Goal: Book appointment/travel/reservation

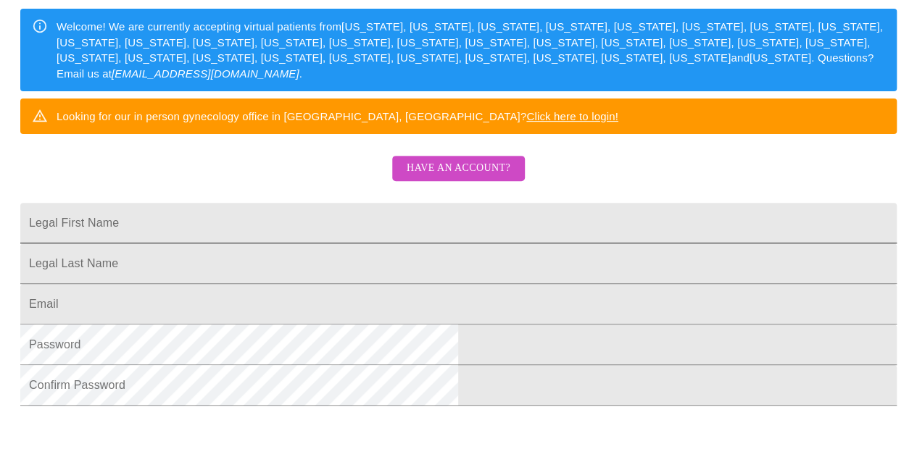
scroll to position [290, 0]
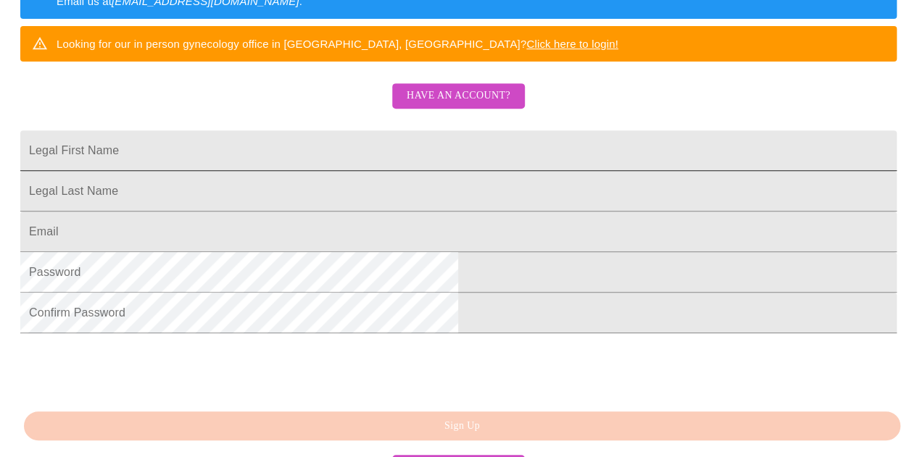
click at [329, 171] on input "Legal First Name" at bounding box center [458, 150] width 876 height 41
type input "Elizabeth"
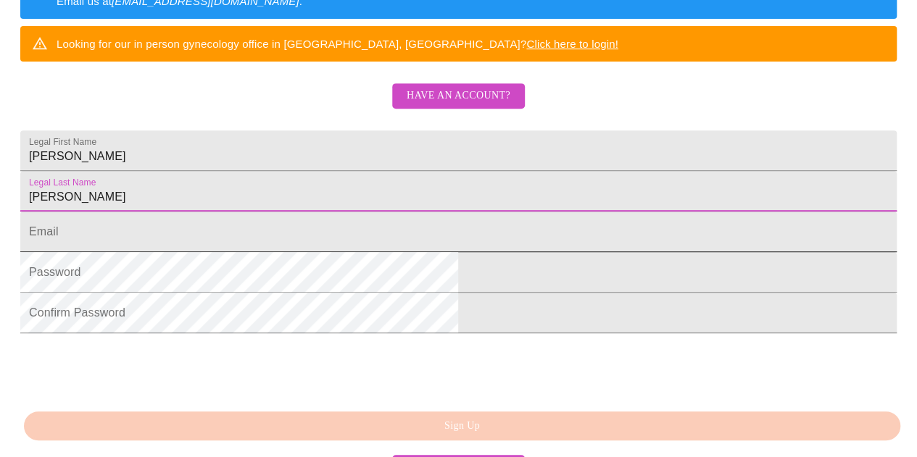
type input "Shanklin"
click at [357, 252] on input "Legal First Name" at bounding box center [458, 232] width 876 height 41
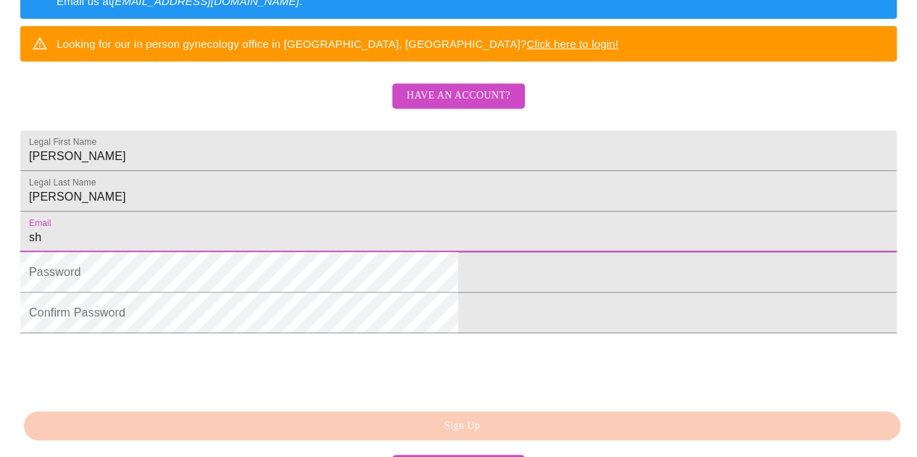
type input "s"
type input "[EMAIL_ADDRESS][DOMAIN_NAME]"
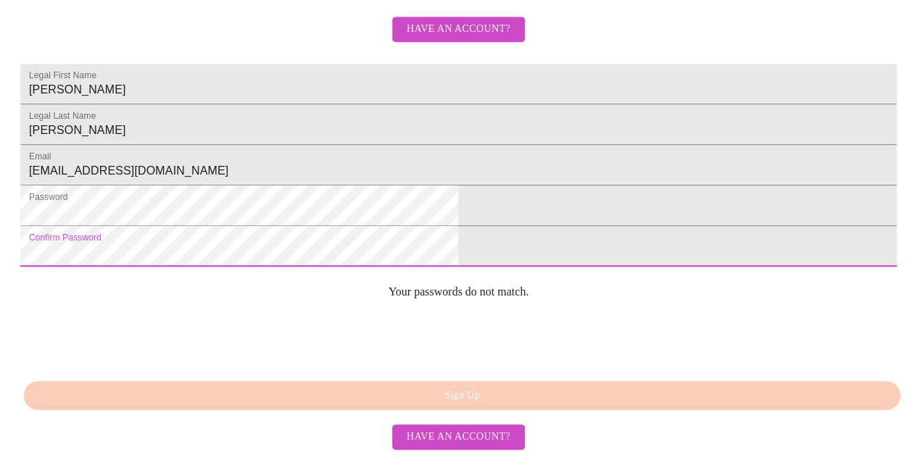
scroll to position [415, 0]
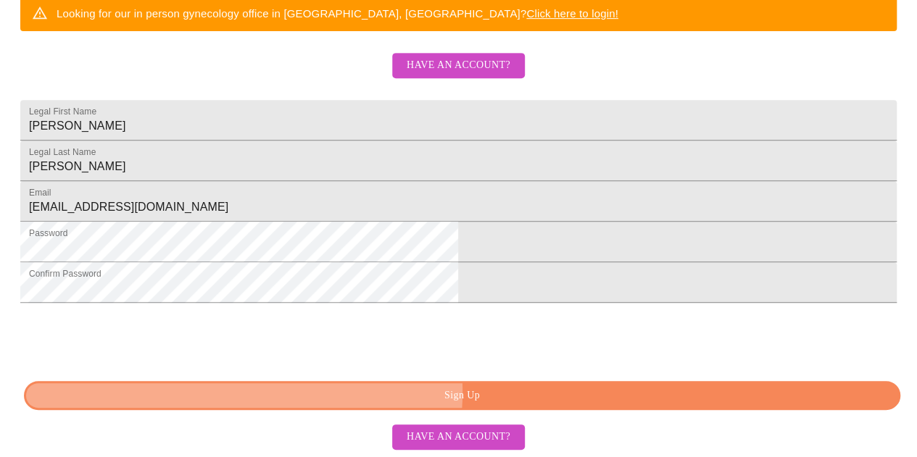
click at [443, 394] on span "Sign Up" at bounding box center [462, 396] width 843 height 18
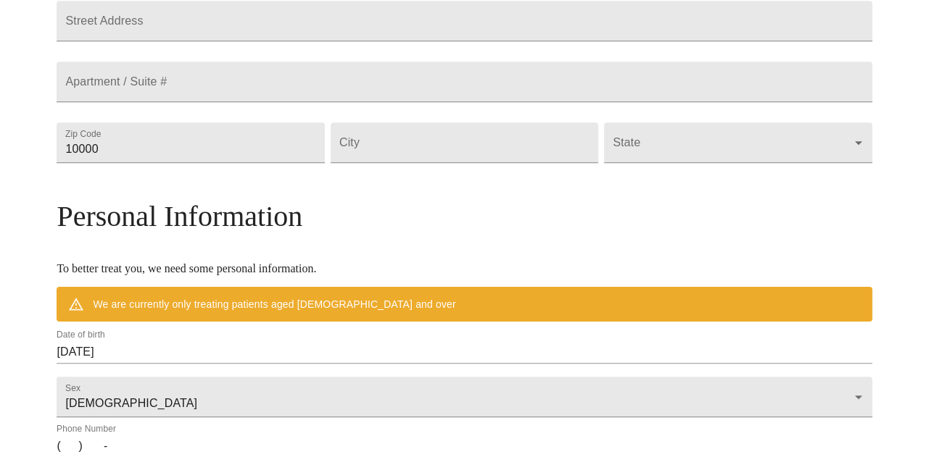
scroll to position [358, 0]
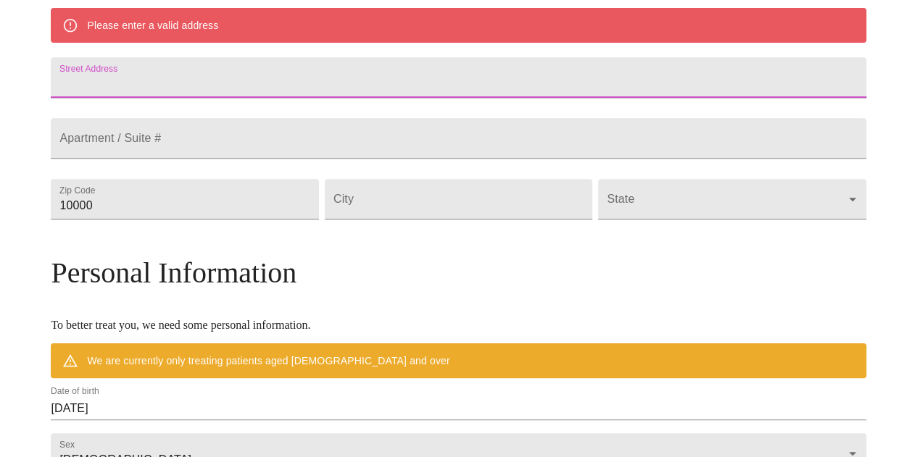
click at [304, 74] on input "Street Address" at bounding box center [458, 77] width 815 height 41
type input "4221 Ivanhoe Avenue"
click at [246, 220] on input "10000" at bounding box center [184, 199] width 267 height 41
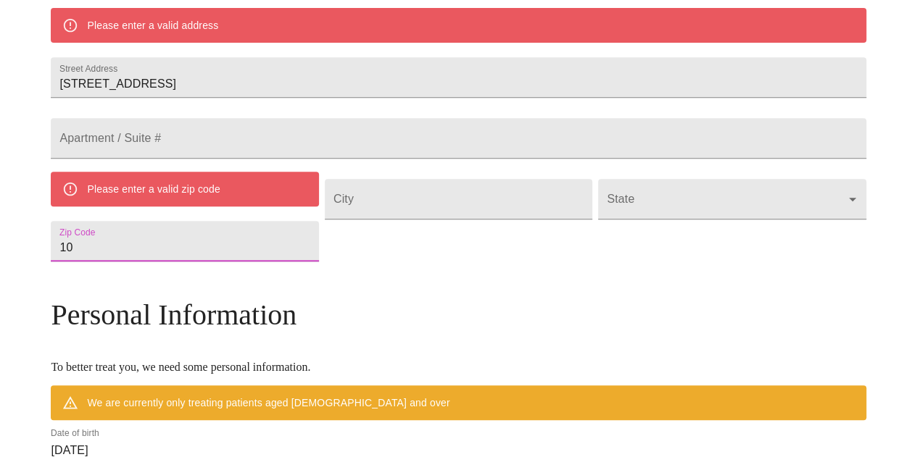
type input "1"
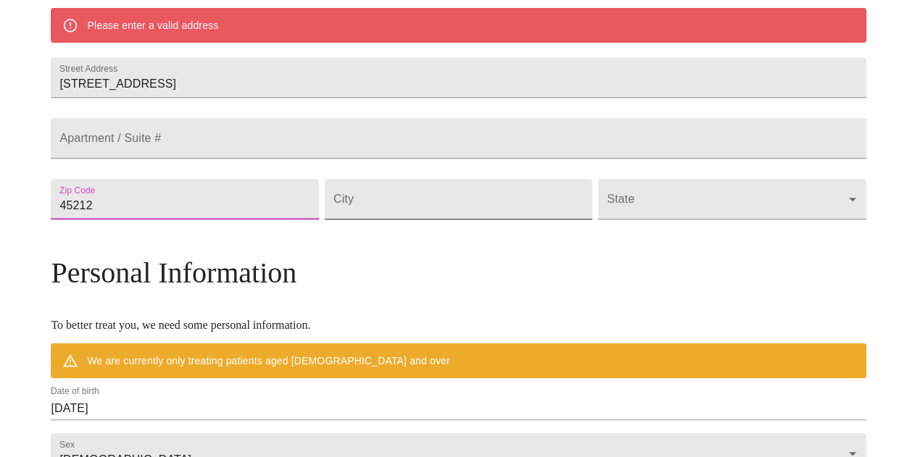
type input "45212"
click at [474, 220] on input "Street Address" at bounding box center [458, 199] width 267 height 41
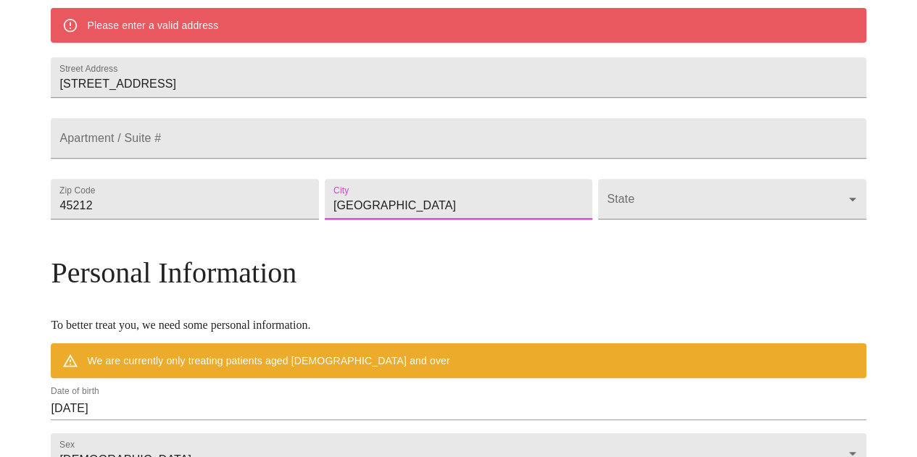
type input "Cincinnati"
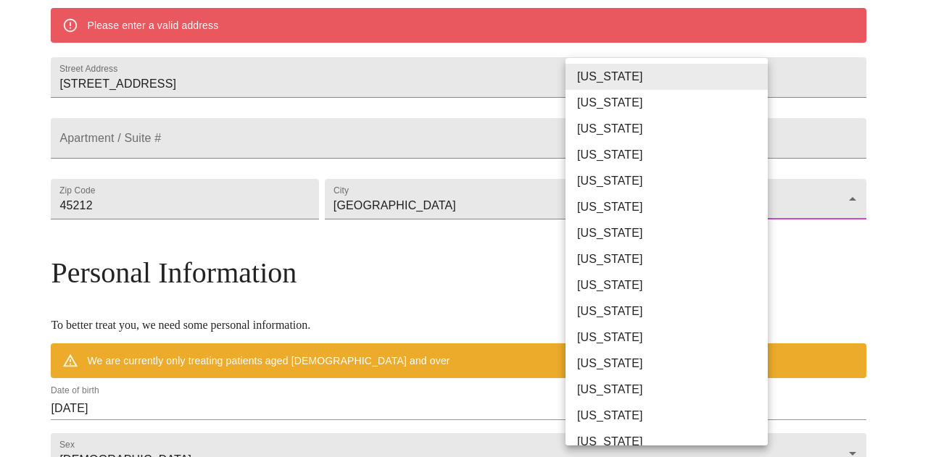
click at [589, 242] on body "MyMenopauseRx Welcome to MyMenopauseRx Since it's your first time here, you'll …" at bounding box center [464, 219] width 916 height 1143
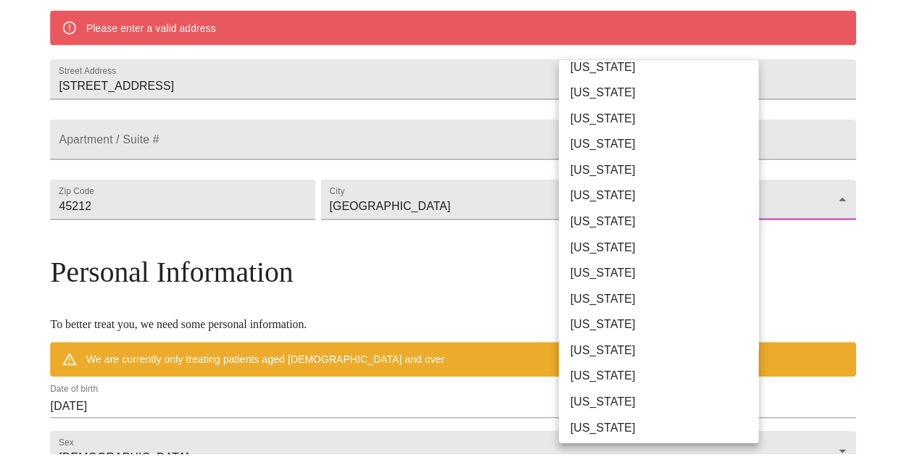
scroll to position [652, 0]
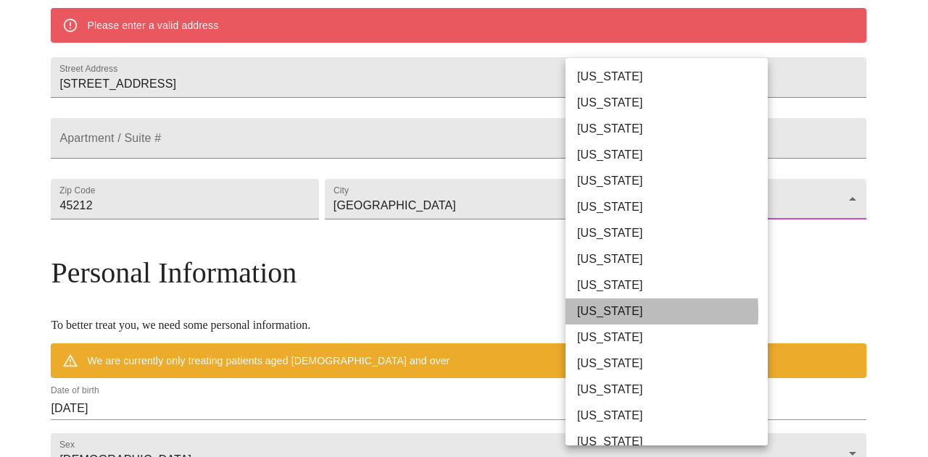
click at [584, 312] on li "[US_STATE]" at bounding box center [671, 312] width 213 height 26
type input "[US_STATE]"
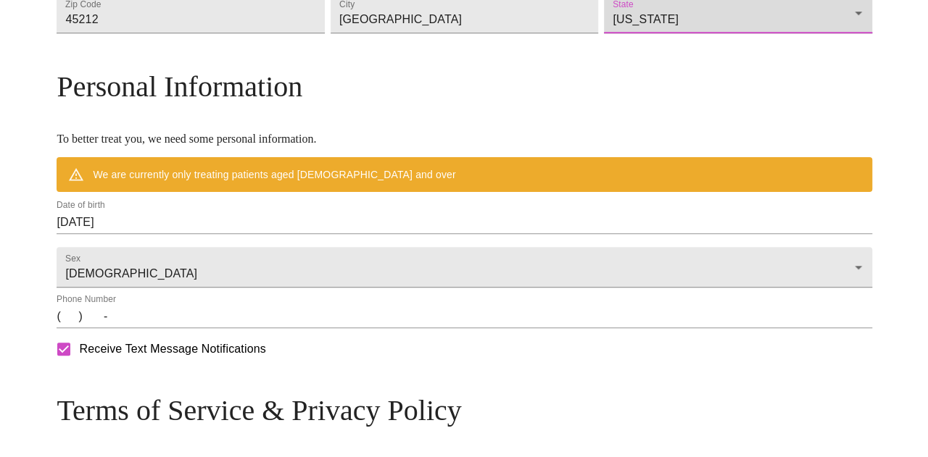
scroll to position [503, 0]
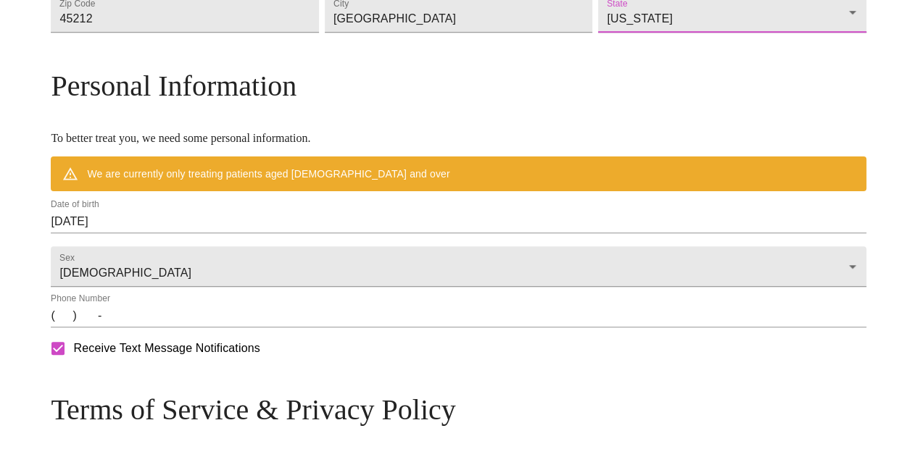
click at [196, 233] on input "09/03/2025" at bounding box center [458, 221] width 815 height 23
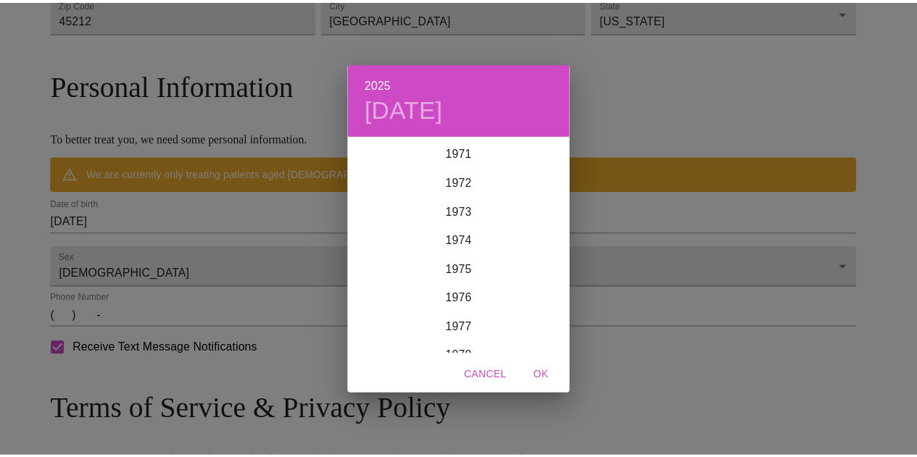
scroll to position [2117, 0]
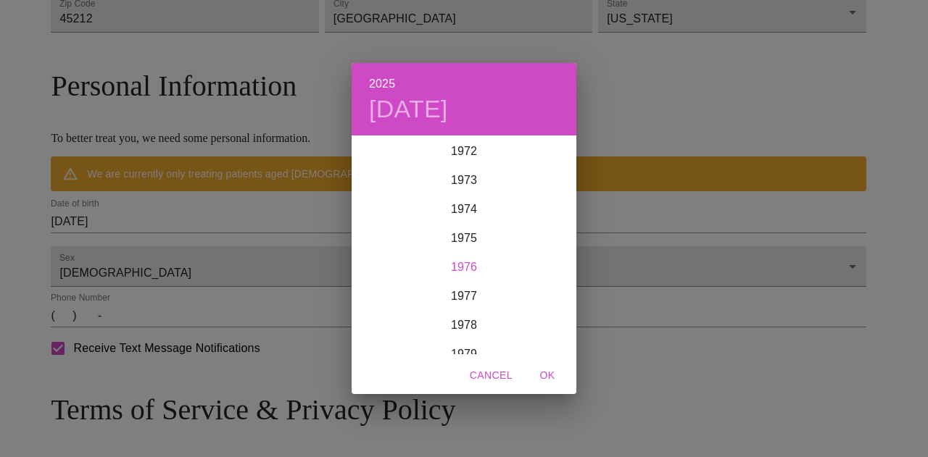
click at [461, 271] on div "1976" at bounding box center [464, 267] width 225 height 29
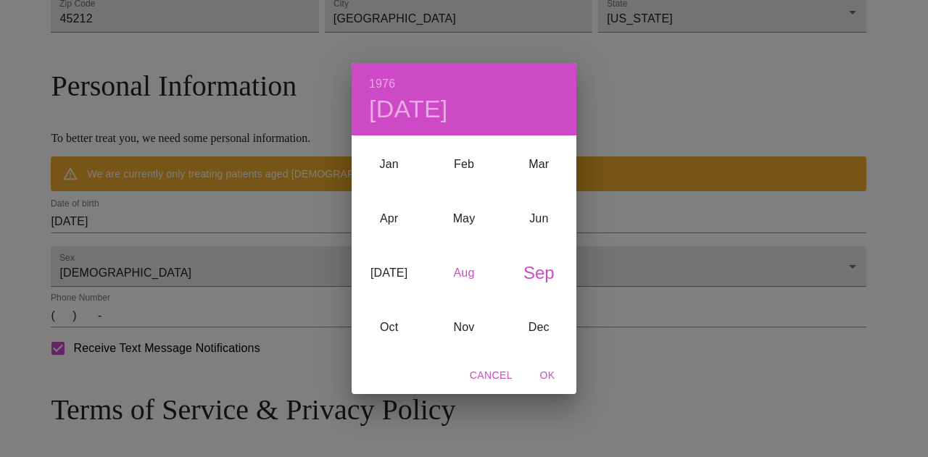
click at [468, 273] on div "Aug" at bounding box center [463, 273] width 75 height 54
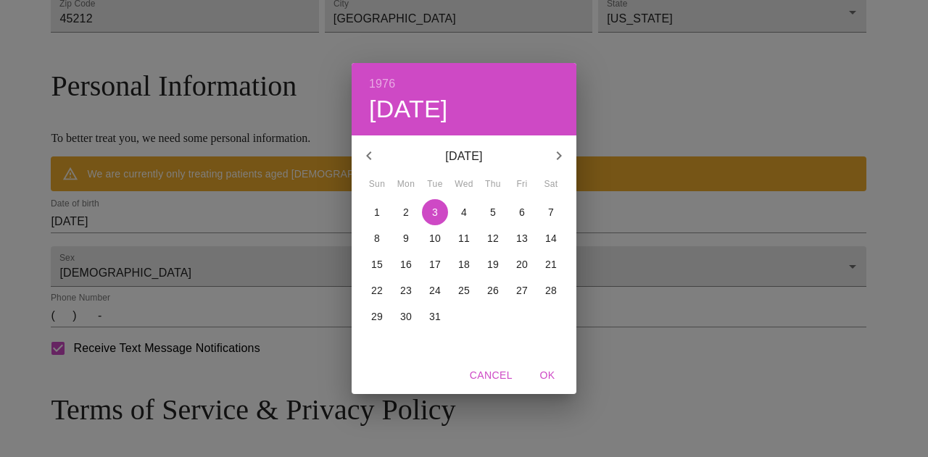
click at [491, 235] on p "12" at bounding box center [493, 238] width 12 height 14
click at [549, 372] on span "OK" at bounding box center [547, 376] width 35 height 18
type input "08/12/1976"
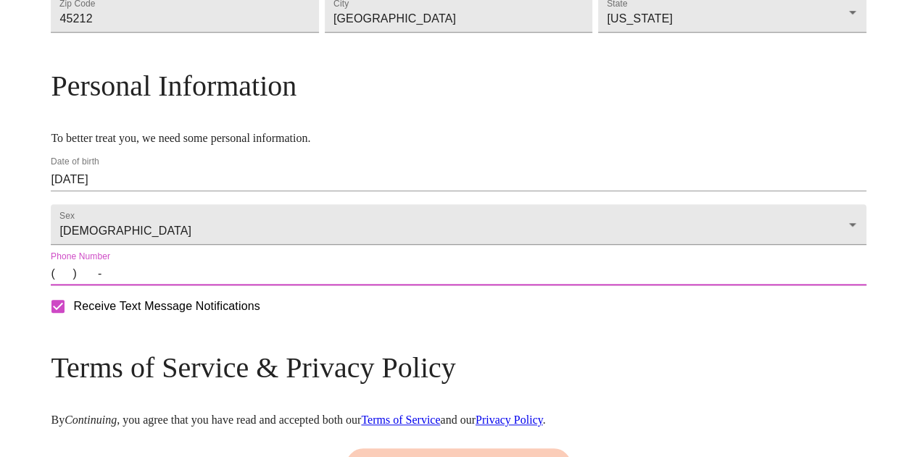
click at [164, 286] on input "(   )    -" at bounding box center [458, 273] width 815 height 23
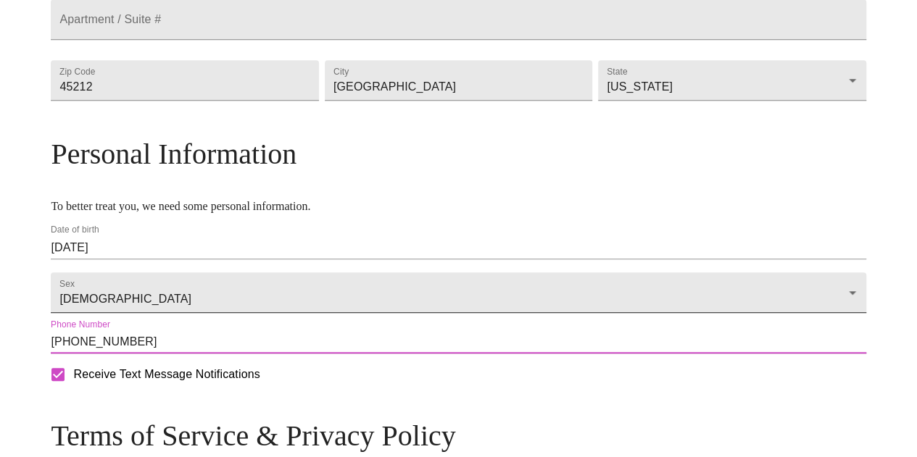
scroll to position [652, 0]
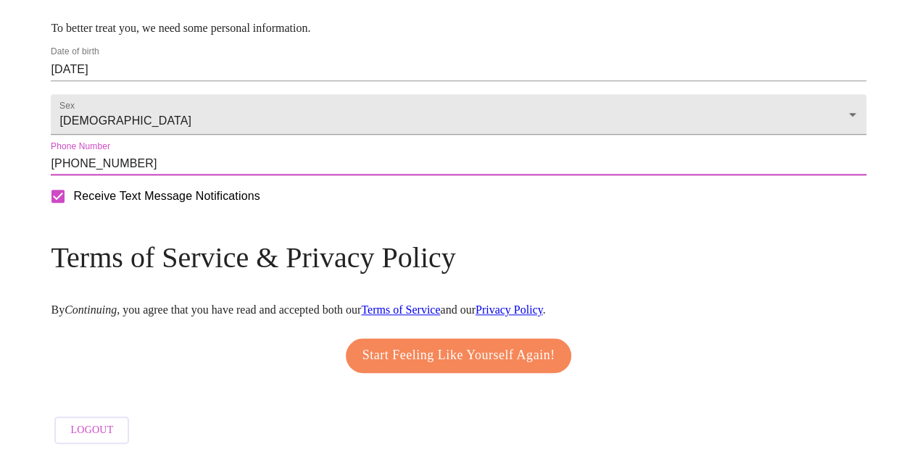
type input "(908) 468-3757"
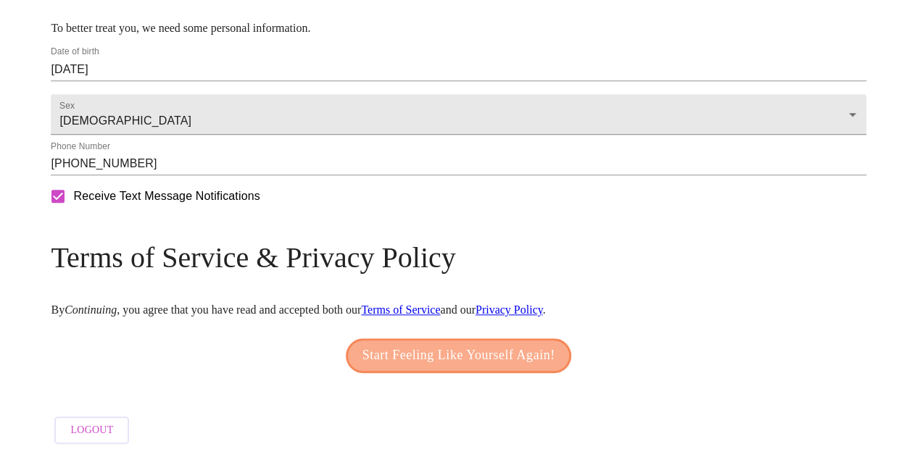
click at [440, 347] on span "Start Feeling Like Yourself Again!" at bounding box center [458, 355] width 193 height 23
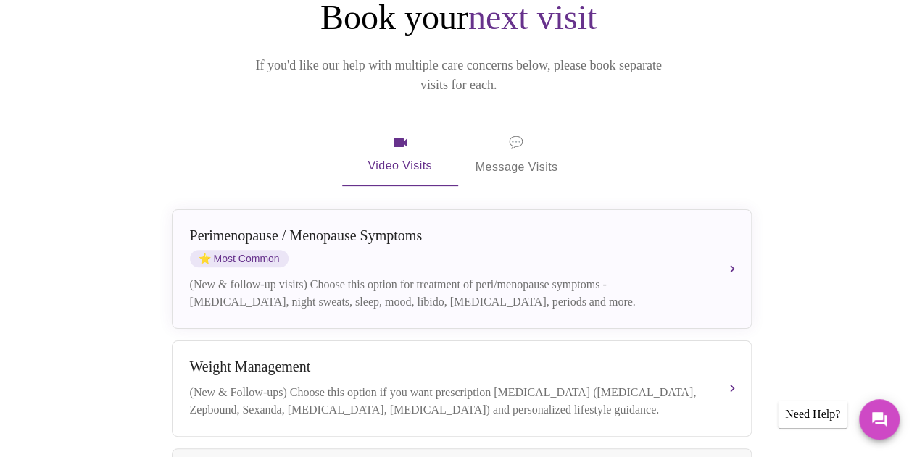
scroll to position [217, 0]
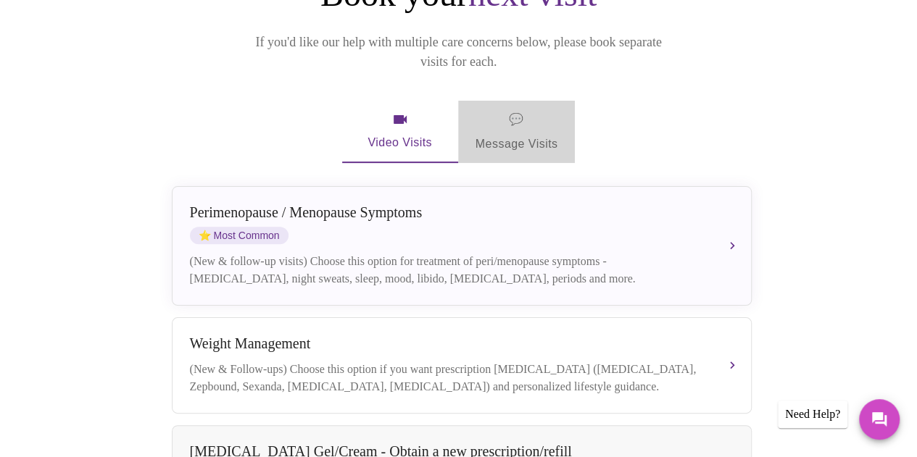
click at [513, 109] on span "💬 Message Visits" at bounding box center [517, 131] width 83 height 45
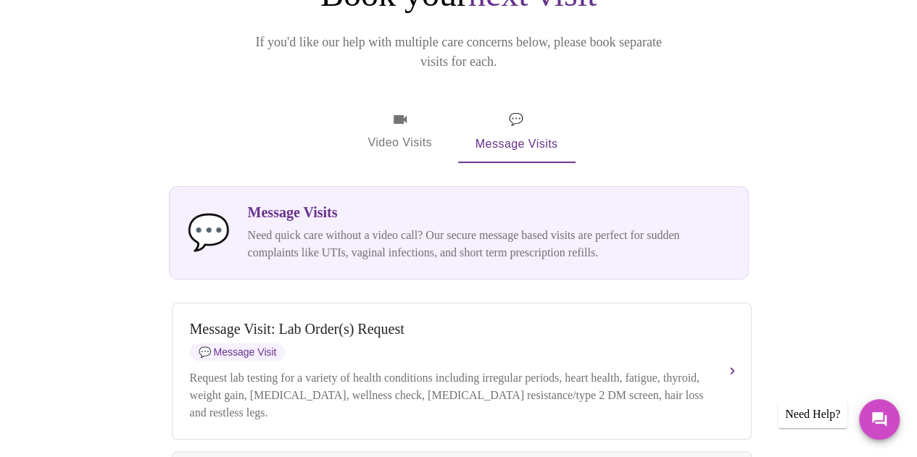
click at [415, 111] on span "Video Visits" at bounding box center [400, 132] width 81 height 42
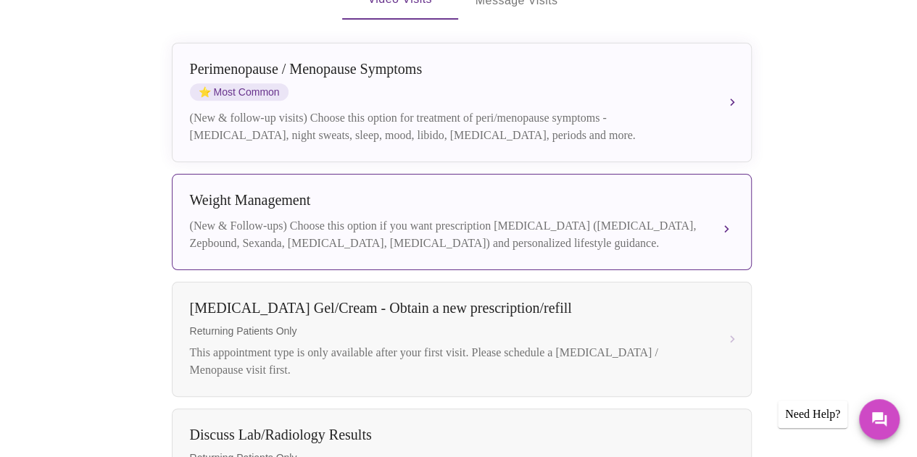
scroll to position [362, 0]
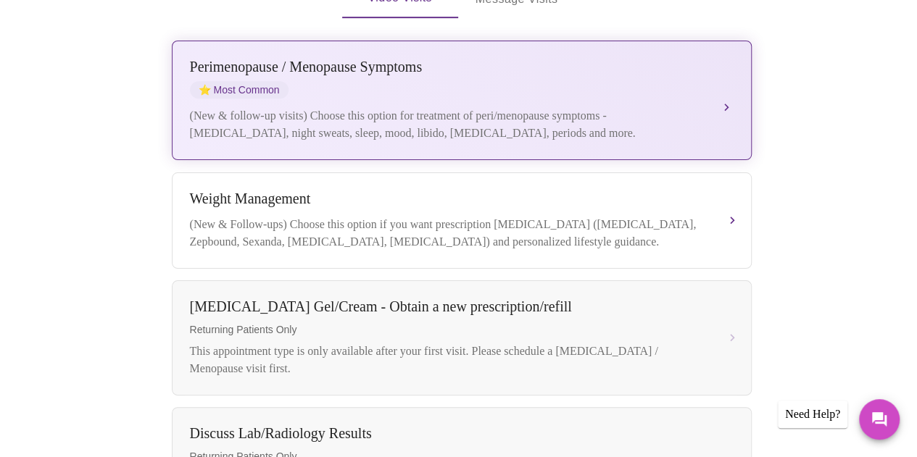
click at [401, 59] on div "[MEDICAL_DATA] / Menopause Symptoms ⭐ Most Common" at bounding box center [447, 79] width 515 height 40
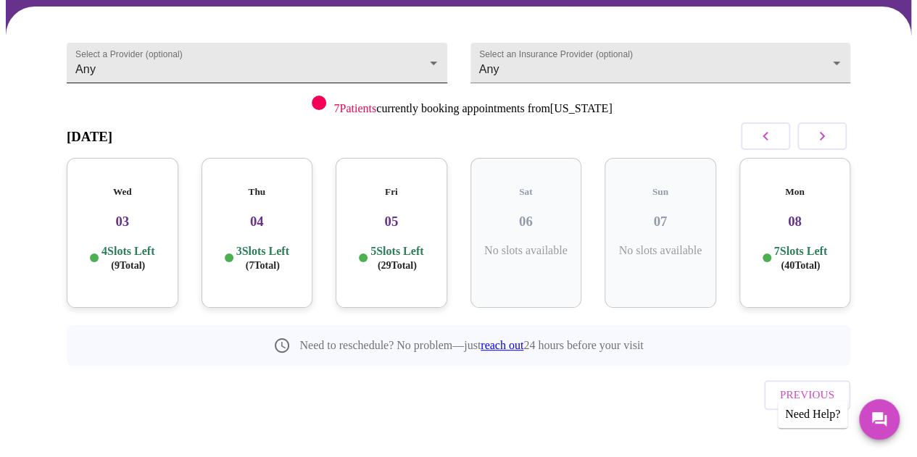
click at [431, 59] on body "MyMenopauseRx Appointments Messaging Labs Uploads Medications Community Refer a…" at bounding box center [458, 178] width 905 height 609
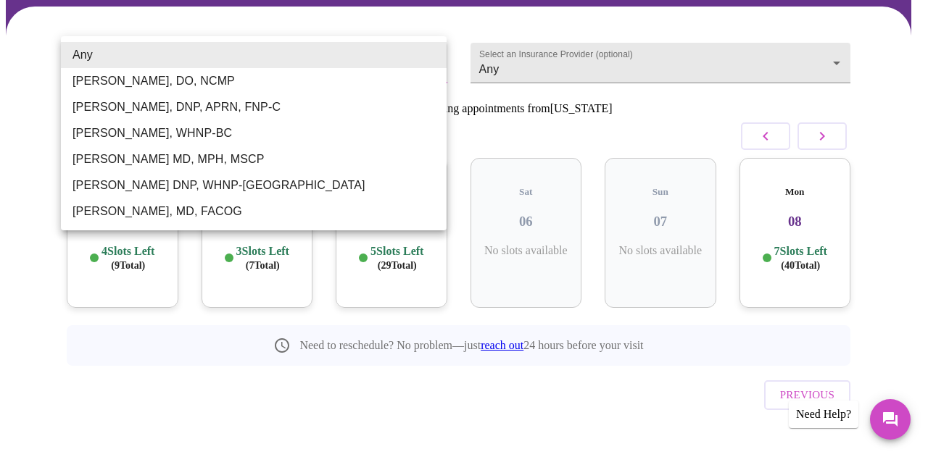
click at [431, 59] on li "Any" at bounding box center [254, 55] width 386 height 26
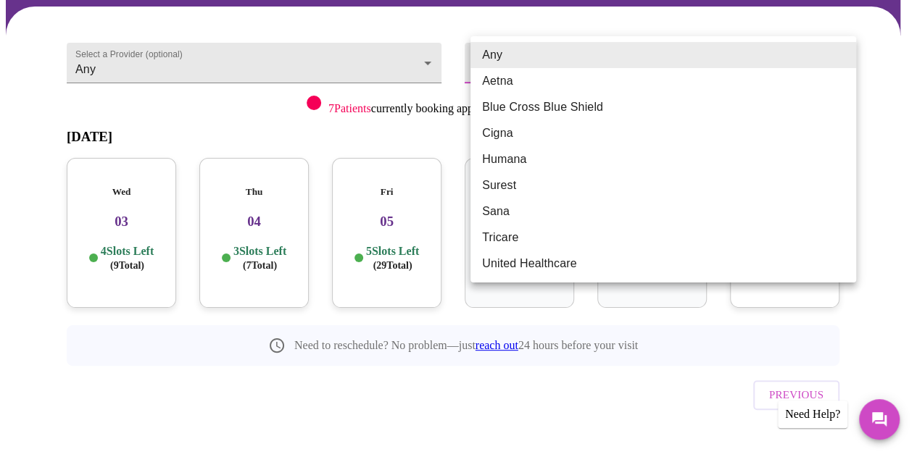
click at [536, 43] on body "MyMenopauseRx Appointments Messaging Labs Uploads Medications Community Refer a…" at bounding box center [458, 178] width 905 height 609
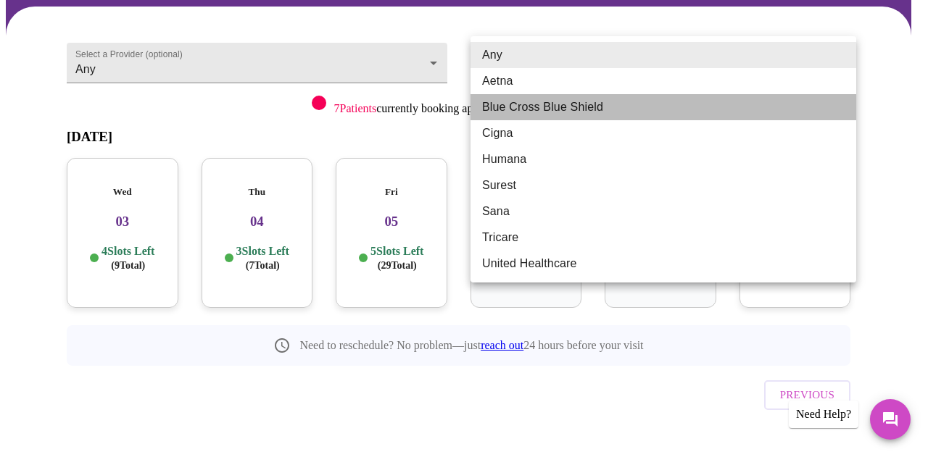
click at [535, 108] on li "Blue Cross Blue Shield" at bounding box center [663, 107] width 386 height 26
type input "Blue Cross Blue Shield"
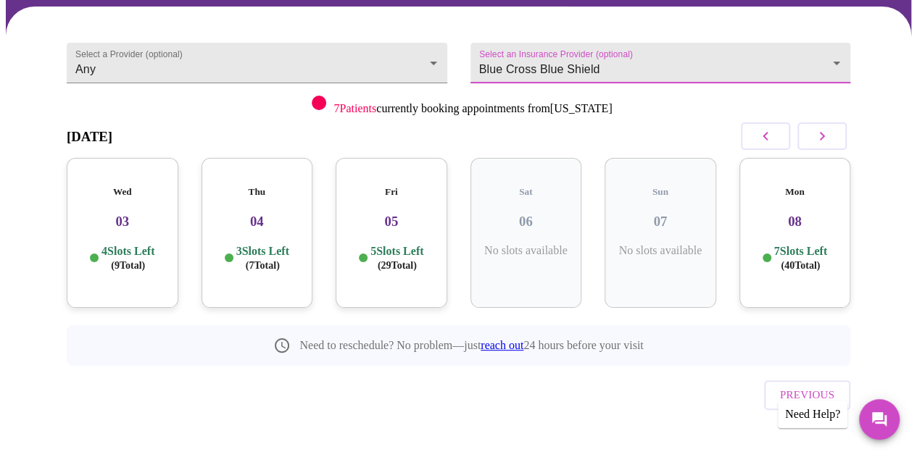
click at [139, 214] on h3 "03" at bounding box center [122, 222] width 88 height 16
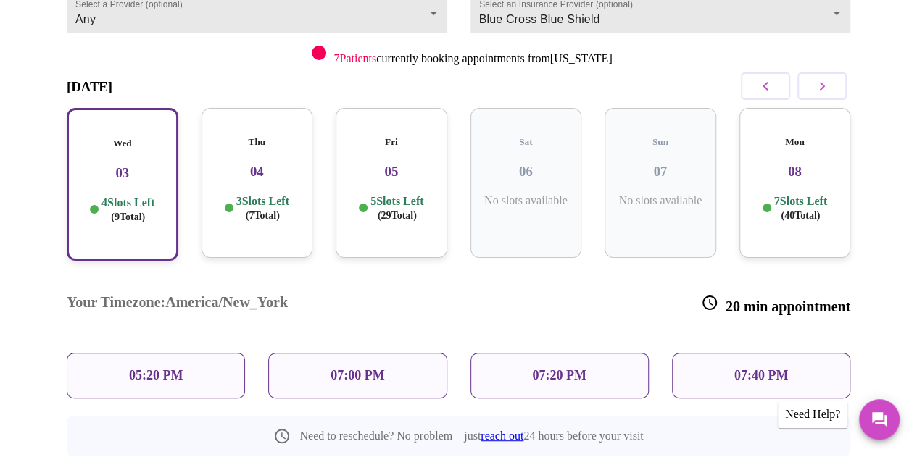
scroll to position [204, 0]
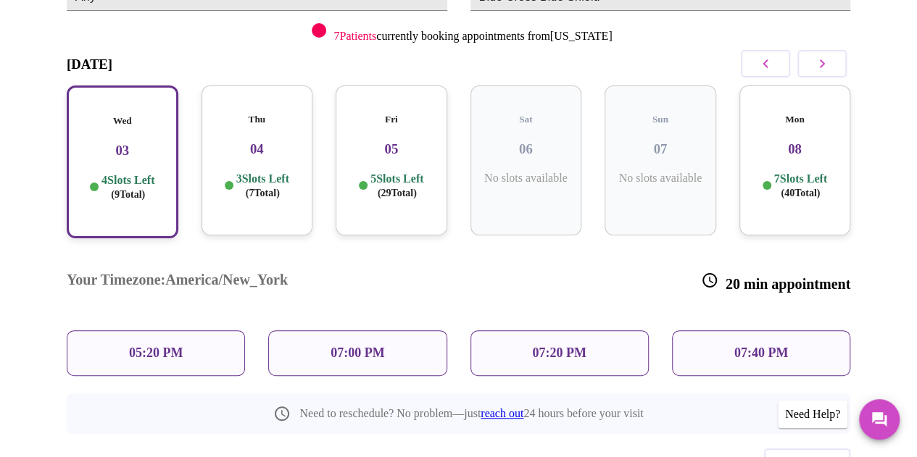
click at [132, 143] on h3 "03" at bounding box center [123, 151] width 86 height 16
click at [166, 346] on p "05:20 PM" at bounding box center [156, 353] width 54 height 15
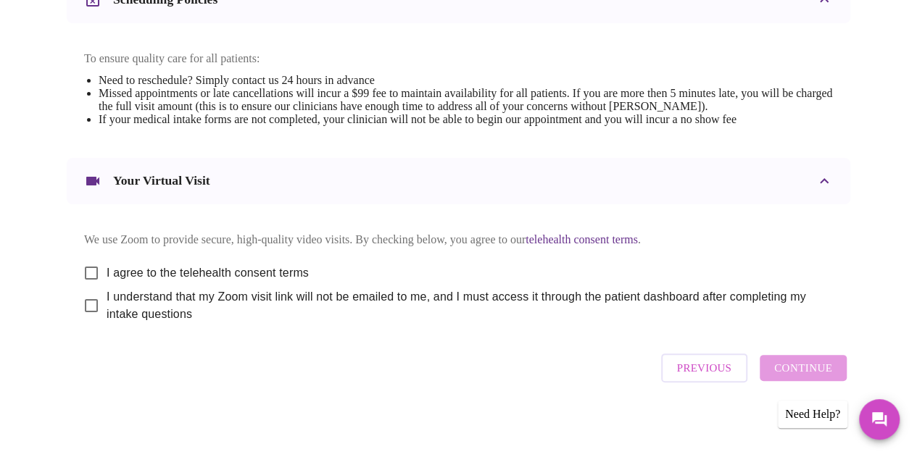
scroll to position [618, 0]
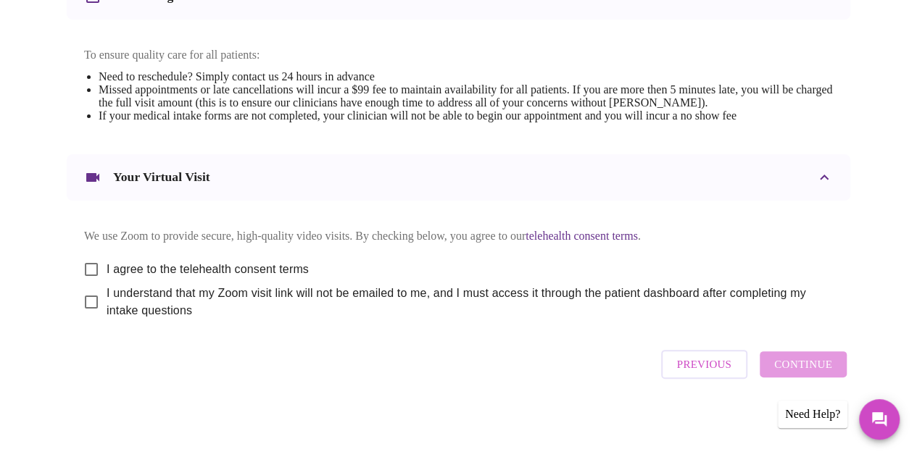
click at [86, 264] on input "I agree to the telehealth consent terms" at bounding box center [91, 269] width 30 height 30
checkbox input "true"
click at [80, 304] on input "I understand that my Zoom visit link will not be emailed to me, and I must acce…" at bounding box center [91, 302] width 30 height 30
checkbox input "true"
click at [812, 367] on span "Continue" at bounding box center [803, 364] width 58 height 19
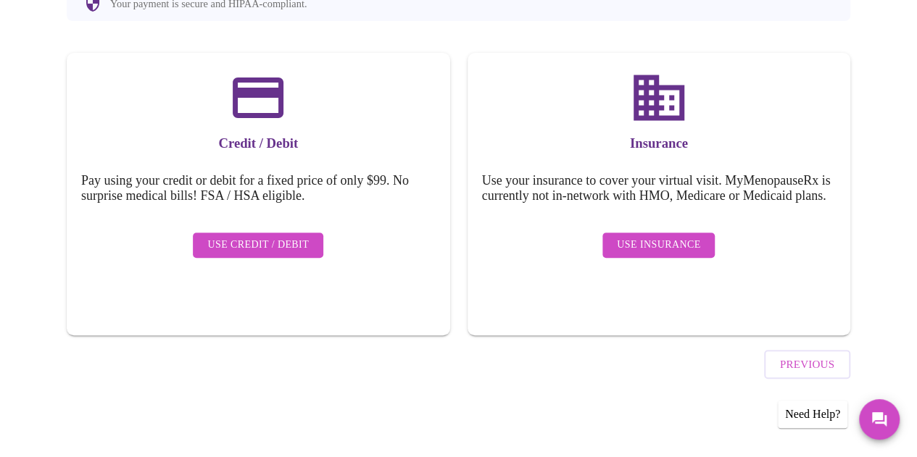
scroll to position [179, 0]
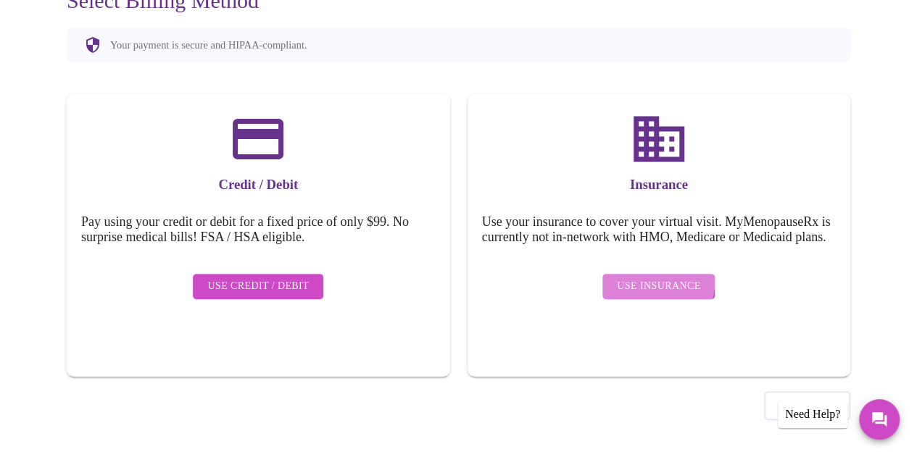
click at [661, 288] on span "Use Insurance" at bounding box center [658, 287] width 83 height 18
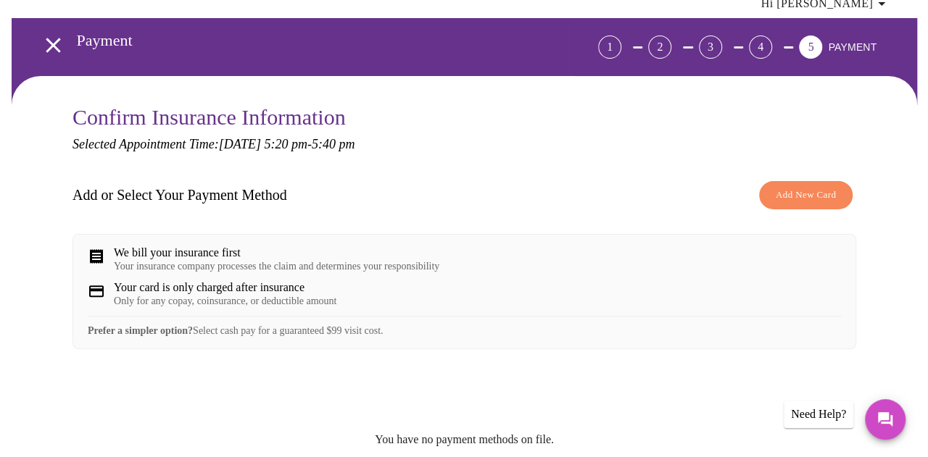
scroll to position [145, 0]
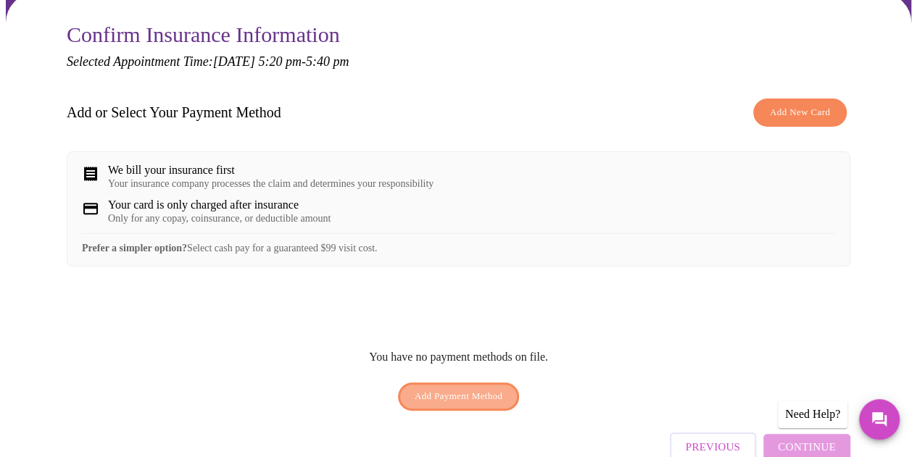
click at [494, 399] on span "Add Payment Method" at bounding box center [459, 397] width 88 height 17
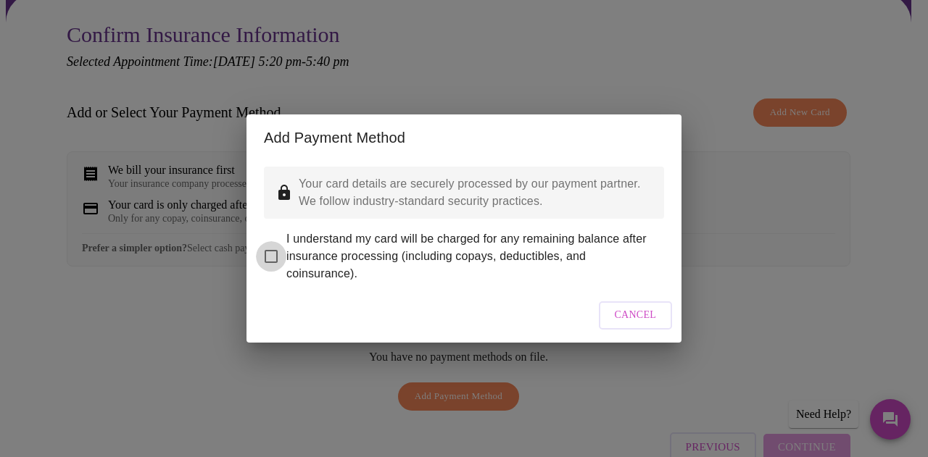
click at [274, 244] on input "I understand my card will be charged for any remaining balance after insurance …" at bounding box center [271, 256] width 30 height 30
checkbox input "true"
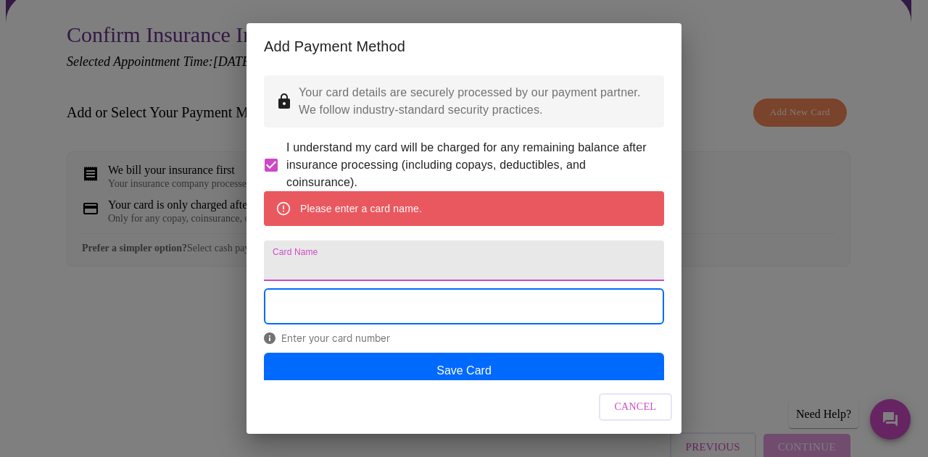
click at [408, 281] on input "Card Name" at bounding box center [464, 261] width 400 height 41
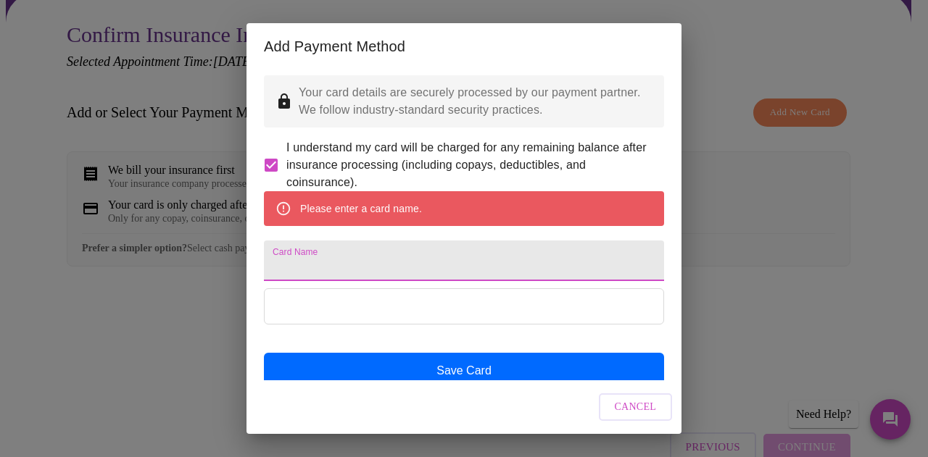
click at [622, 403] on span "Cancel" at bounding box center [636, 408] width 42 height 18
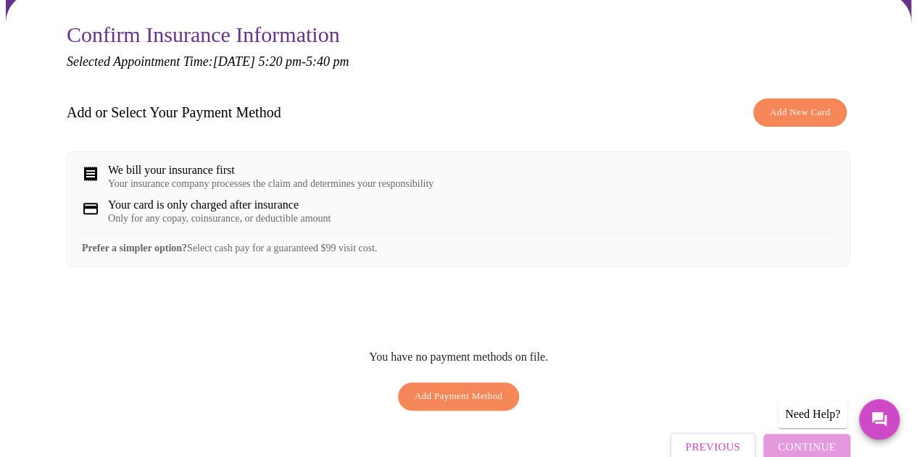
click at [779, 104] on span "Add New Card" at bounding box center [800, 112] width 60 height 17
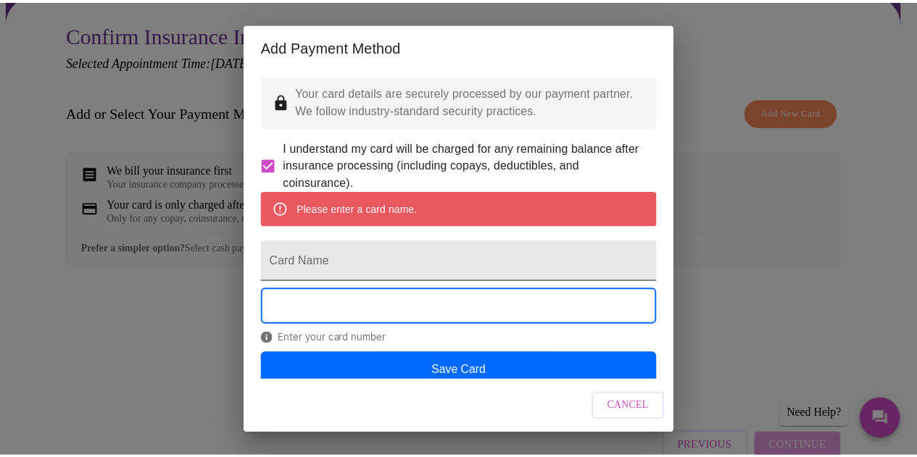
scroll to position [52, 0]
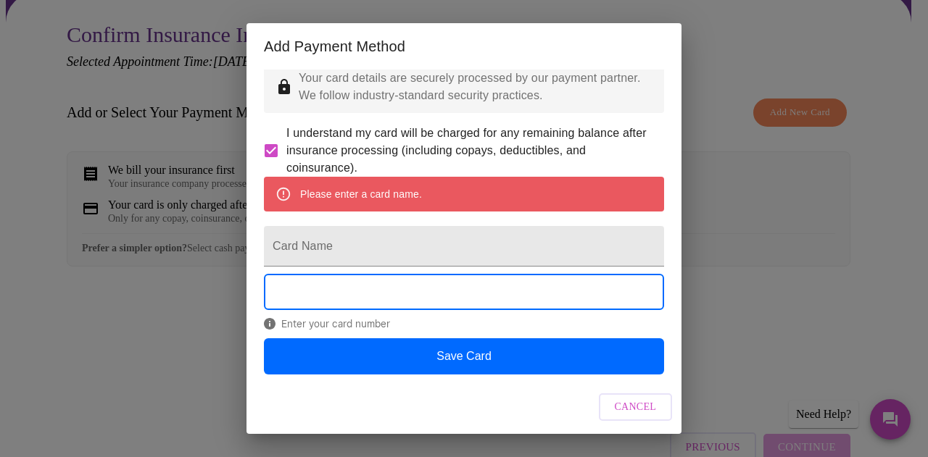
click at [699, 41] on div "Add Payment Method Your card details are securely processed by our payment part…" at bounding box center [464, 228] width 928 height 457
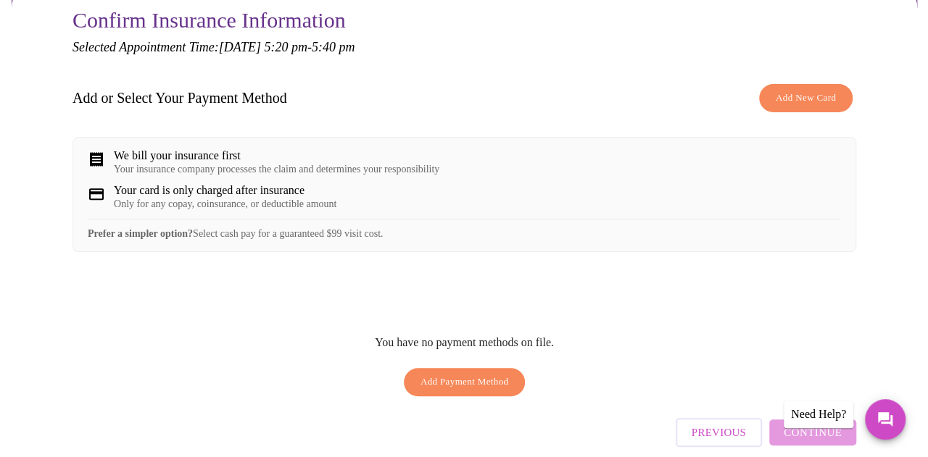
scroll to position [83, 0]
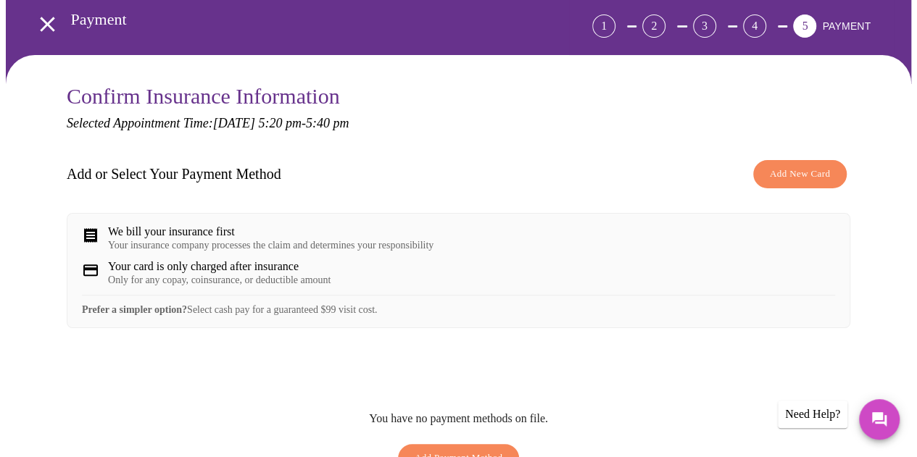
click at [771, 165] on button "Add New Card" at bounding box center [800, 174] width 94 height 28
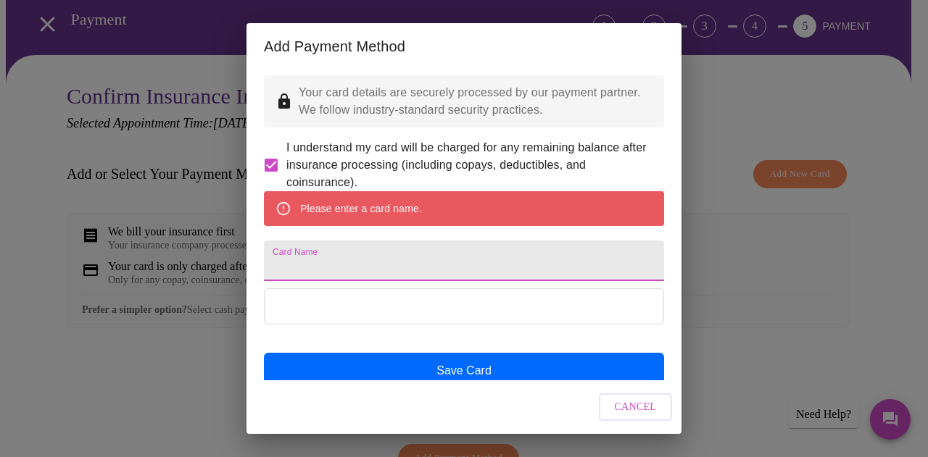
click at [460, 273] on input "Card Name" at bounding box center [464, 261] width 400 height 41
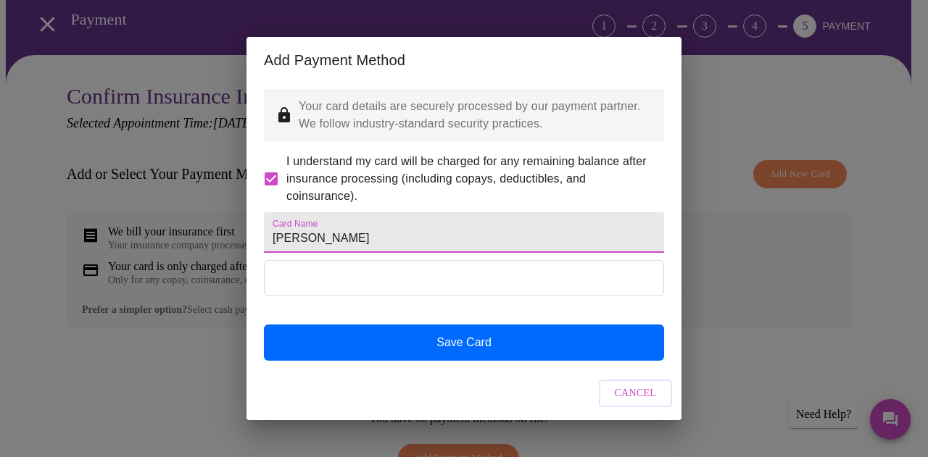
type input "[PERSON_NAME]"
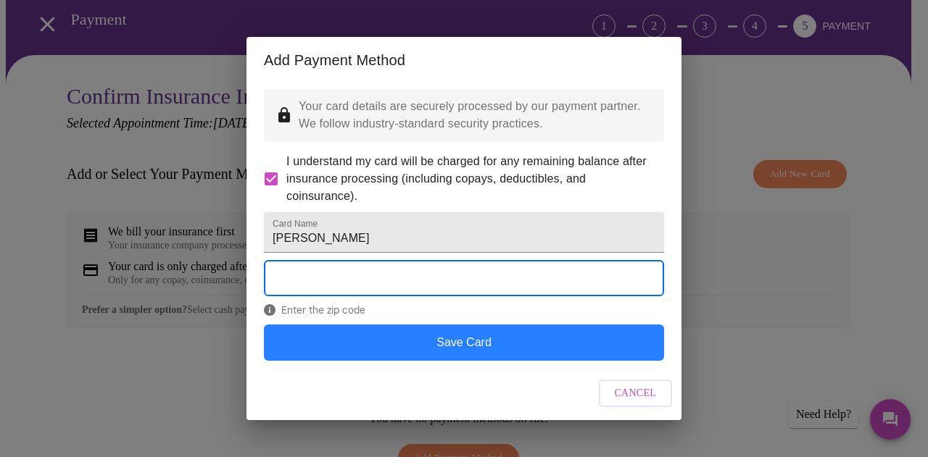
click at [481, 361] on button "Save Card" at bounding box center [464, 343] width 400 height 36
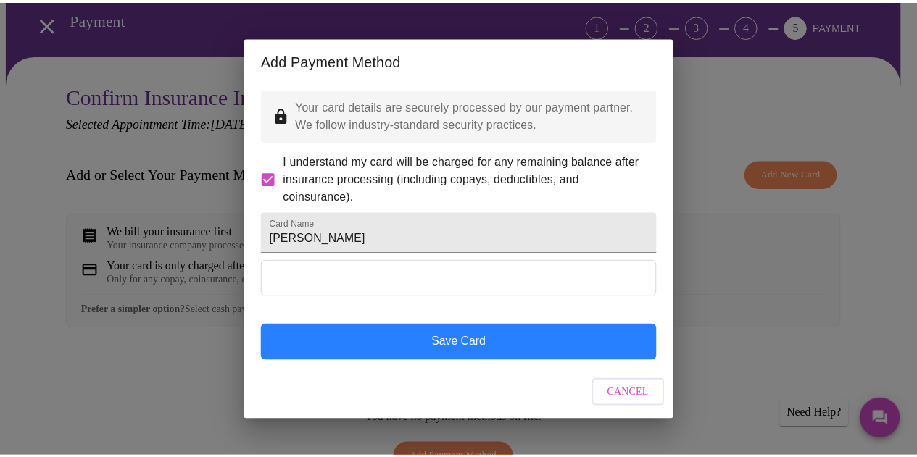
scroll to position [0, 0]
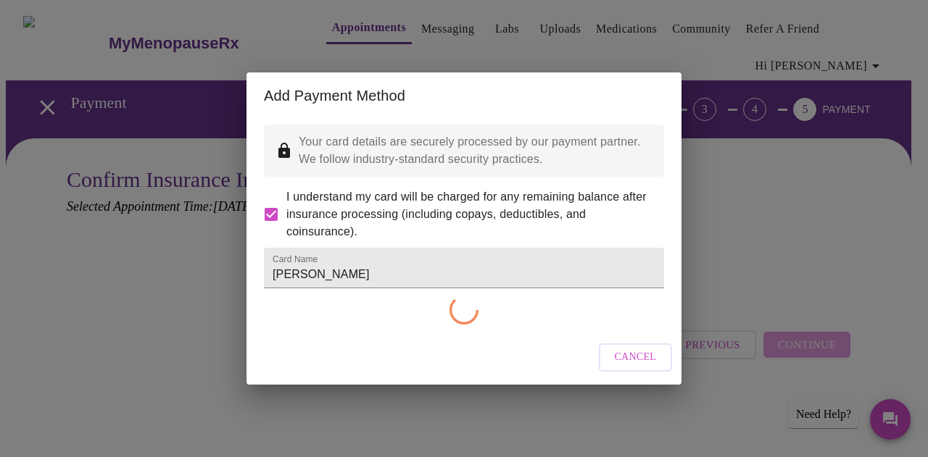
checkbox input "false"
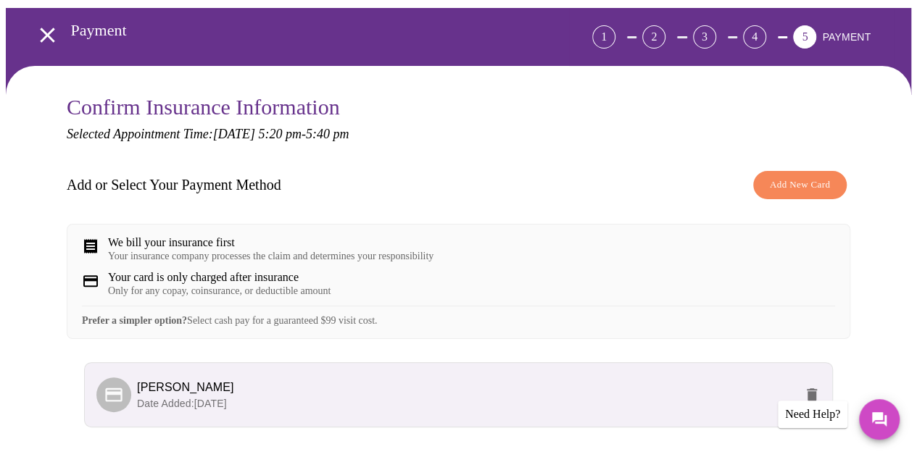
scroll to position [191, 0]
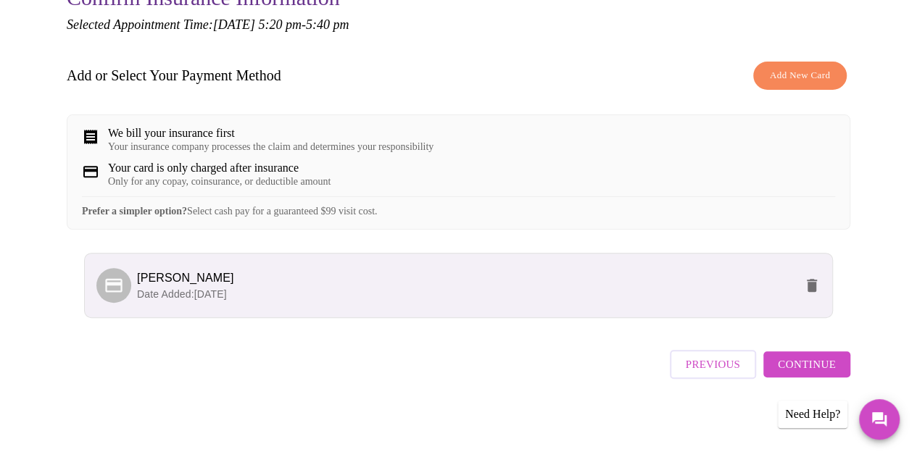
click at [817, 367] on span "Continue" at bounding box center [807, 364] width 58 height 19
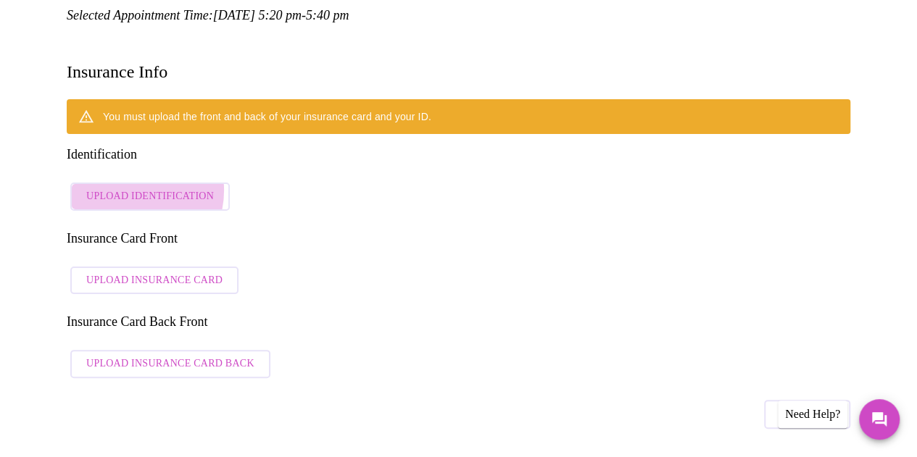
click at [125, 188] on span "Upload Identification" at bounding box center [150, 197] width 128 height 18
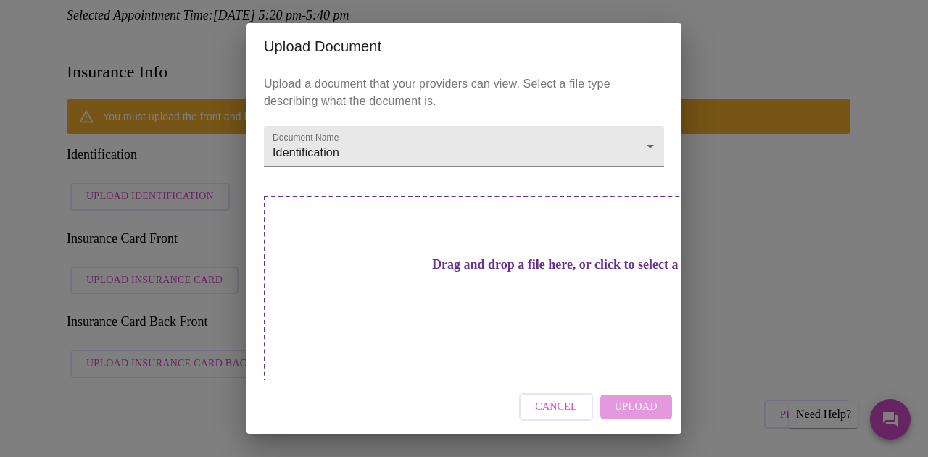
click at [629, 391] on div "Cancel Upload" at bounding box center [463, 408] width 435 height 54
click at [456, 273] on h3 "Drag and drop a file here, or click to select a file" at bounding box center [565, 264] width 400 height 15
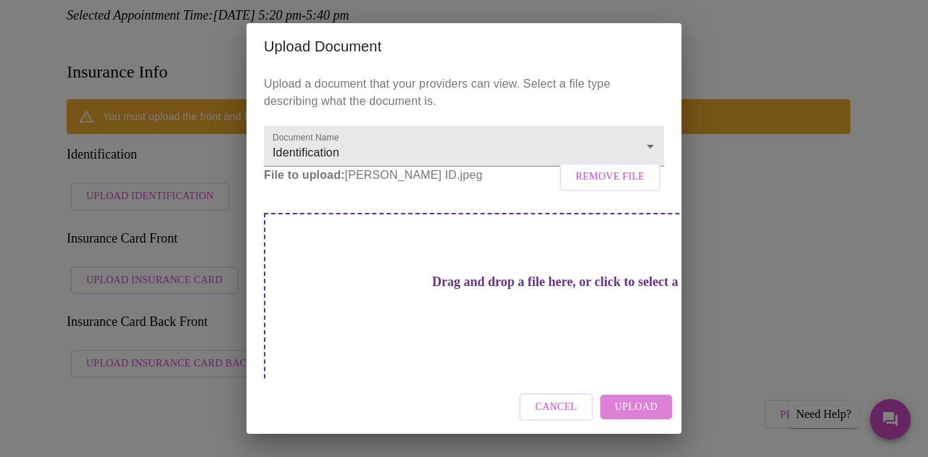
click at [631, 404] on span "Upload" at bounding box center [636, 408] width 43 height 18
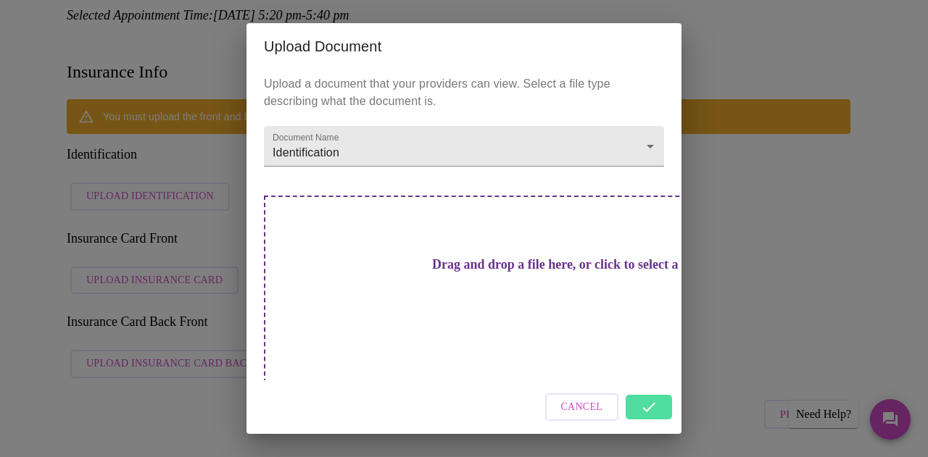
click at [445, 269] on h3 "Drag and drop a file here, or click to select a file" at bounding box center [565, 264] width 400 height 15
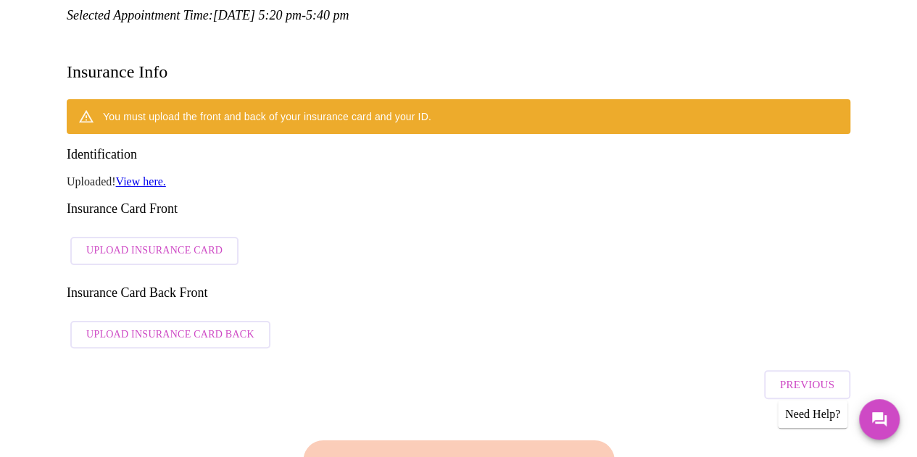
click at [149, 175] on link "View here." at bounding box center [141, 181] width 50 height 12
click at [130, 175] on link "View here." at bounding box center [141, 181] width 50 height 12
click at [445, 421] on div "Finish and Book Now!" at bounding box center [458, 466] width 319 height 90
click at [428, 421] on div "Finish and Book Now!" at bounding box center [458, 466] width 319 height 90
click at [109, 242] on span "Upload Insurance Card" at bounding box center [154, 251] width 136 height 18
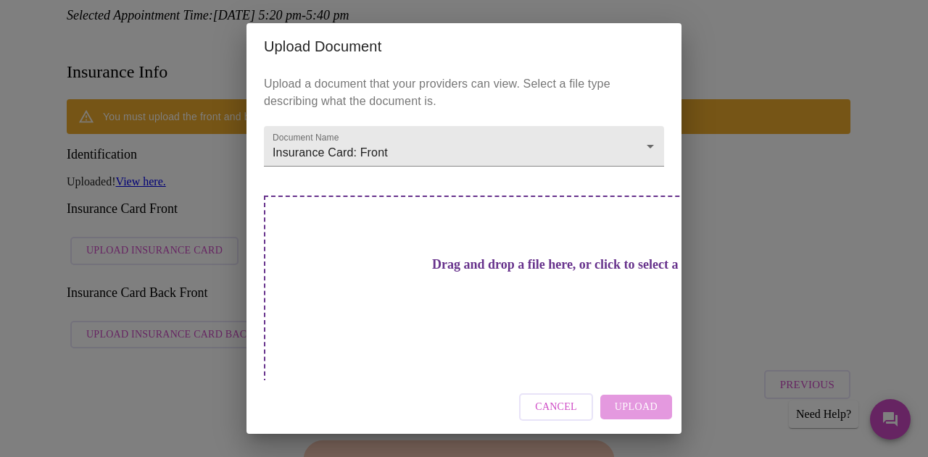
click at [559, 399] on span "Cancel" at bounding box center [556, 408] width 42 height 18
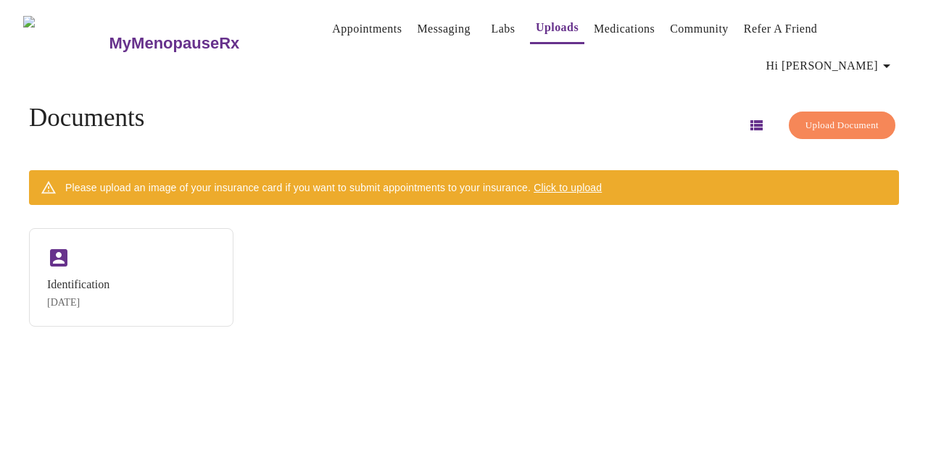
click at [831, 126] on span "Upload Document" at bounding box center [841, 125] width 73 height 17
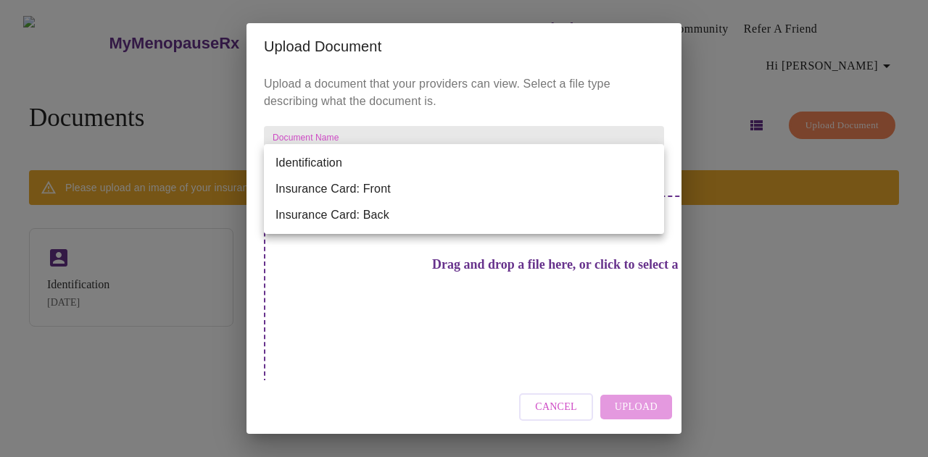
click at [638, 165] on body "MyMenopauseRx Appointments Messaging Labs Uploads Medications Community Refer a…" at bounding box center [464, 234] width 916 height 457
click at [470, 191] on li "Insurance Card: Front" at bounding box center [464, 189] width 400 height 26
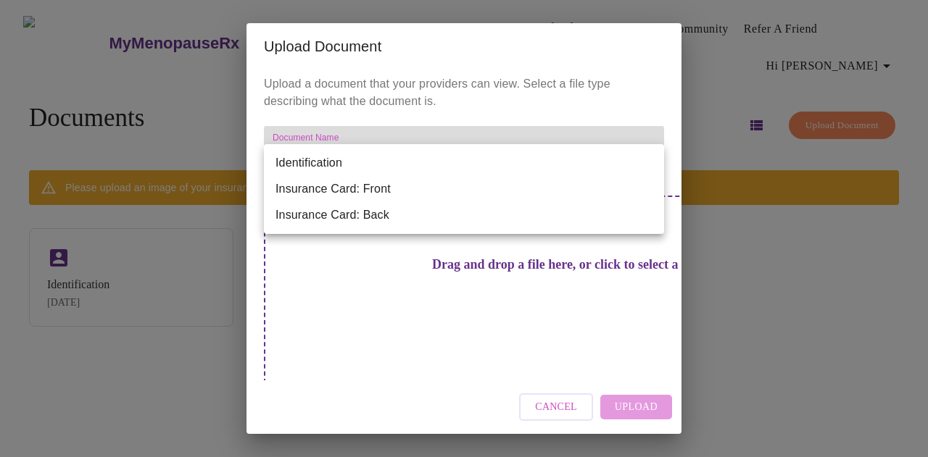
type input "Insurance Card: Front"
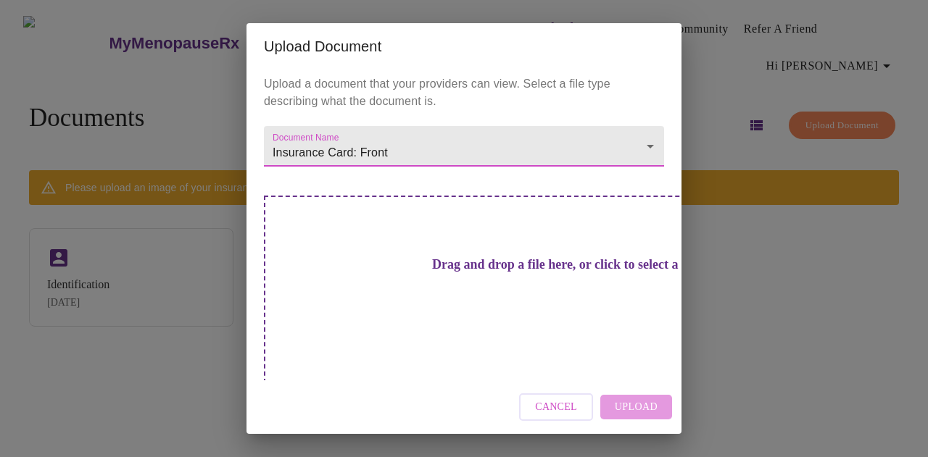
click at [481, 273] on h3 "Drag and drop a file here, or click to select a file" at bounding box center [565, 264] width 400 height 15
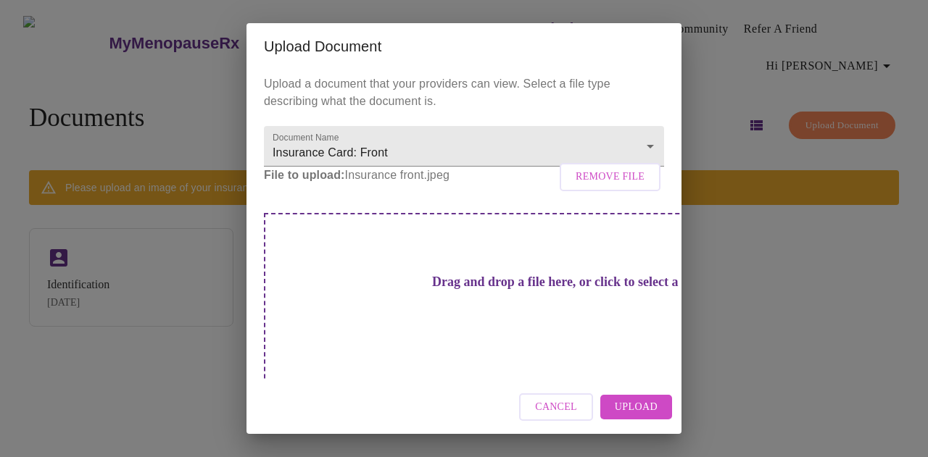
click at [459, 290] on h3 "Drag and drop a file here, or click to select a file" at bounding box center [565, 282] width 400 height 15
click at [632, 406] on span "Upload" at bounding box center [636, 408] width 43 height 18
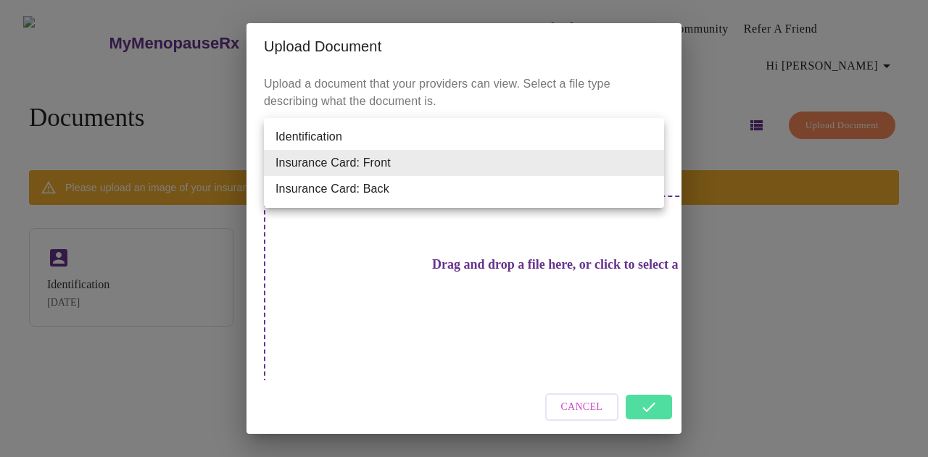
click at [652, 161] on body "MyMenopauseRx Appointments Messaging Labs Uploads Medications Community Refer a…" at bounding box center [464, 234] width 916 height 457
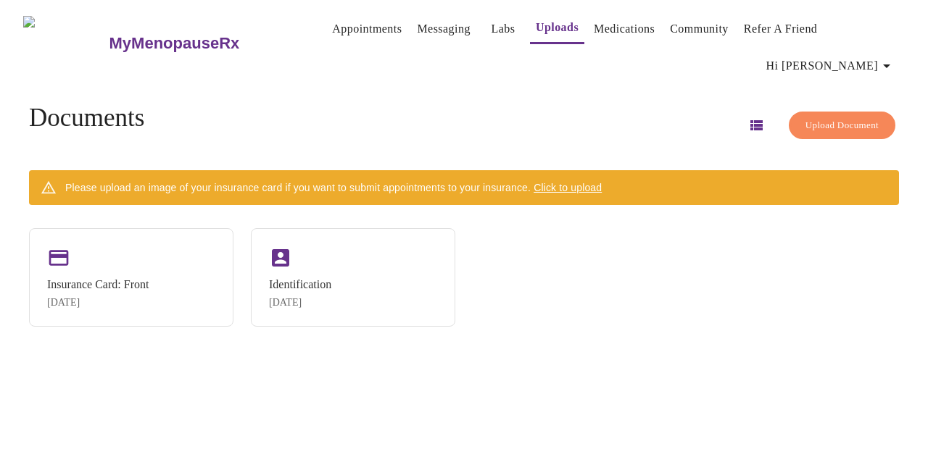
click at [837, 121] on span "Upload Document" at bounding box center [841, 125] width 73 height 17
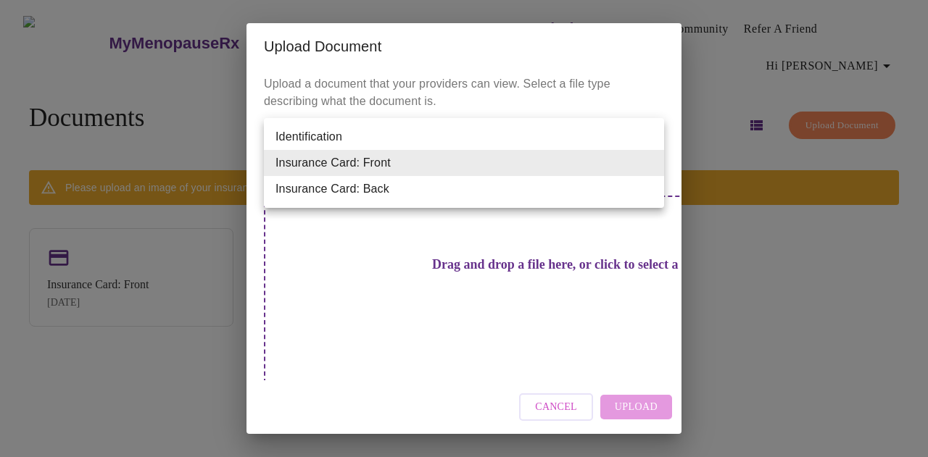
click at [427, 172] on body "MyMenopauseRx Appointments Messaging Labs Uploads Medications Community Refer a…" at bounding box center [464, 234] width 916 height 457
click at [423, 189] on li "Insurance Card: Back" at bounding box center [464, 189] width 400 height 26
type input "Insurance Card: Back"
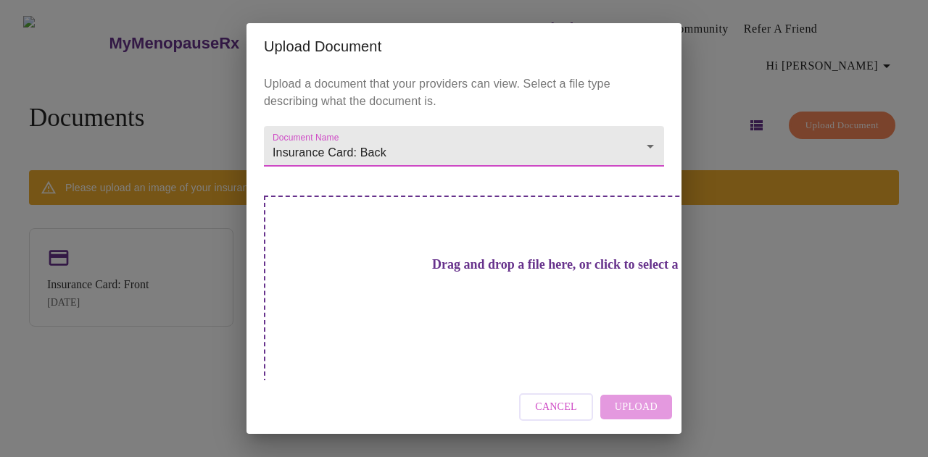
click at [497, 266] on h3 "Drag and drop a file here, or click to select a file" at bounding box center [565, 264] width 400 height 15
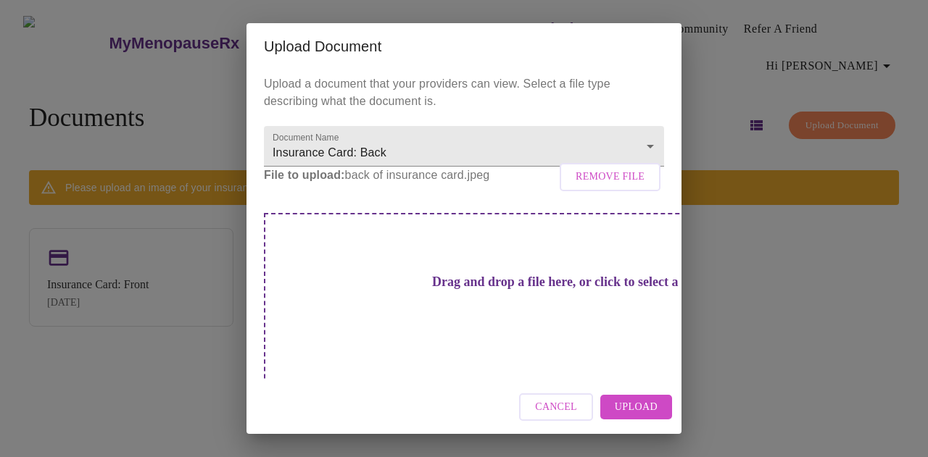
click at [647, 412] on span "Upload" at bounding box center [636, 408] width 43 height 18
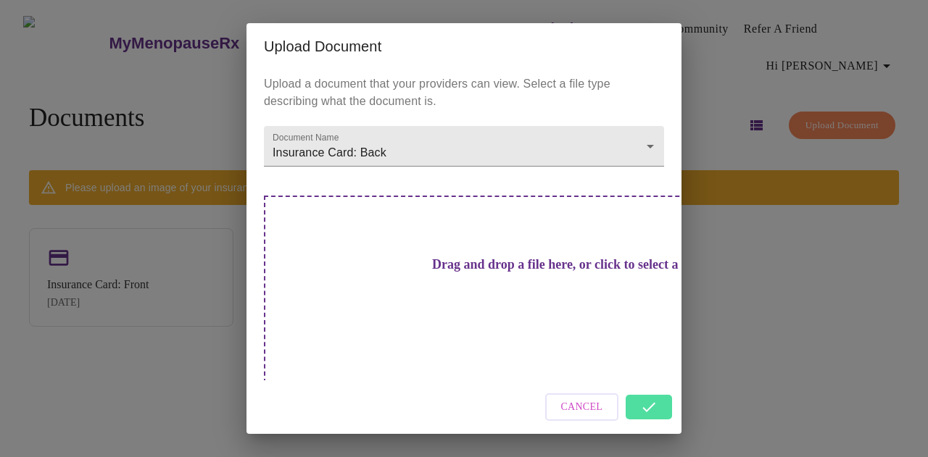
click at [652, 388] on div "Cancel" at bounding box center [463, 408] width 435 height 54
click at [757, 347] on div "Upload Document Upload a document that your providers can view. Select a file t…" at bounding box center [464, 228] width 928 height 457
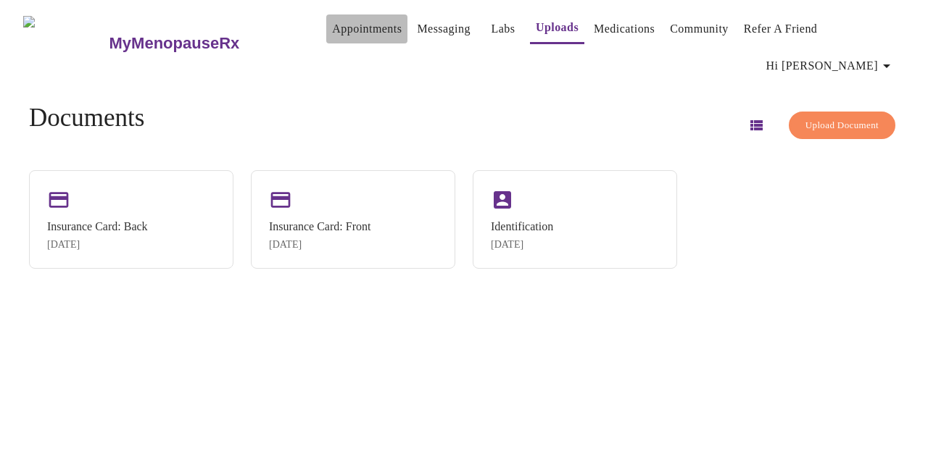
click at [341, 19] on link "Appointments" at bounding box center [367, 29] width 70 height 20
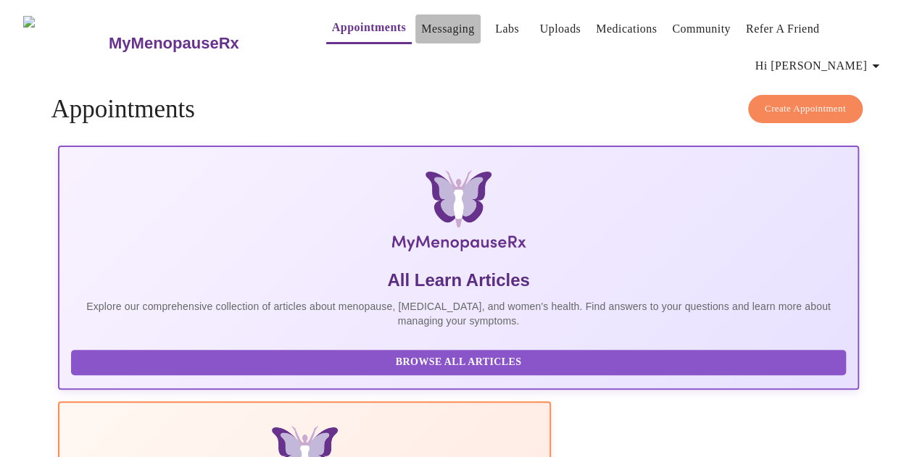
click at [421, 25] on link "Messaging" at bounding box center [447, 29] width 53 height 20
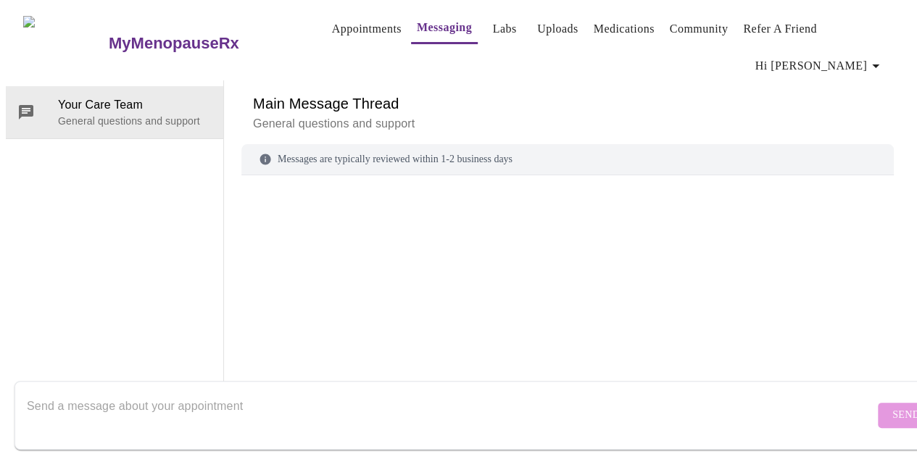
click at [429, 18] on link "Messaging" at bounding box center [444, 27] width 55 height 20
click at [493, 19] on link "Labs" at bounding box center [505, 29] width 24 height 20
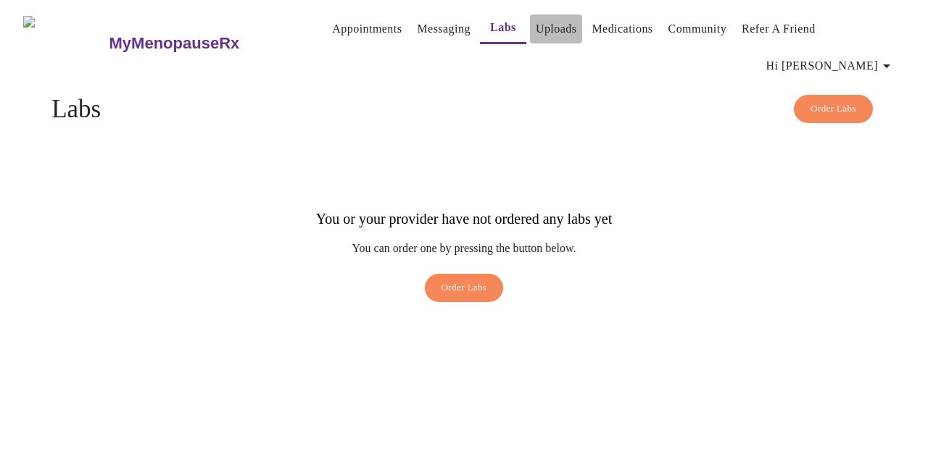
click at [536, 24] on link "Uploads" at bounding box center [556, 29] width 41 height 20
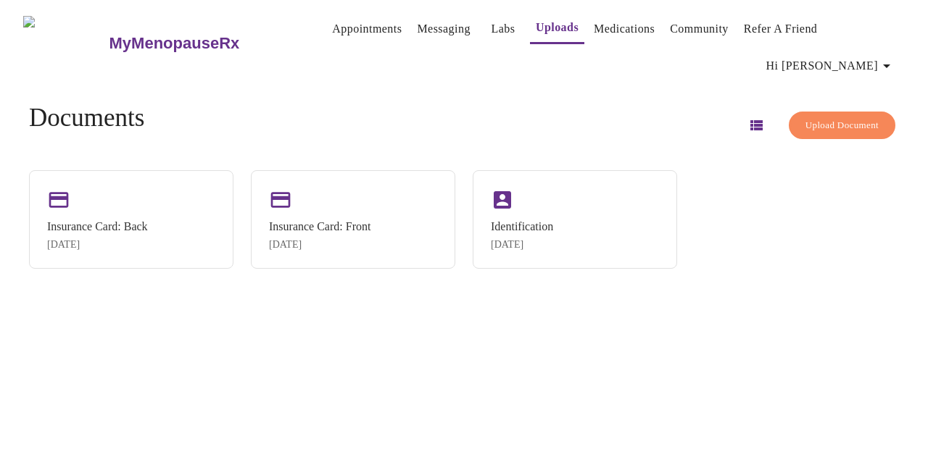
click at [594, 24] on link "Medications" at bounding box center [624, 29] width 61 height 20
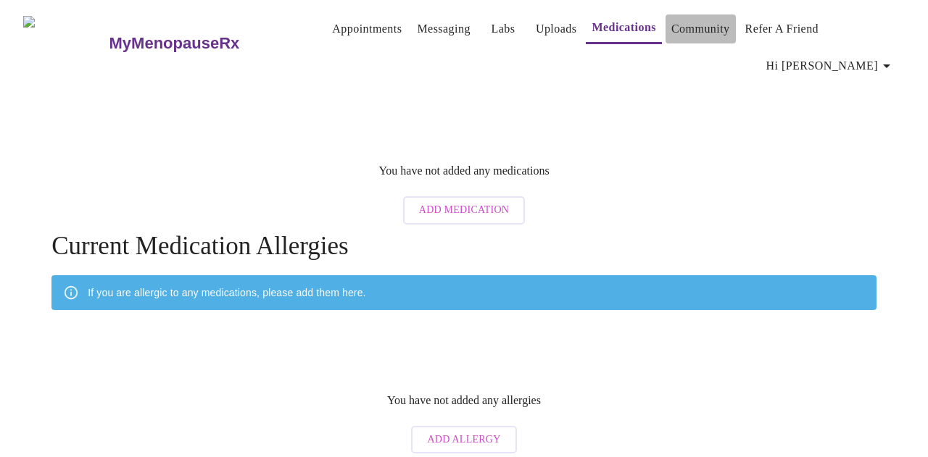
click at [674, 23] on link "Community" at bounding box center [700, 29] width 59 height 20
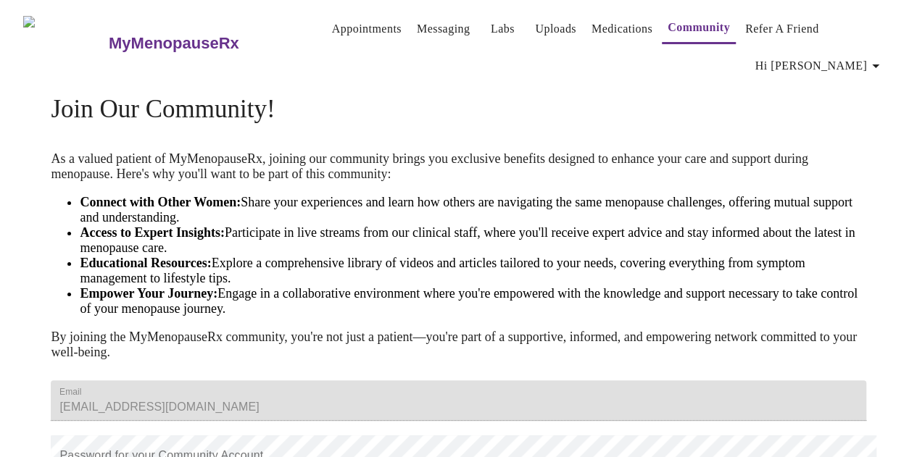
click at [342, 25] on link "Appointments" at bounding box center [367, 29] width 70 height 20
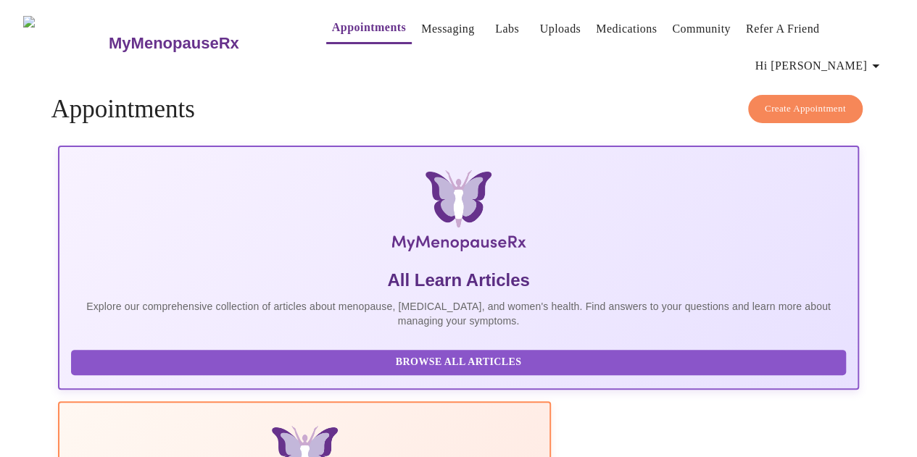
scroll to position [107, 0]
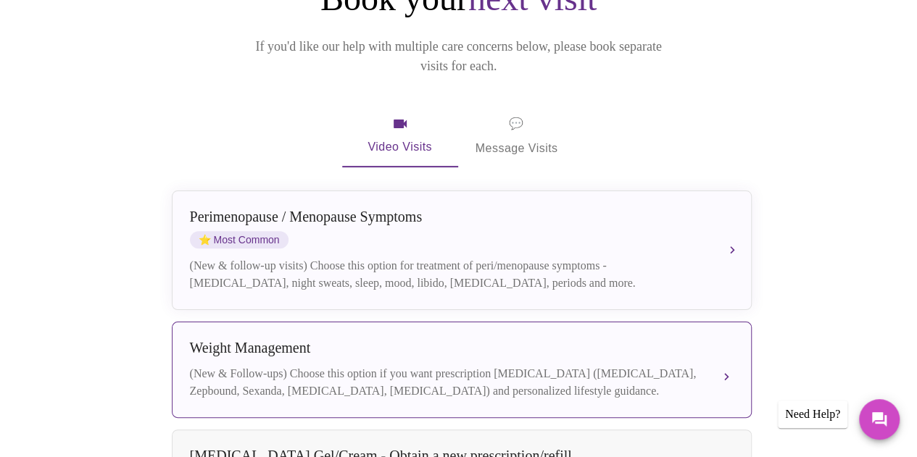
scroll to position [217, 0]
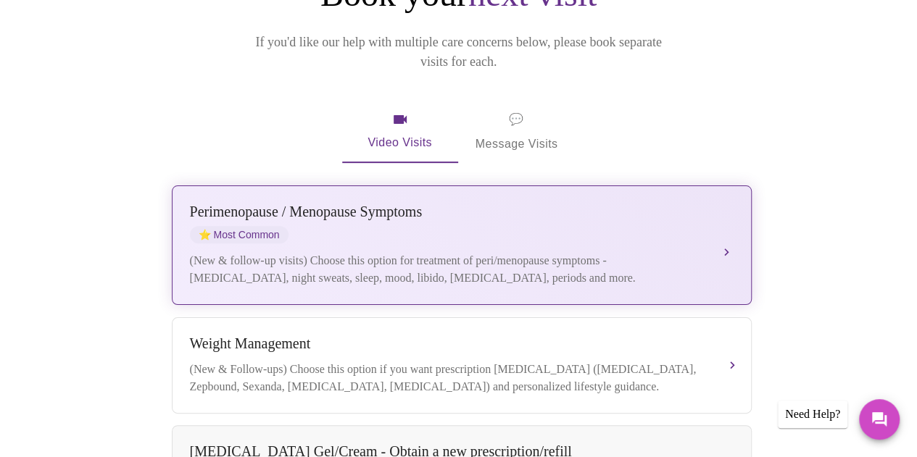
click at [323, 204] on div "[MEDICAL_DATA] / Menopause Symptoms ⭐ Most Common" at bounding box center [447, 224] width 515 height 40
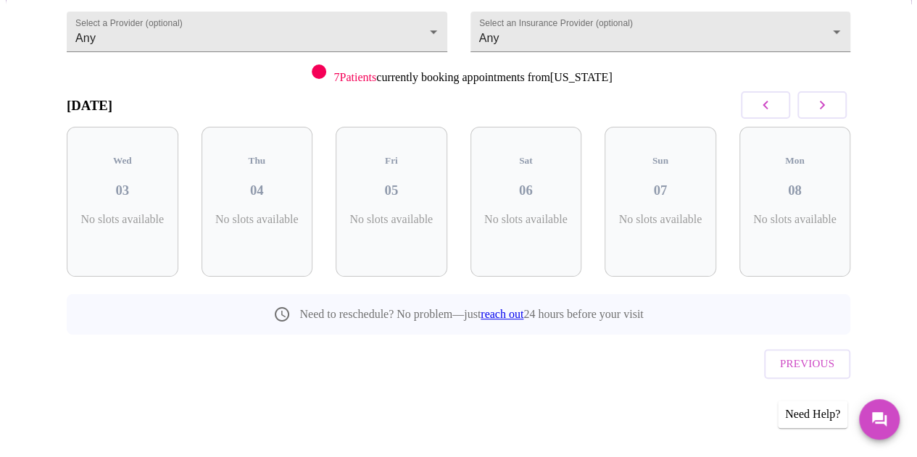
scroll to position [132, 0]
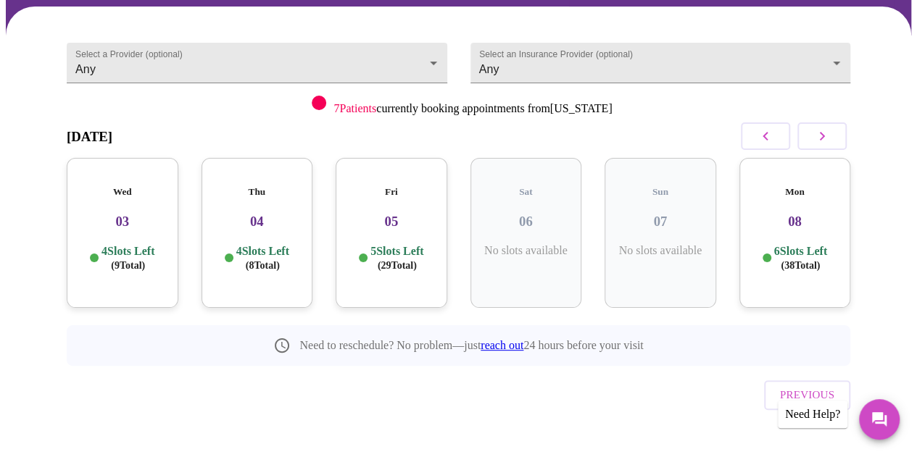
click at [120, 217] on div "Wed 03 4 Slots Left ( 9 Total)" at bounding box center [123, 233] width 112 height 150
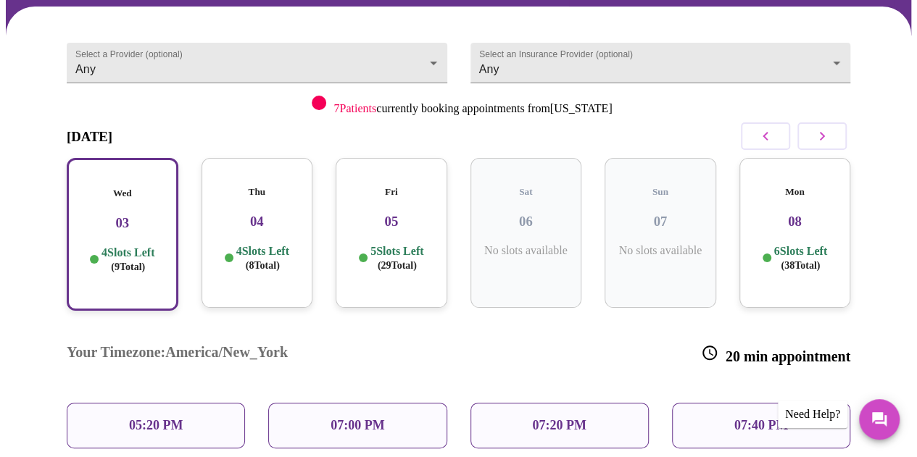
click at [188, 403] on div "05:20 PM" at bounding box center [156, 426] width 178 height 46
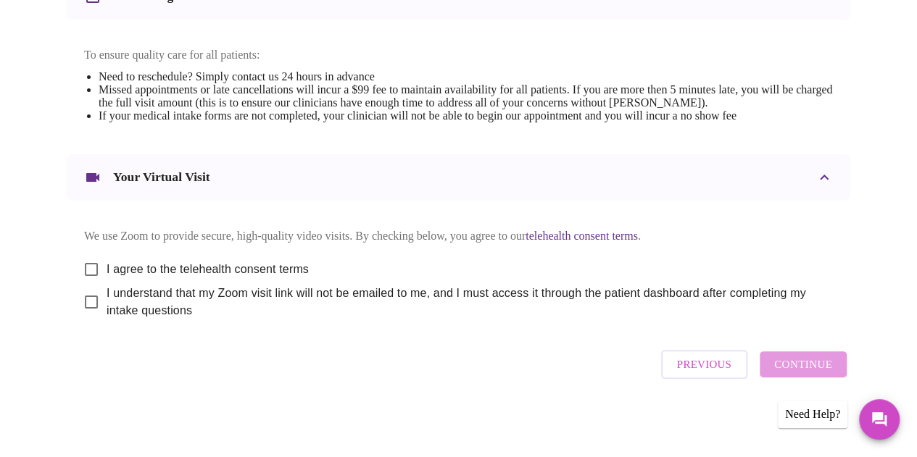
scroll to position [618, 0]
click at [90, 262] on input "I agree to the telehealth consent terms" at bounding box center [91, 269] width 30 height 30
checkbox input "true"
click at [90, 305] on input "I understand that my Zoom visit link will not be emailed to me, and I must acce…" at bounding box center [91, 302] width 30 height 30
checkbox input "true"
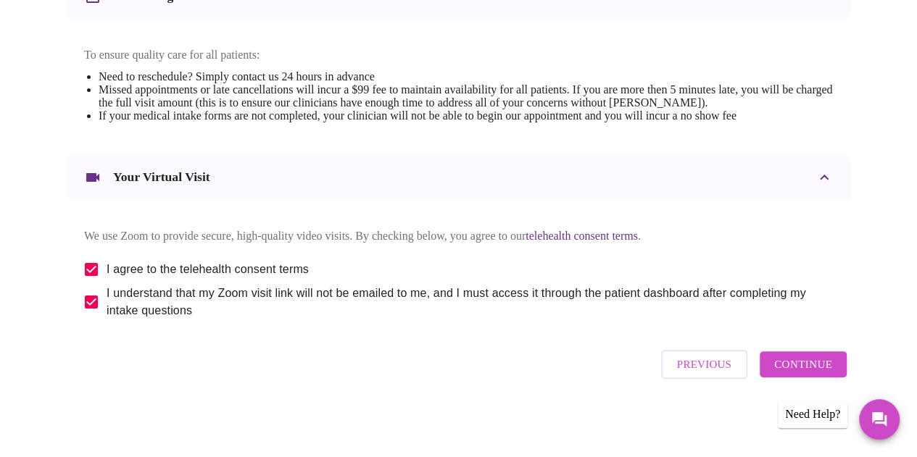
click at [789, 374] on span "Continue" at bounding box center [803, 364] width 58 height 19
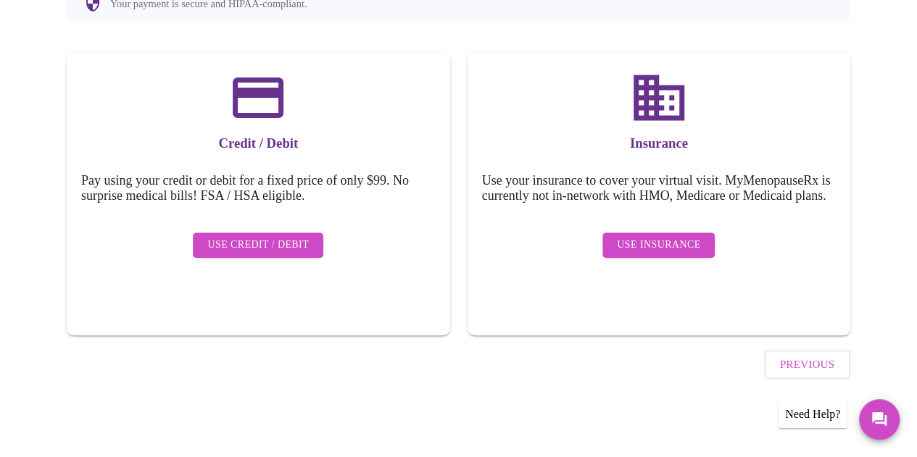
scroll to position [179, 0]
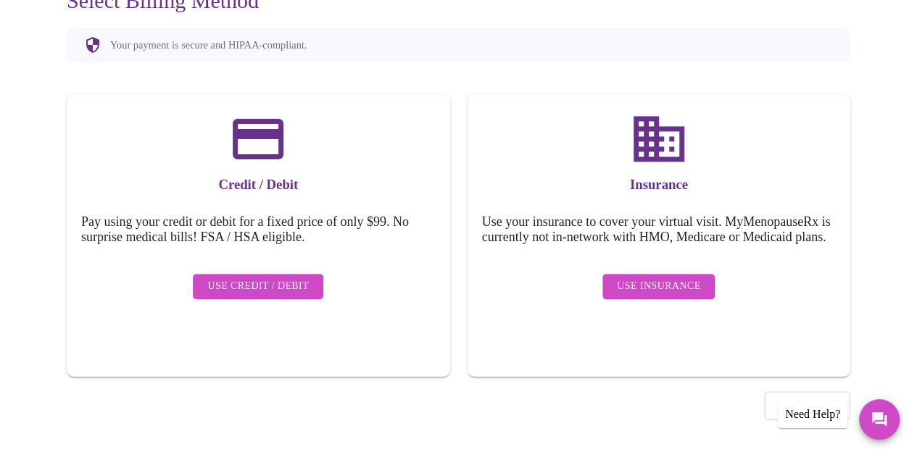
click at [663, 304] on div "Use Insurance" at bounding box center [659, 287] width 354 height 40
click at [657, 292] on span "Use Insurance" at bounding box center [658, 287] width 83 height 18
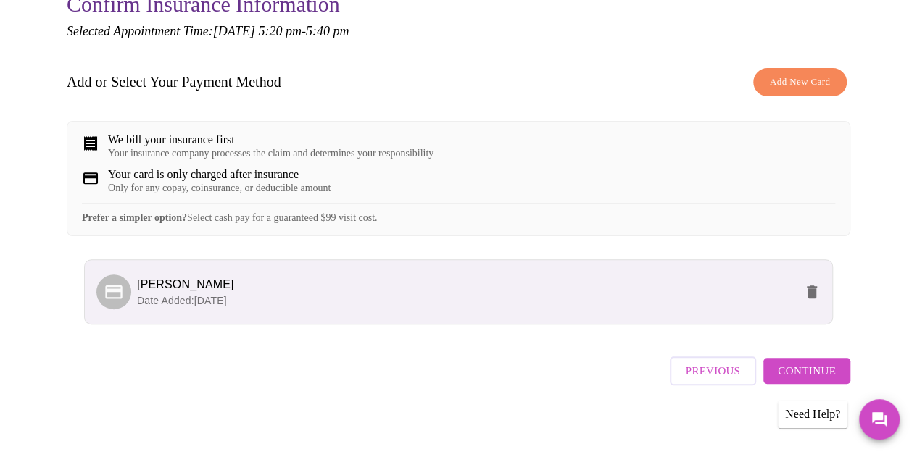
scroll to position [191, 0]
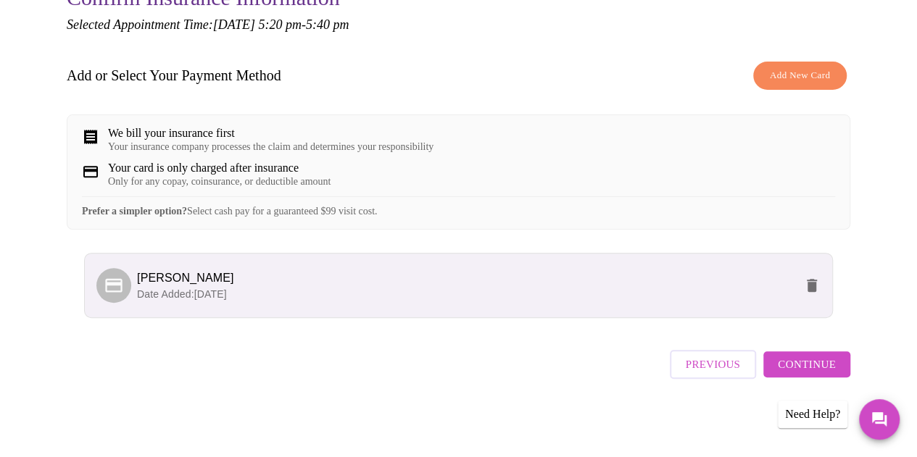
click at [824, 365] on span "Continue" at bounding box center [807, 364] width 58 height 19
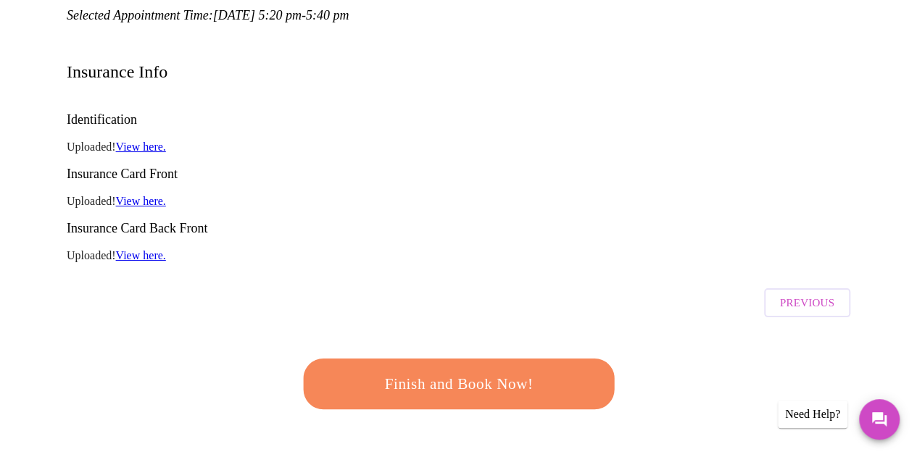
click at [466, 371] on span "Finish and Book Now!" at bounding box center [459, 384] width 268 height 27
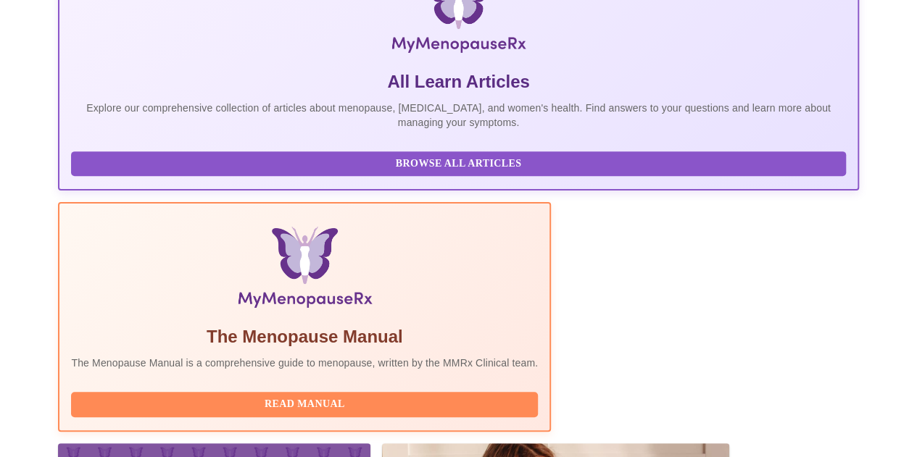
scroll to position [354, 0]
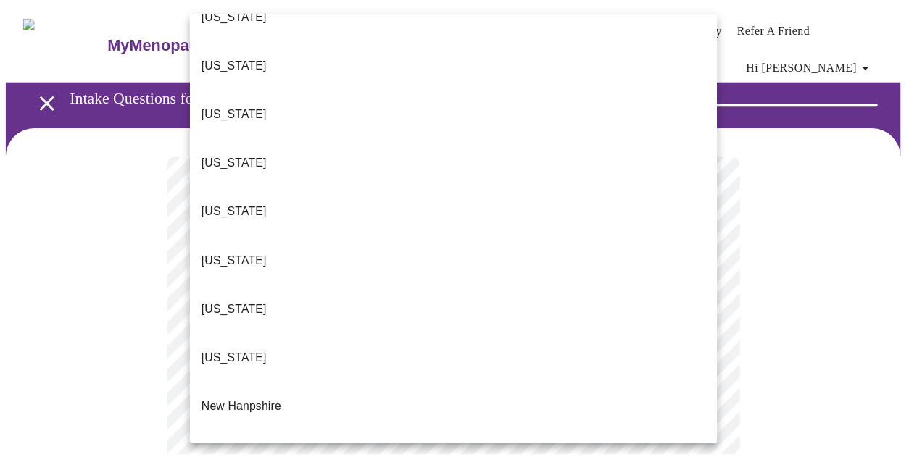
scroll to position [1015, 0]
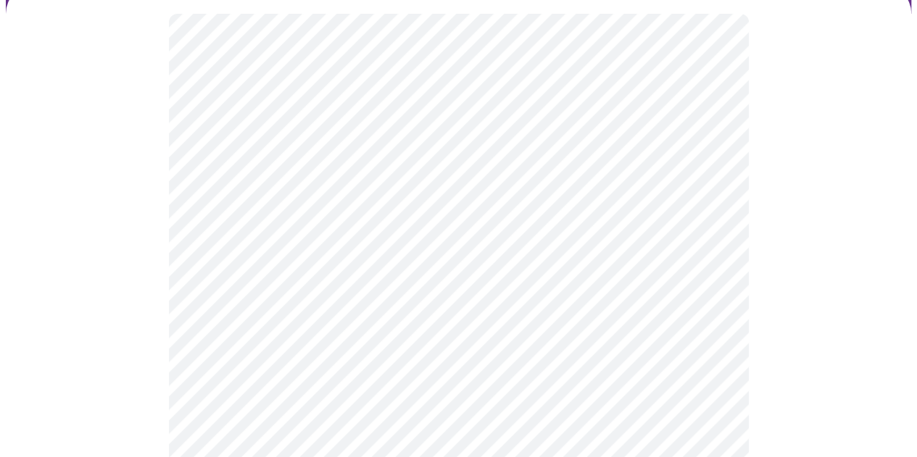
scroll to position [145, 0]
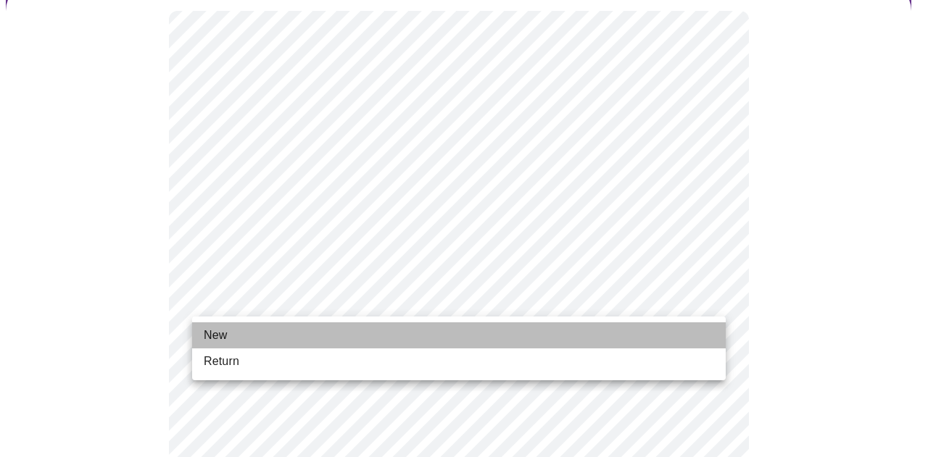
click at [251, 343] on li "New" at bounding box center [459, 336] width 534 height 26
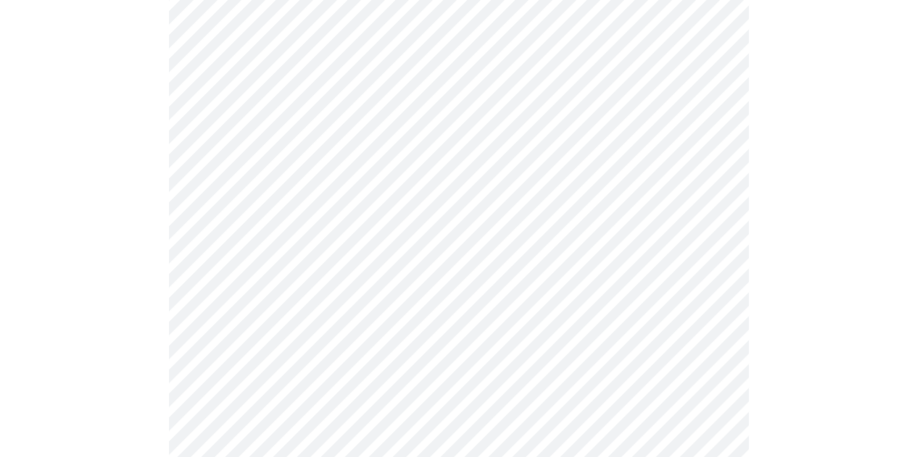
scroll to position [792, 0]
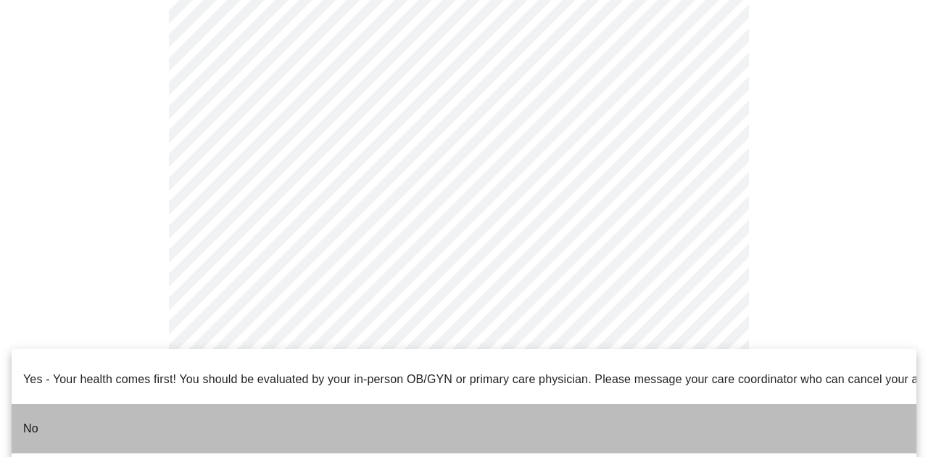
click at [41, 409] on li "No" at bounding box center [464, 428] width 905 height 49
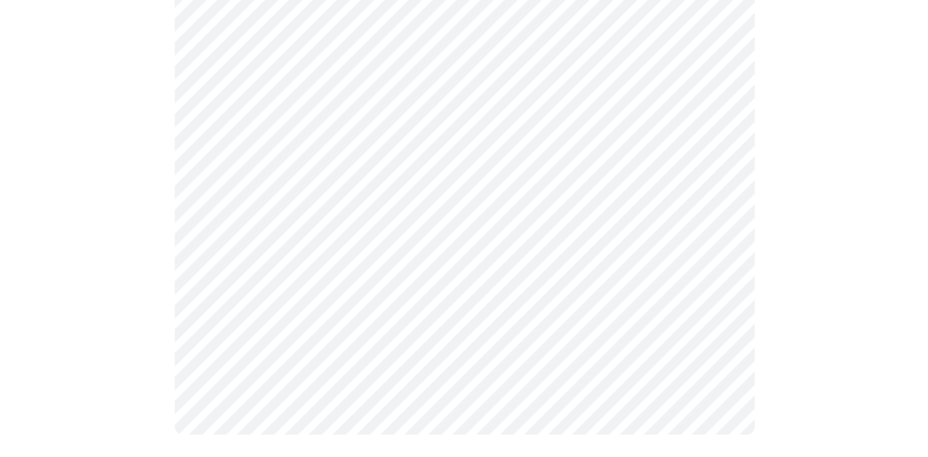
scroll to position [0, 0]
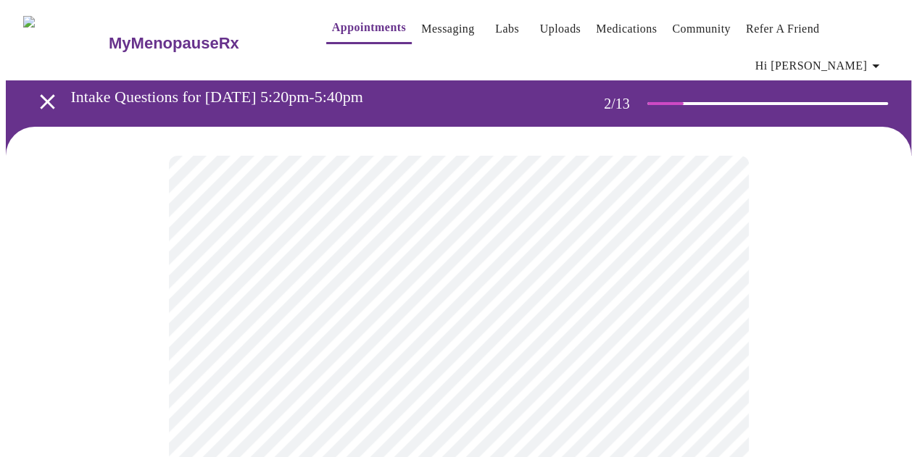
click at [555, 328] on body "MyMenopauseRx Appointments Messaging Labs Uploads Medications Community Refer a…" at bounding box center [458, 451] width 905 height 891
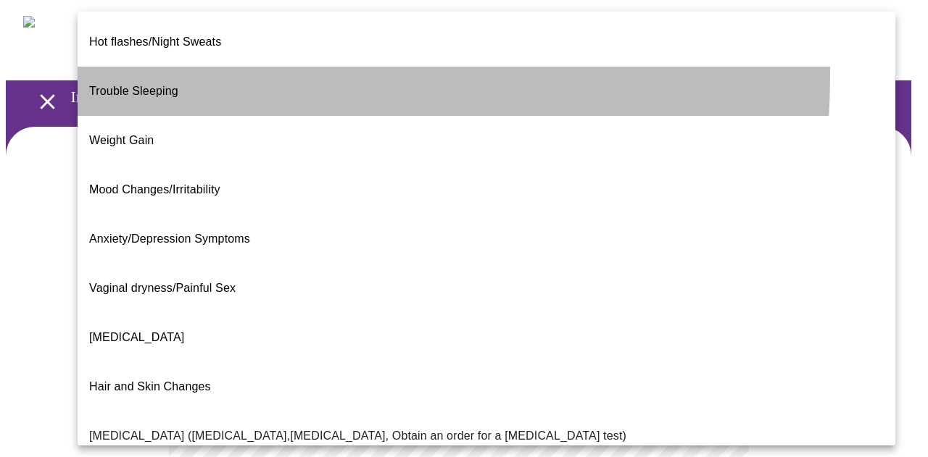
click at [141, 85] on span "Trouble Sleeping" at bounding box center [133, 91] width 89 height 12
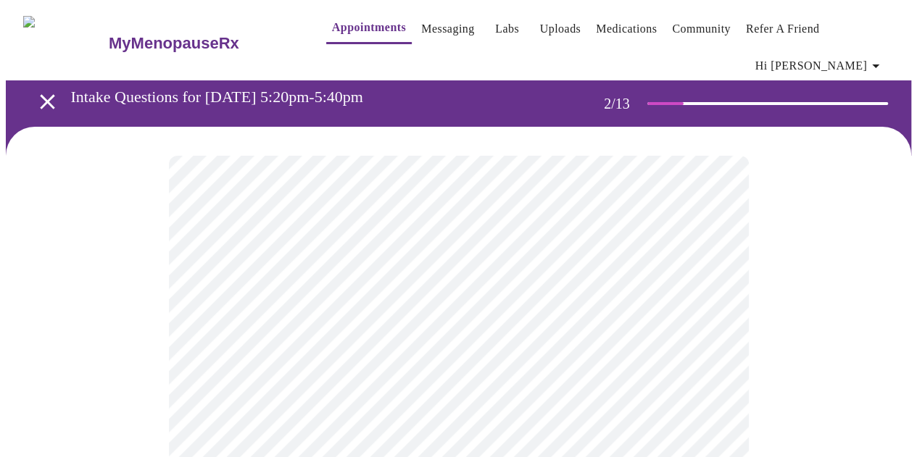
click at [278, 320] on body "MyMenopauseRx Appointments Messaging Labs Uploads Medications Community Refer a…" at bounding box center [458, 447] width 905 height 882
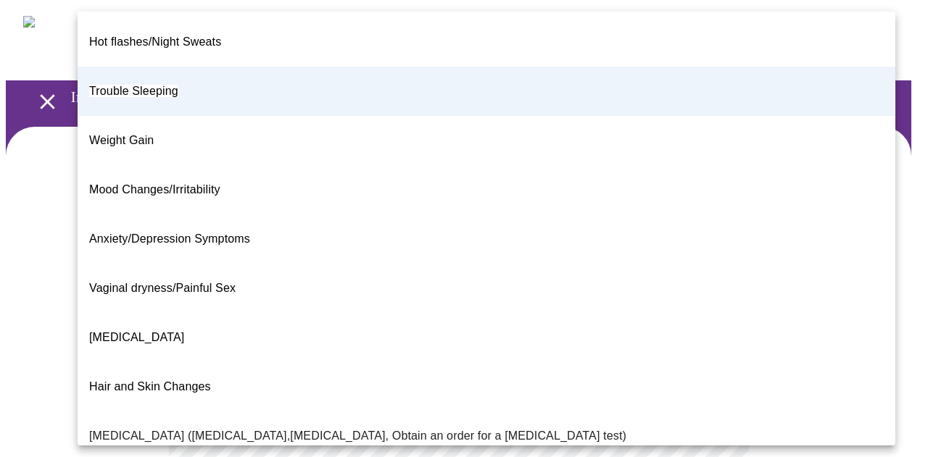
click at [151, 331] on span "[MEDICAL_DATA]" at bounding box center [136, 337] width 95 height 12
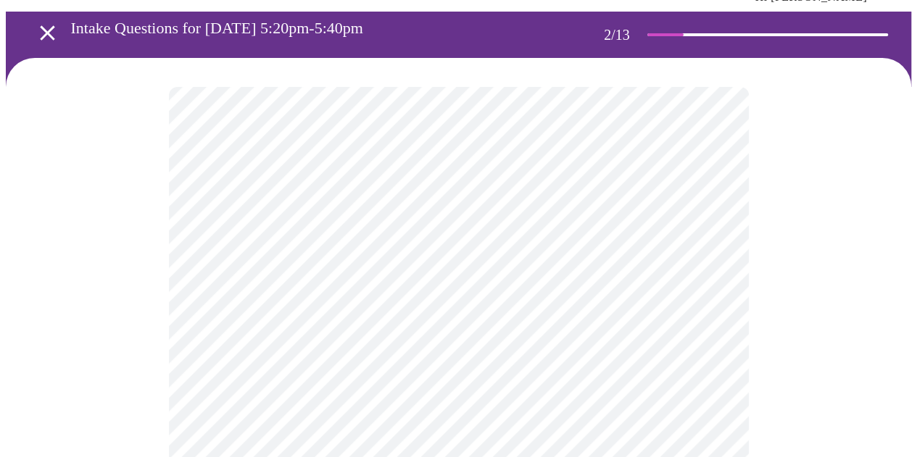
scroll to position [145, 0]
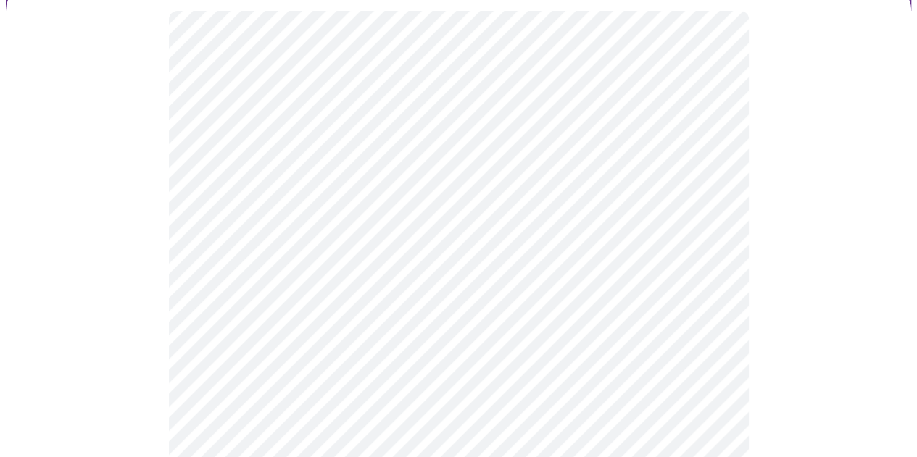
click at [302, 317] on body "MyMenopauseRx Appointments Messaging Labs Uploads Medications Community Refer a…" at bounding box center [458, 302] width 905 height 882
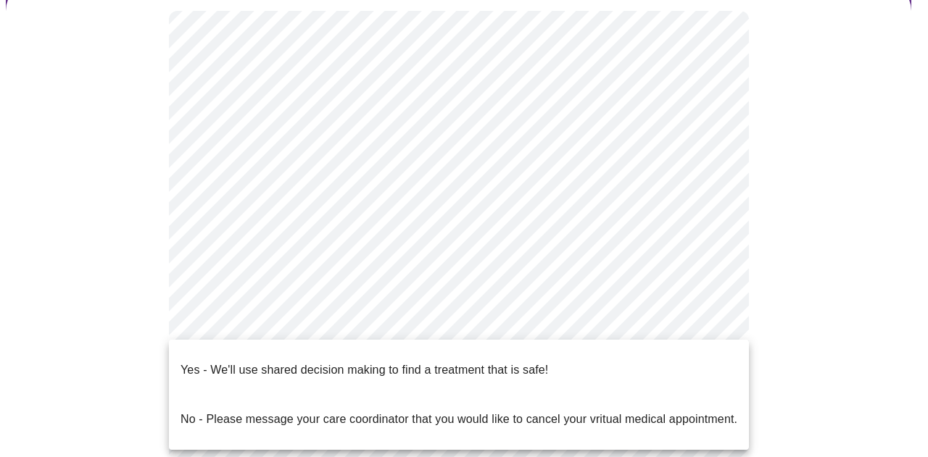
click at [354, 362] on p "Yes - We'll use shared decision making to find a treatment that is safe!" at bounding box center [365, 370] width 368 height 17
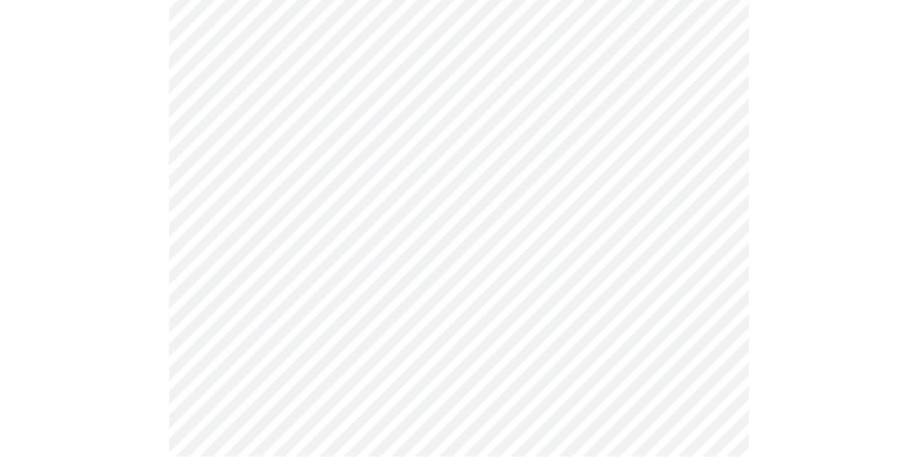
scroll to position [0, 0]
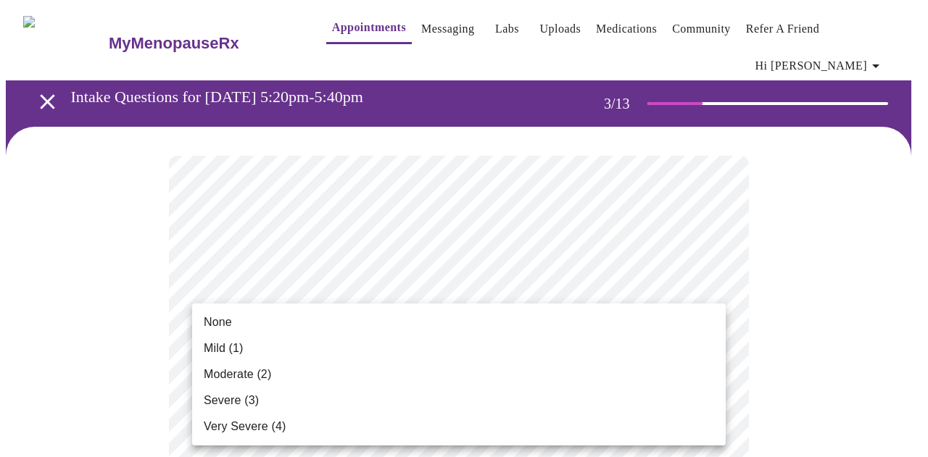
click at [228, 357] on span "Mild (1)" at bounding box center [224, 348] width 40 height 17
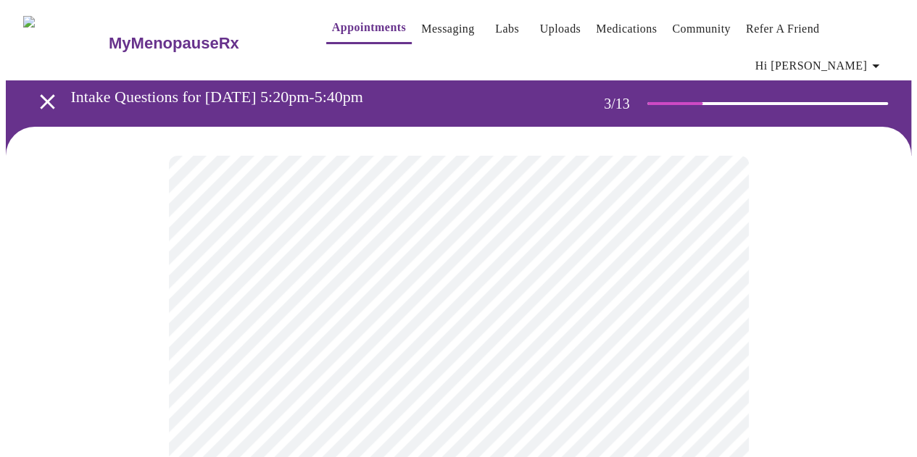
scroll to position [72, 0]
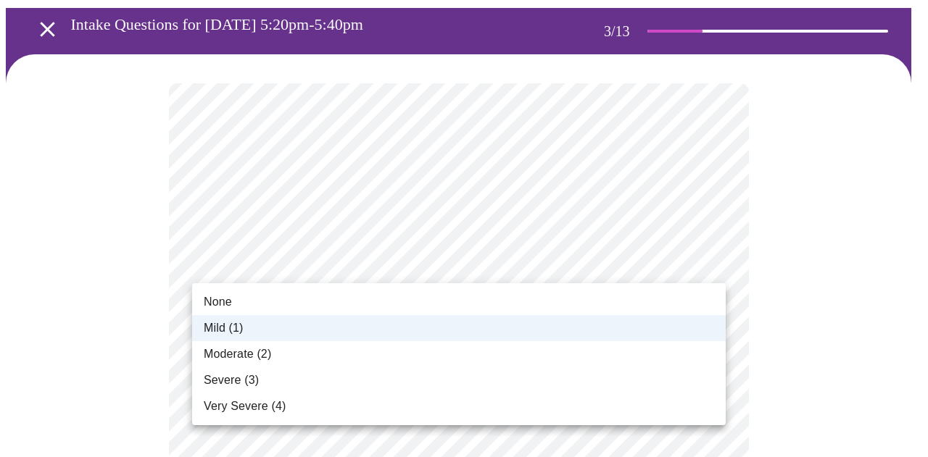
click at [257, 323] on li "Mild (1)" at bounding box center [459, 328] width 534 height 26
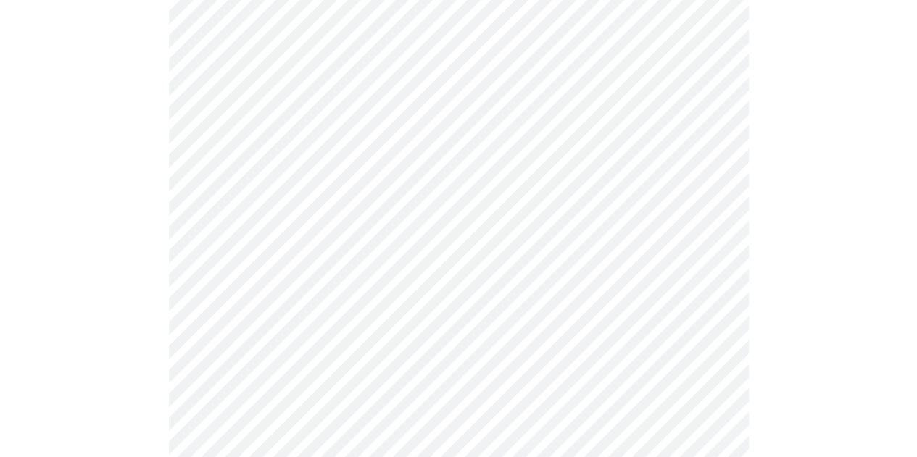
scroll to position [217, 0]
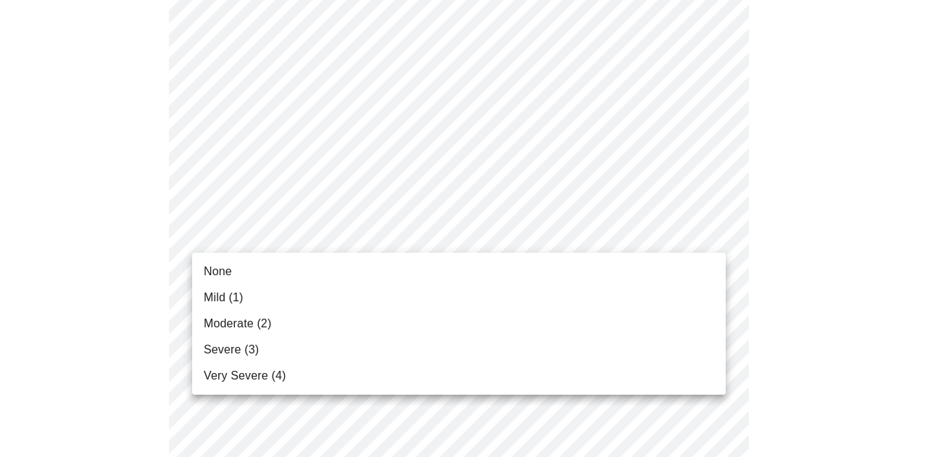
click at [228, 292] on span "Mild (1)" at bounding box center [224, 297] width 40 height 17
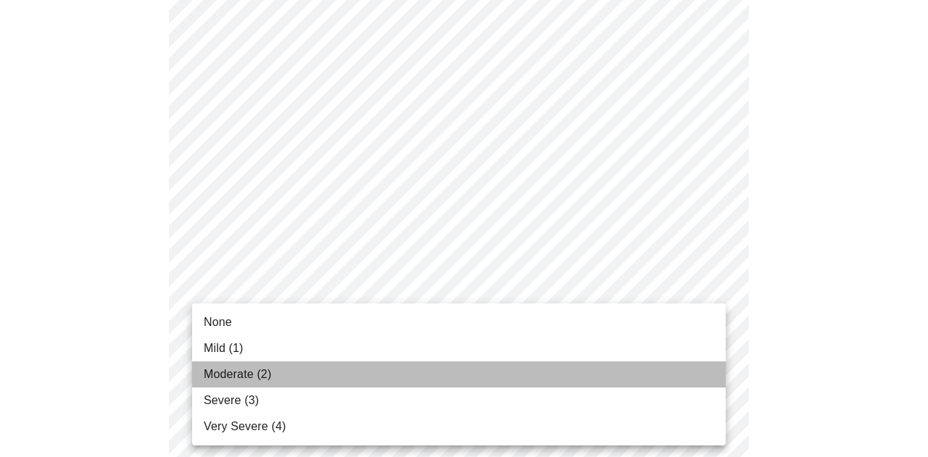
click at [271, 370] on span "Moderate (2)" at bounding box center [237, 374] width 67 height 17
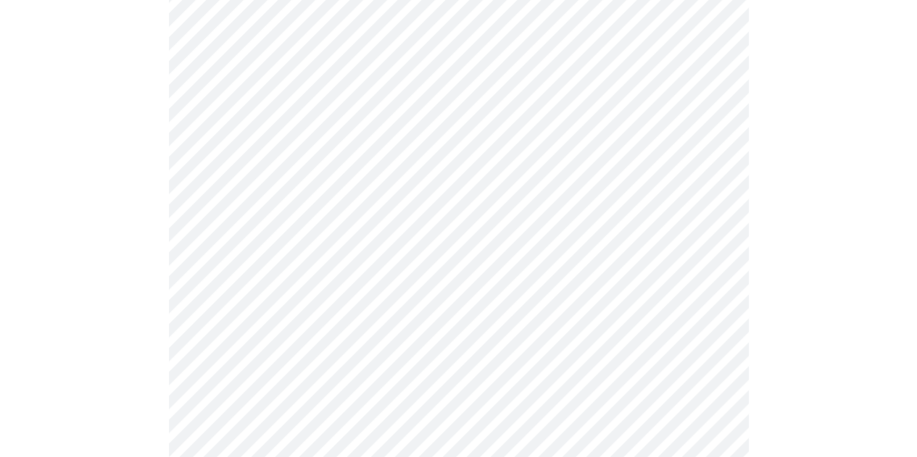
scroll to position [362, 0]
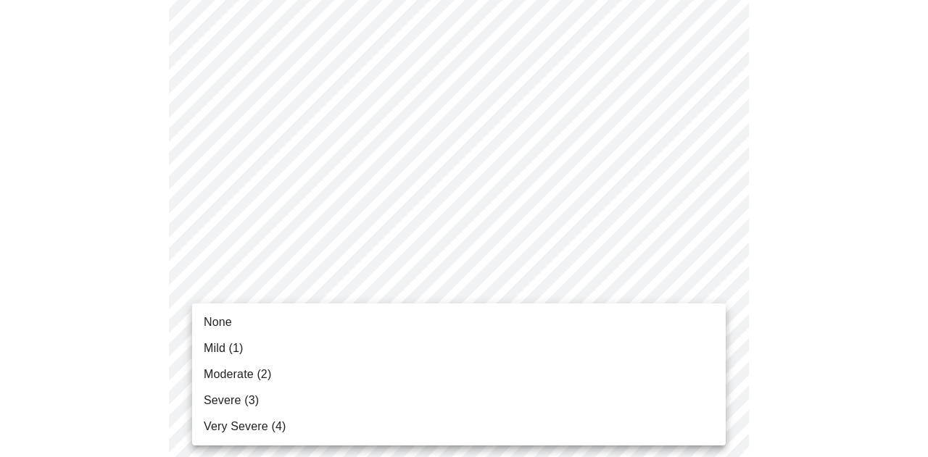
click at [269, 375] on span "Moderate (2)" at bounding box center [237, 374] width 67 height 17
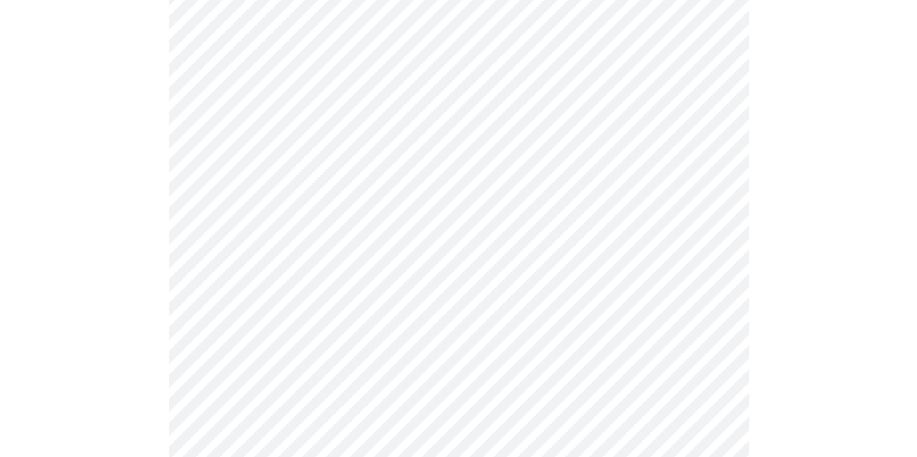
scroll to position [435, 0]
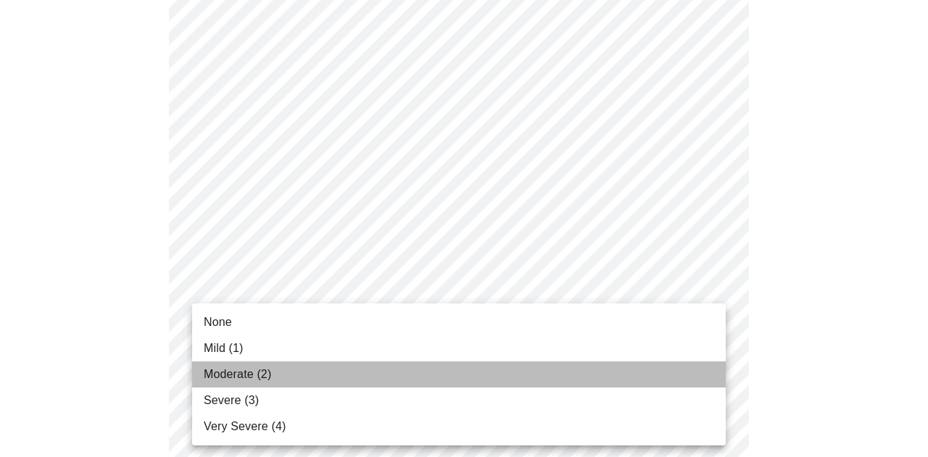
click at [261, 370] on span "Moderate (2)" at bounding box center [237, 374] width 67 height 17
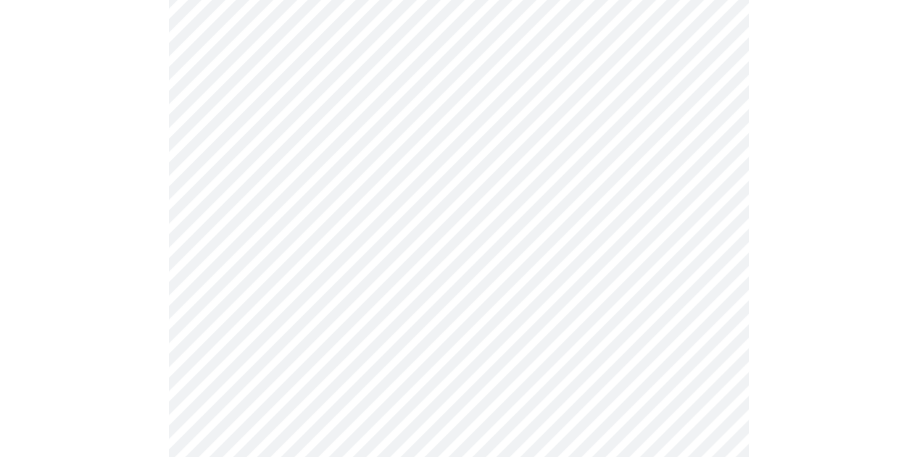
scroll to position [652, 0]
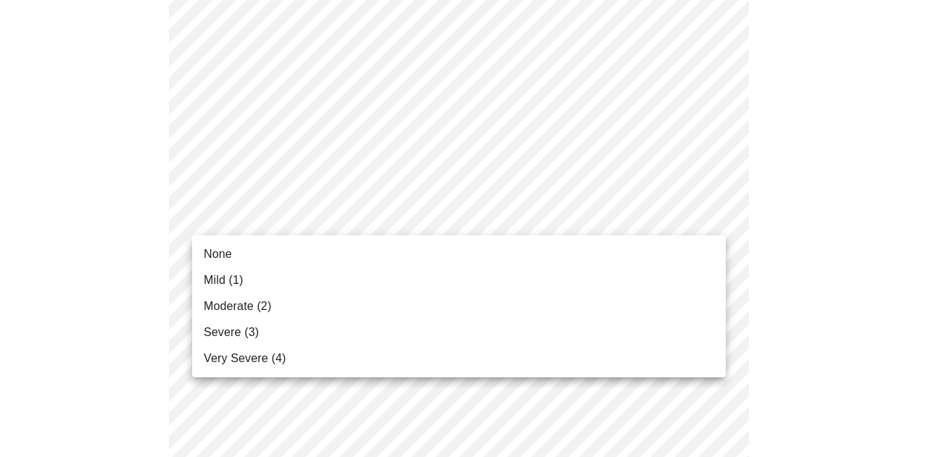
click at [371, 212] on body "MyMenopauseRx Appointments Messaging Labs Uploads Medications Community Refer a…" at bounding box center [464, 276] width 916 height 1847
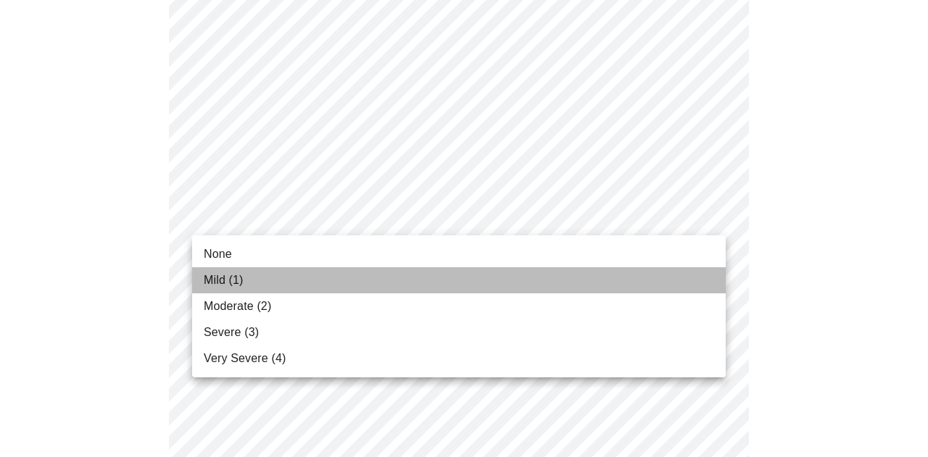
click at [244, 274] on li "Mild (1)" at bounding box center [459, 280] width 534 height 26
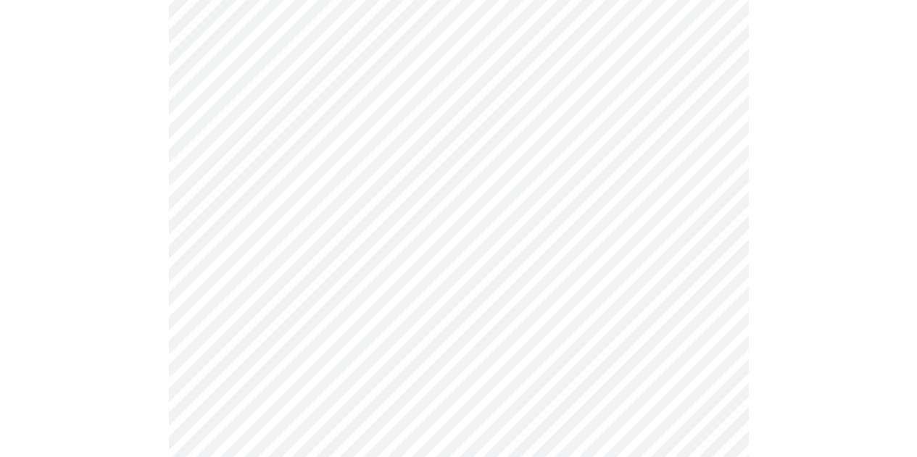
scroll to position [725, 0]
click at [425, 257] on body "MyMenopauseRx Appointments Messaging Labs Uploads Medications Community Refer a…" at bounding box center [458, 194] width 905 height 1827
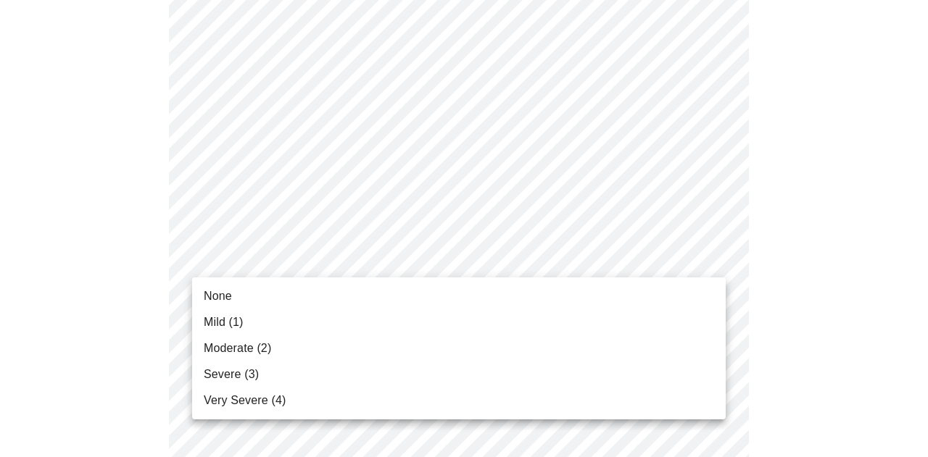
click at [230, 357] on span "Moderate (2)" at bounding box center [237, 348] width 67 height 17
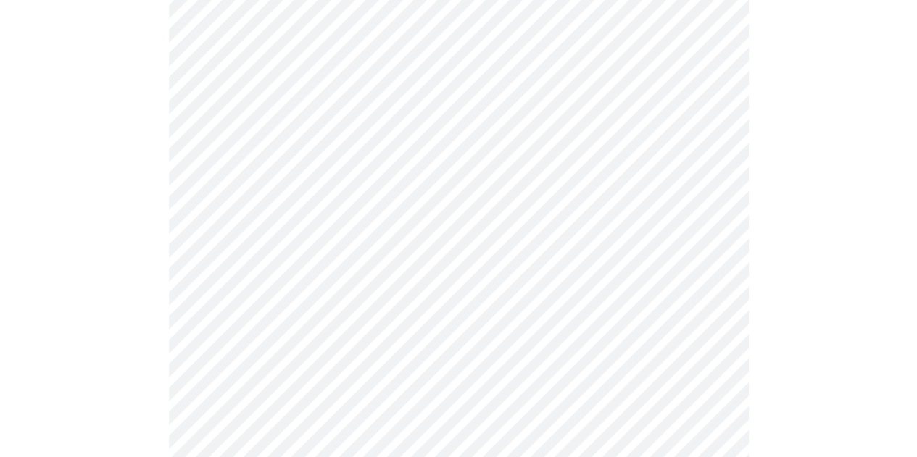
click at [278, 373] on body "MyMenopauseRx Appointments Messaging Labs Uploads Medications Community Refer a…" at bounding box center [458, 184] width 905 height 1806
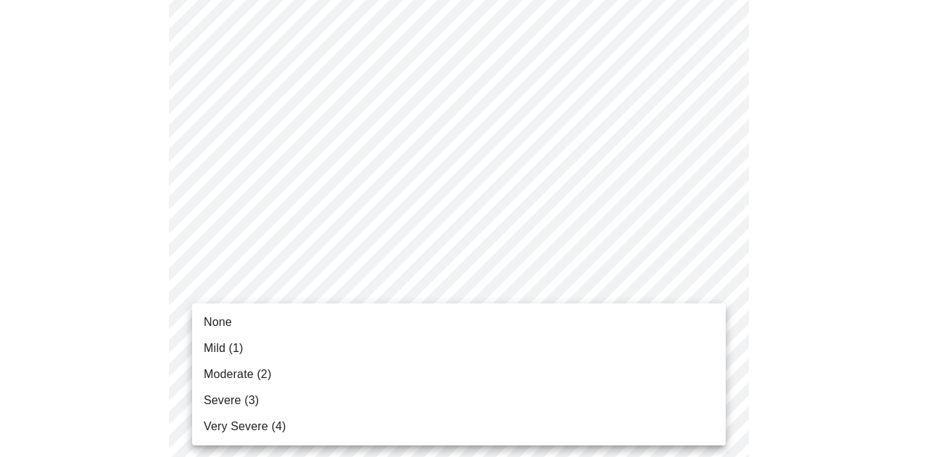
click at [232, 372] on span "Moderate (2)" at bounding box center [237, 374] width 67 height 17
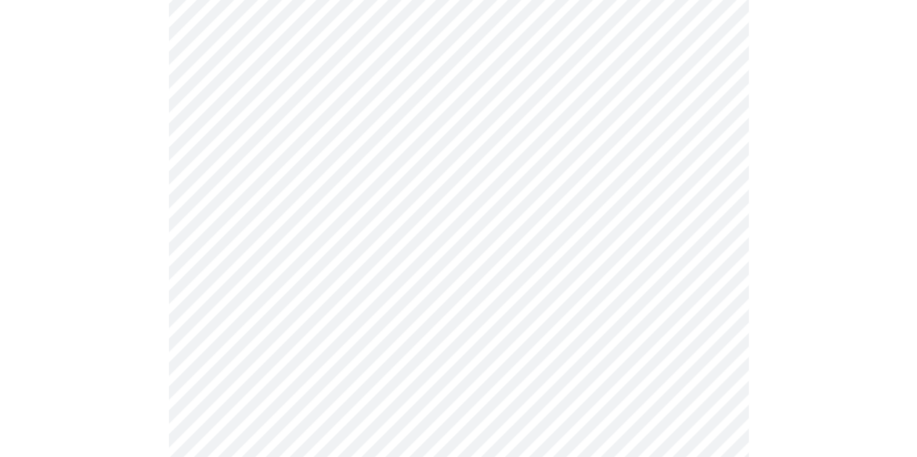
scroll to position [942, 0]
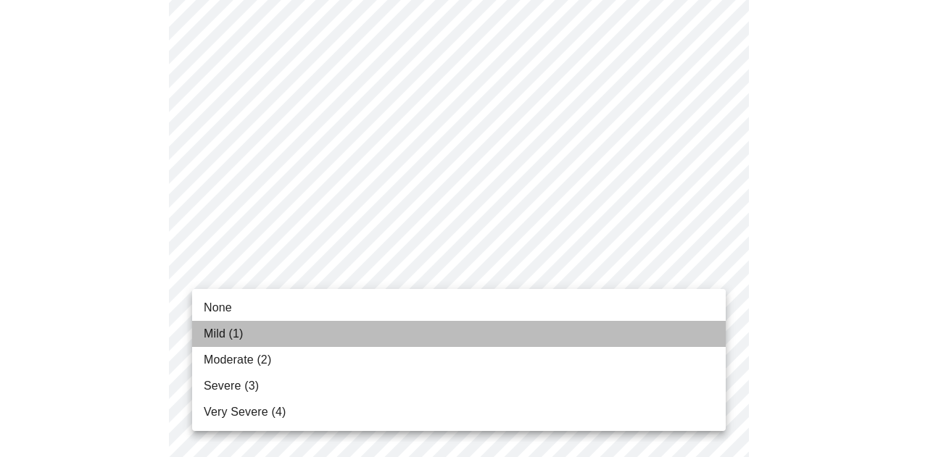
click at [210, 336] on span "Mild (1)" at bounding box center [224, 333] width 40 height 17
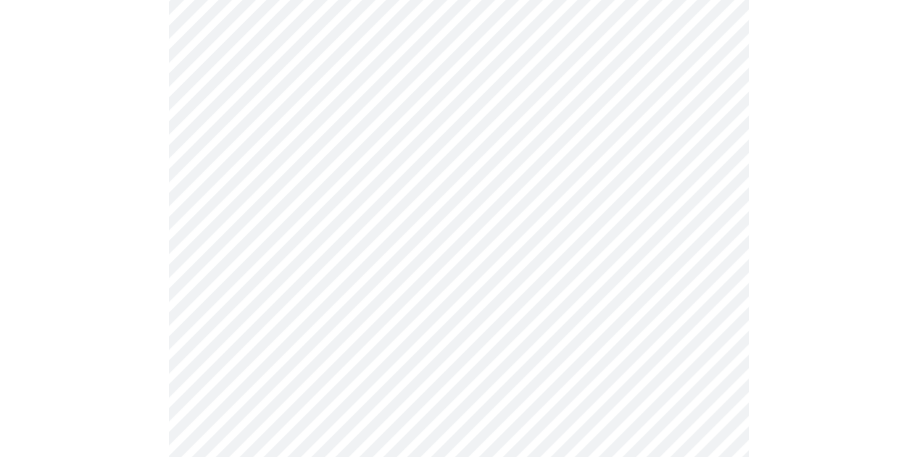
scroll to position [1015, 0]
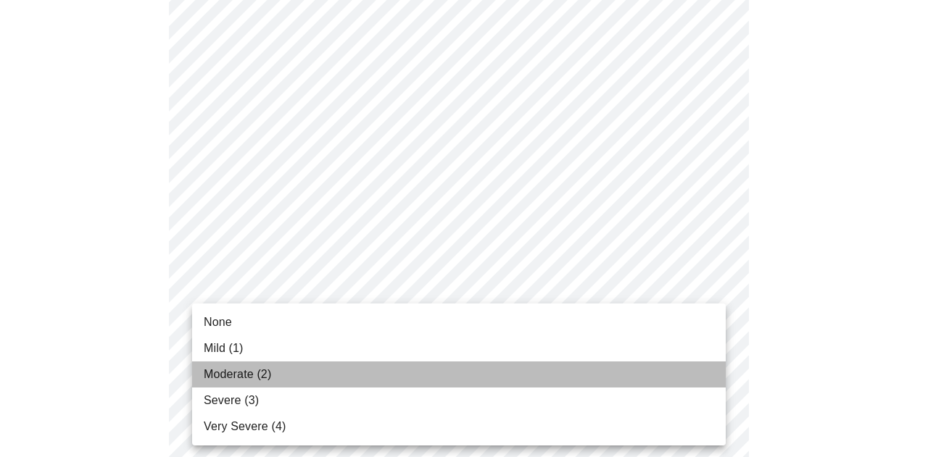
click at [236, 378] on span "Moderate (2)" at bounding box center [237, 374] width 67 height 17
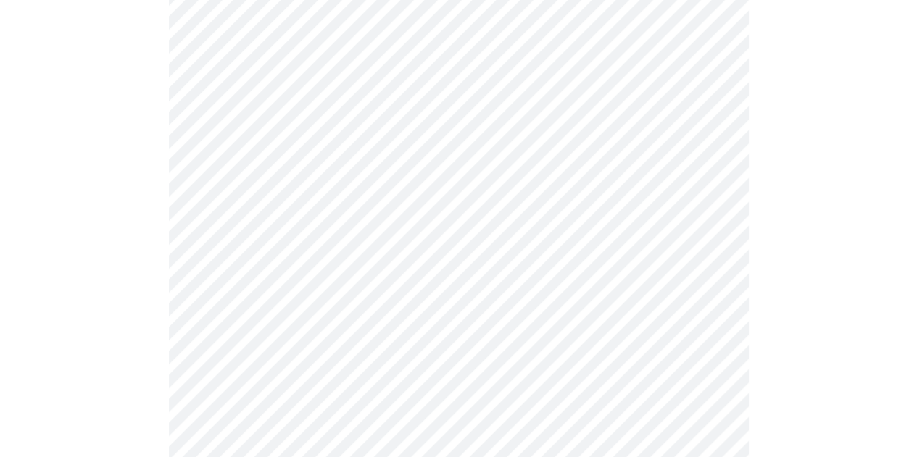
scroll to position [1160, 0]
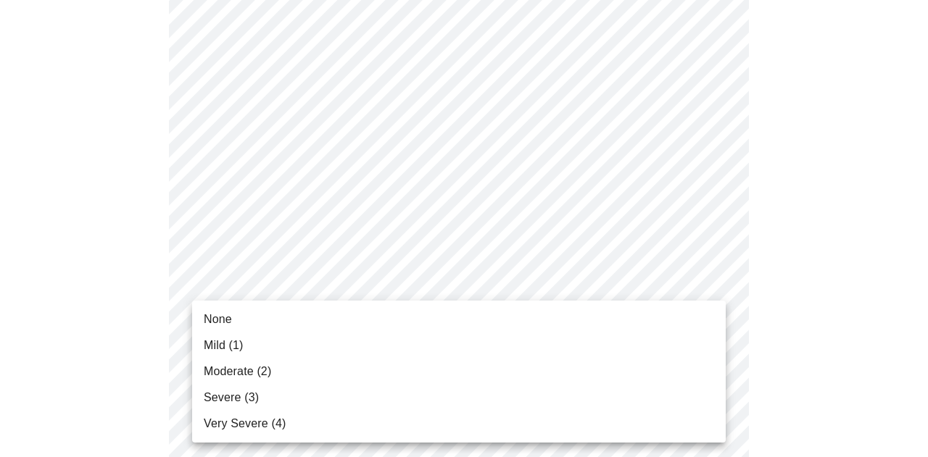
click at [242, 397] on span "Severe (3)" at bounding box center [231, 397] width 55 height 17
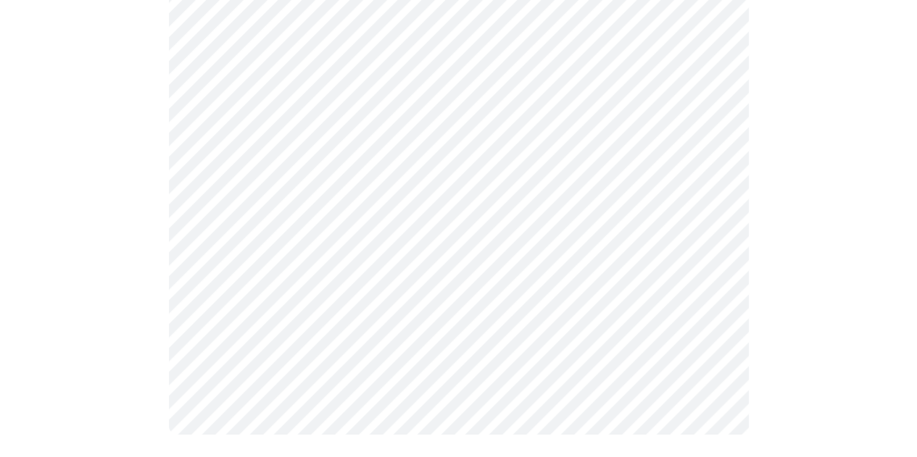
scroll to position [0, 0]
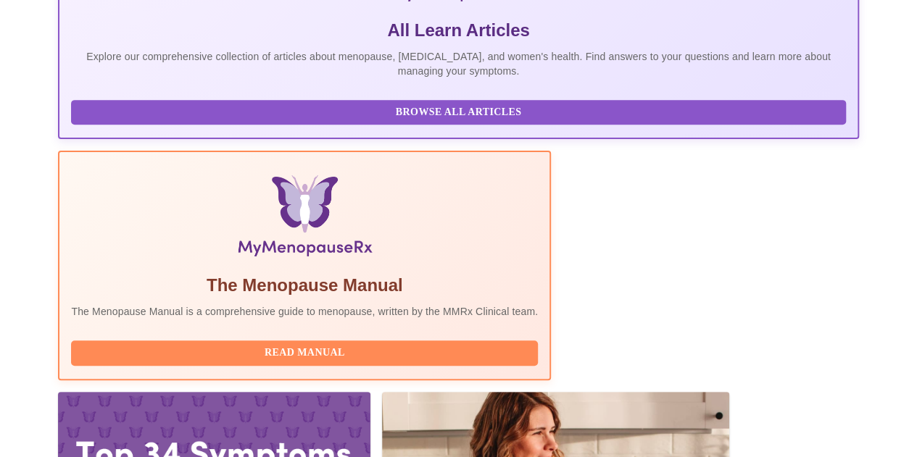
scroll to position [354, 0]
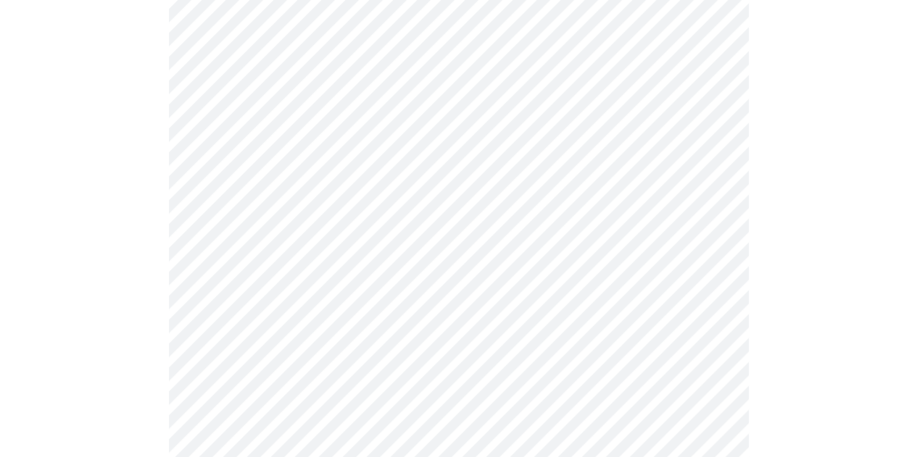
scroll to position [652, 0]
click at [393, 248] on body "MyMenopauseRx Appointments Messaging Labs Uploads Medications Community Refer a…" at bounding box center [458, 77] width 905 height 1449
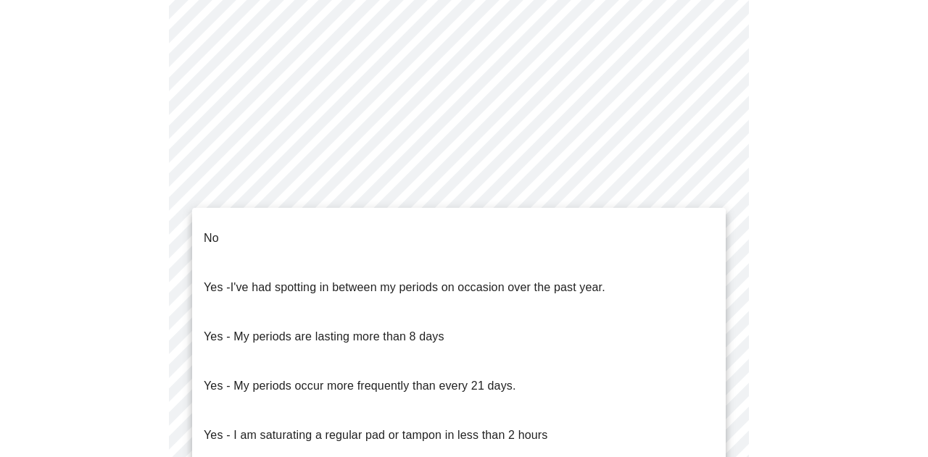
click at [257, 227] on li "No" at bounding box center [459, 238] width 534 height 49
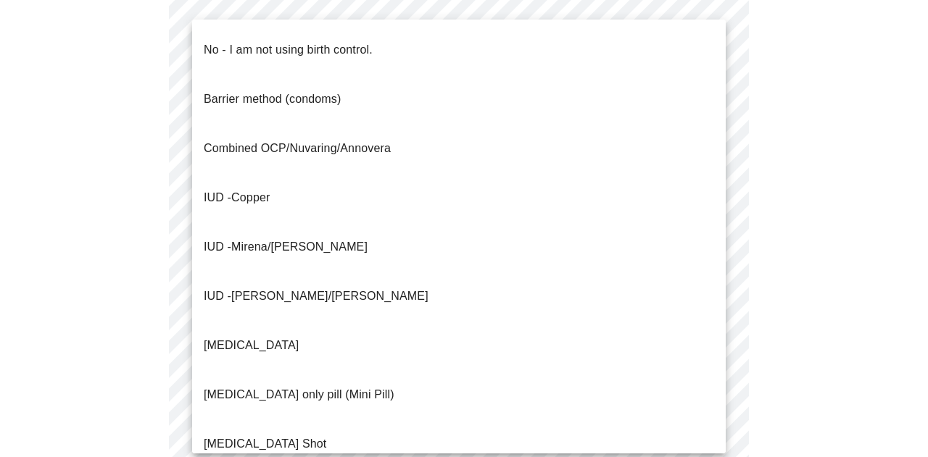
click at [225, 360] on body "MyMenopauseRx Appointments Messaging Labs Uploads Medications Community Refer a…" at bounding box center [464, 73] width 916 height 1441
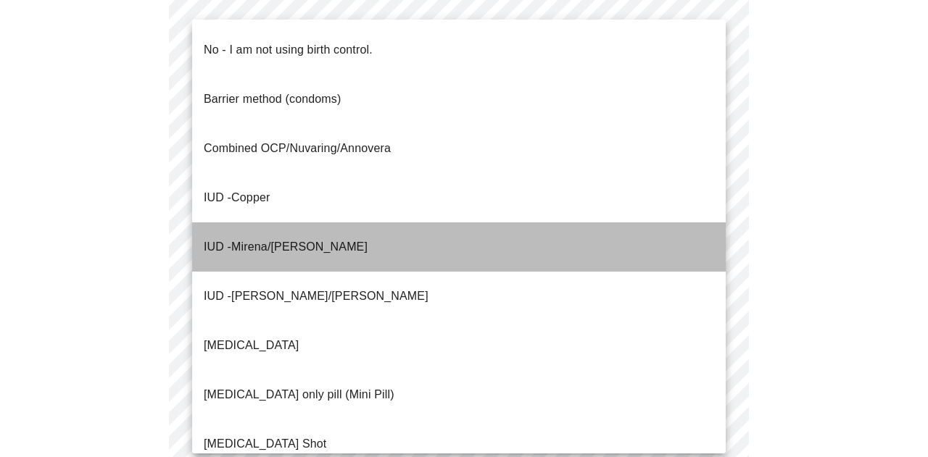
click at [210, 238] on p "IUD - Mirena/[PERSON_NAME]" at bounding box center [286, 246] width 164 height 17
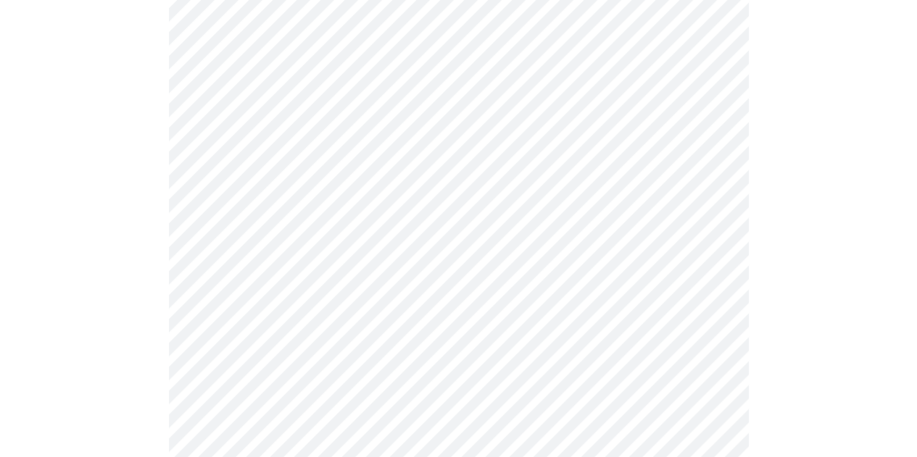
scroll to position [797, 0]
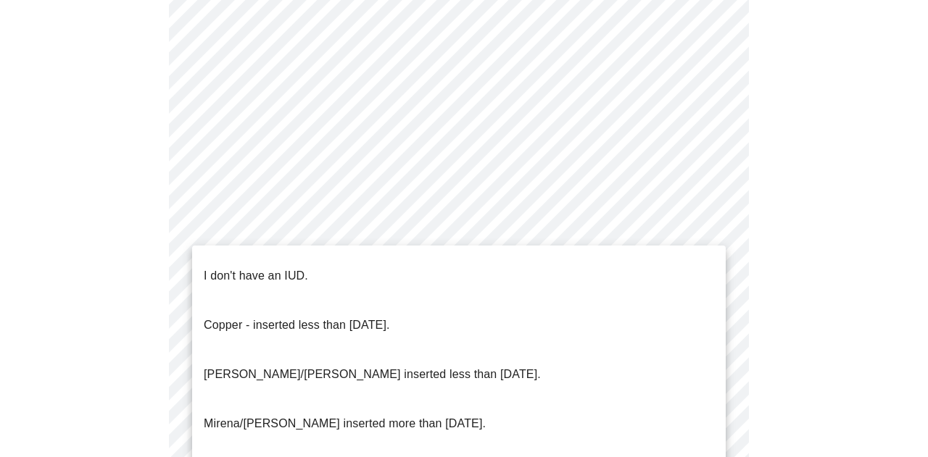
click at [252, 366] on p "[PERSON_NAME]/[PERSON_NAME] inserted less than [DATE]." at bounding box center [372, 374] width 337 height 17
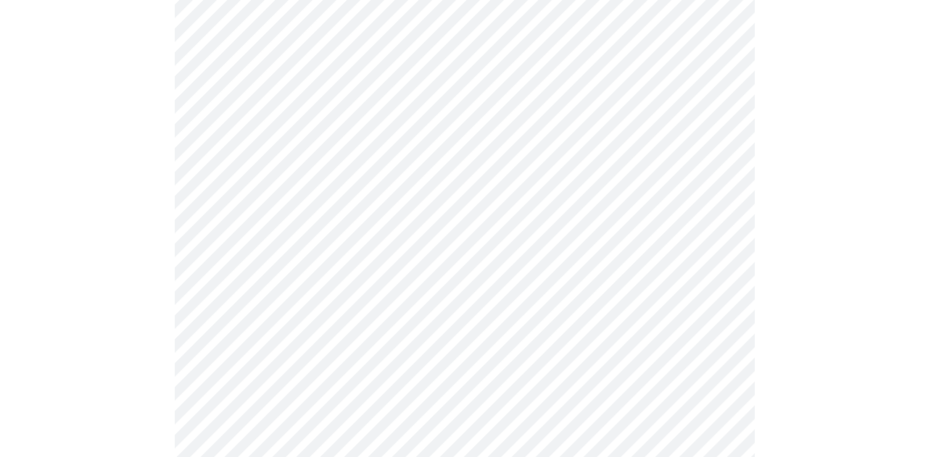
scroll to position [966, 0]
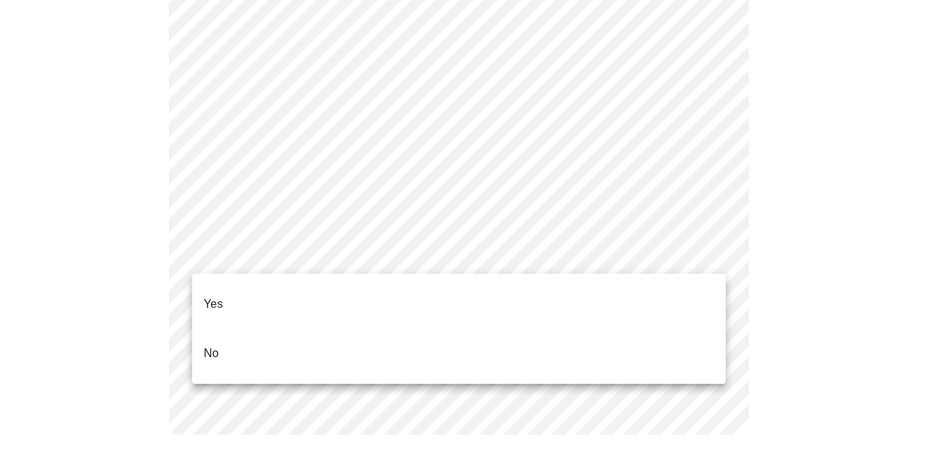
click at [225, 299] on li "Yes" at bounding box center [459, 304] width 534 height 49
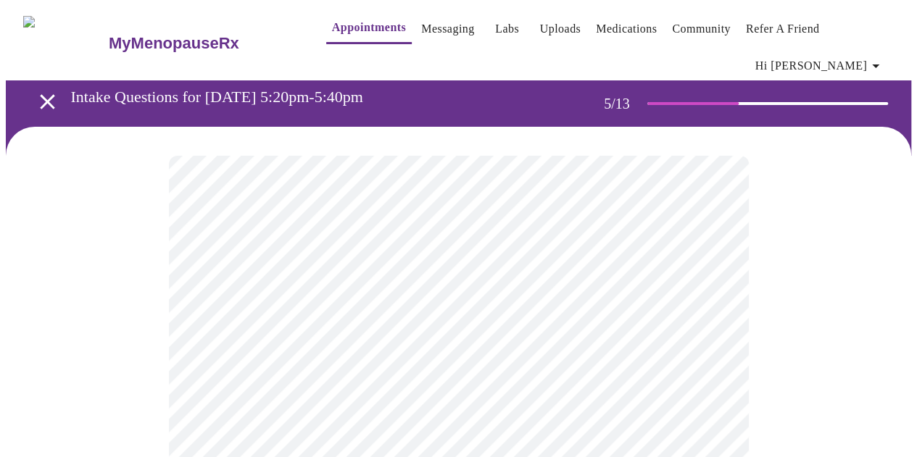
scroll to position [72, 0]
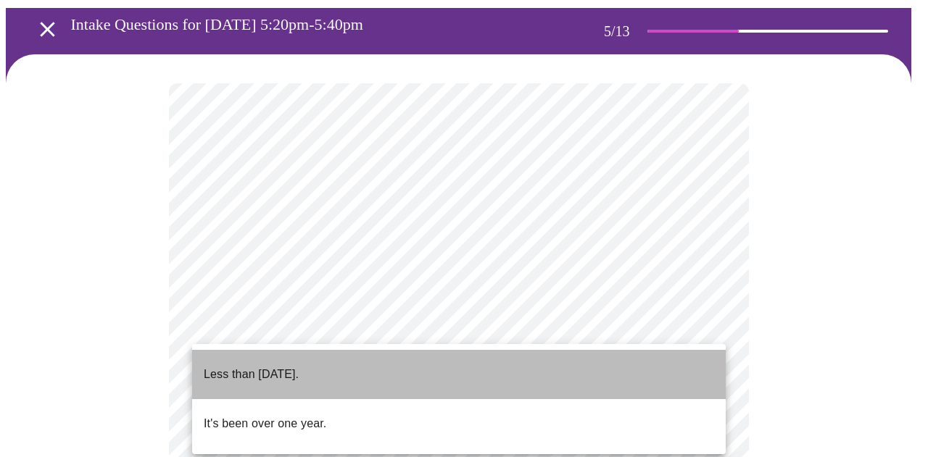
click at [339, 358] on li "Less than [DATE]." at bounding box center [459, 374] width 534 height 49
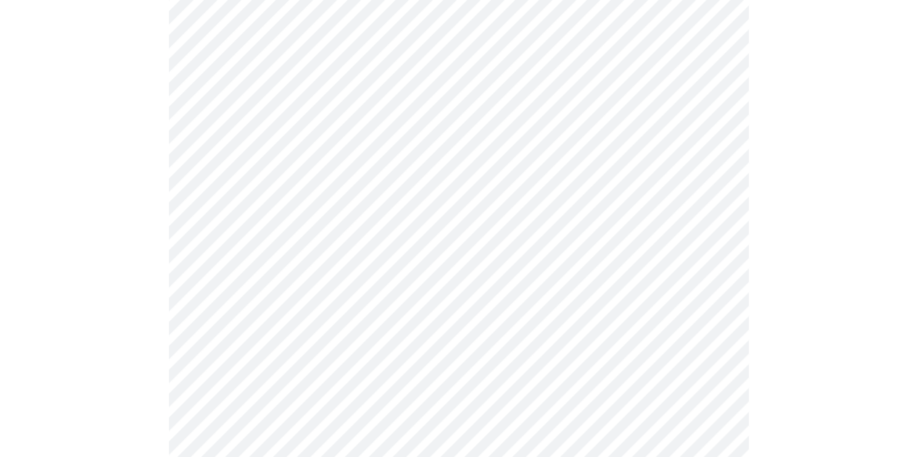
scroll to position [217, 0]
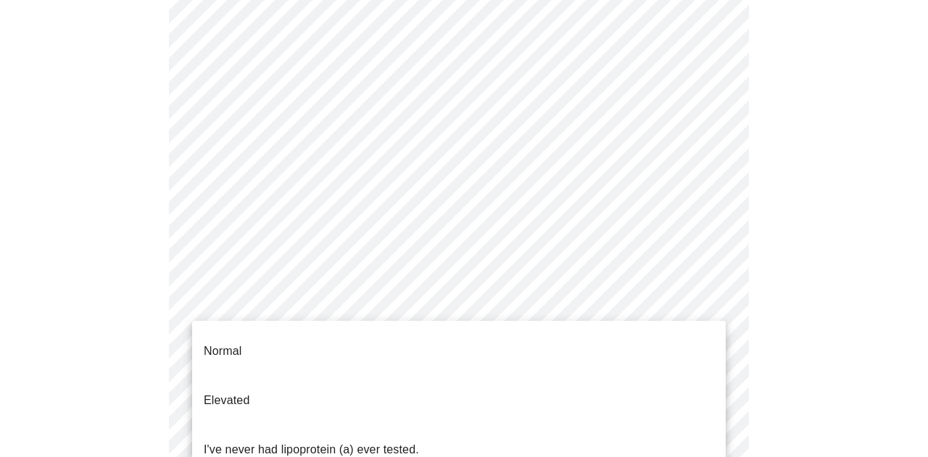
click at [536, 299] on body "MyMenopauseRx Appointments Messaging Labs Uploads Medications Community Refer a…" at bounding box center [464, 381] width 916 height 1186
click at [800, 277] on div at bounding box center [464, 228] width 928 height 457
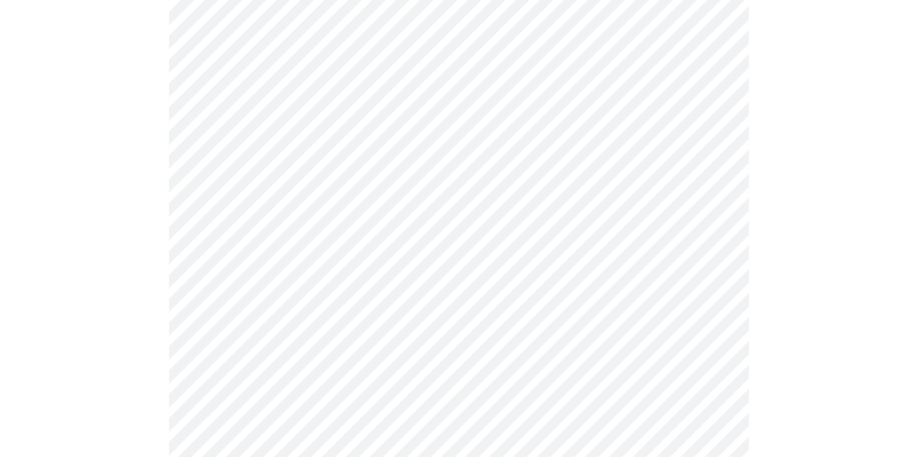
scroll to position [435, 0]
click at [425, 88] on body "MyMenopauseRx Appointments Messaging Labs Uploads Medications Community Refer a…" at bounding box center [458, 132] width 905 height 1123
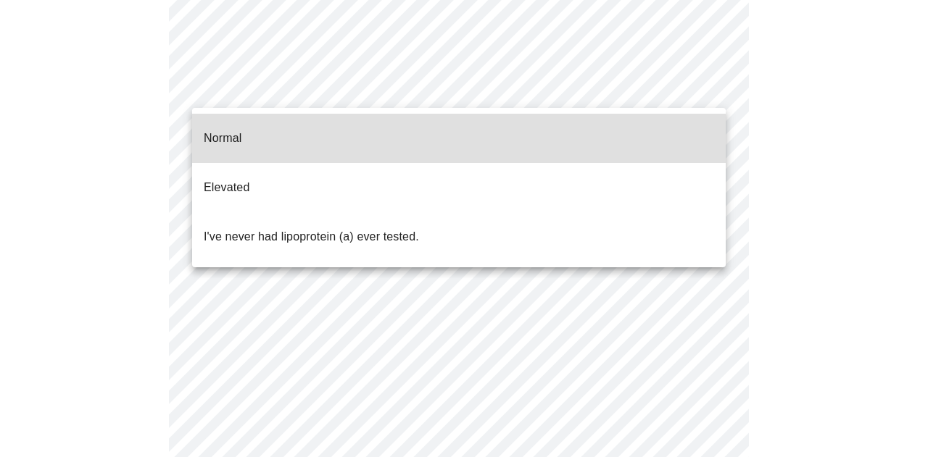
click at [410, 228] on p "I've never had lipoprotein (a) ever tested." at bounding box center [311, 236] width 215 height 17
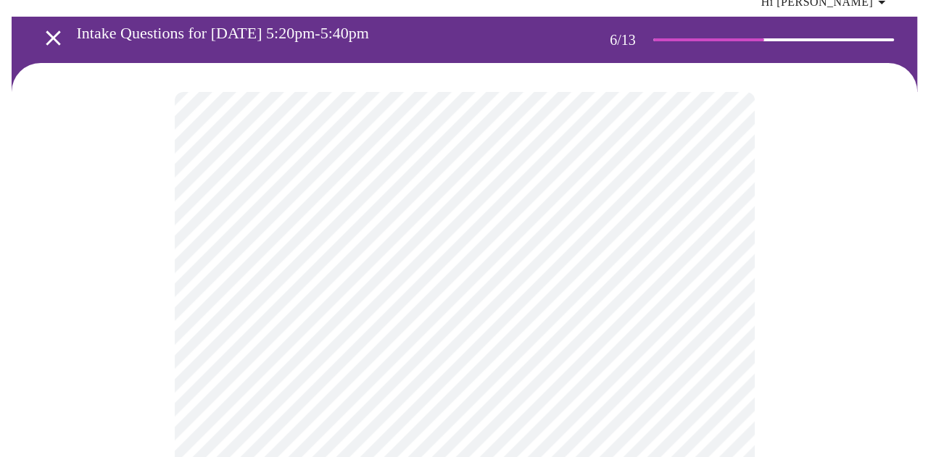
scroll to position [145, 0]
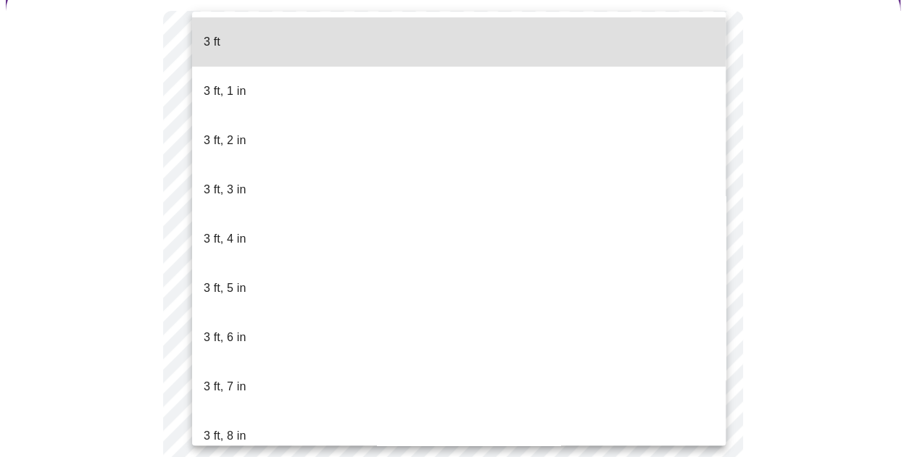
click at [342, 284] on body "MyMenopauseRx Appointments Messaging Labs Uploads Medications Community Refer a…" at bounding box center [458, 258] width 905 height 794
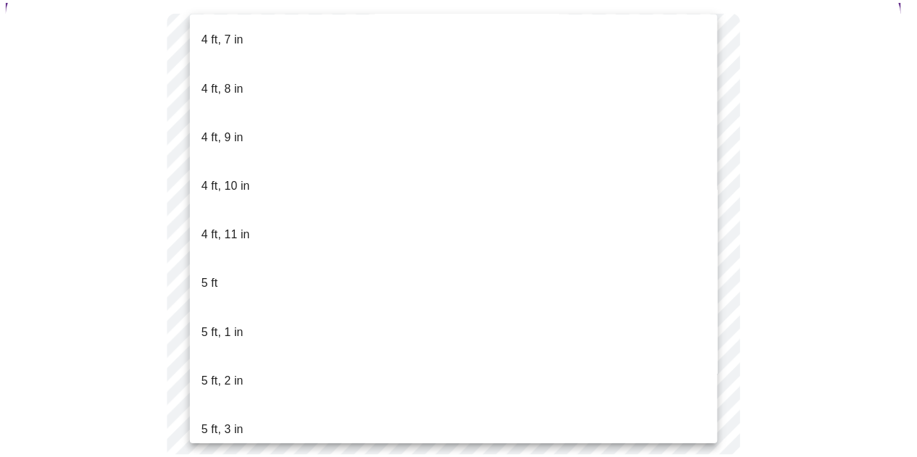
scroll to position [942, 0]
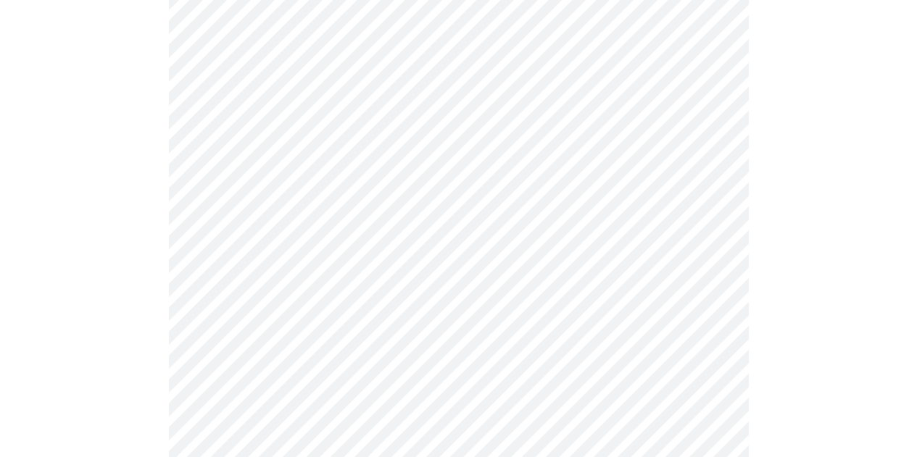
scroll to position [3769, 0]
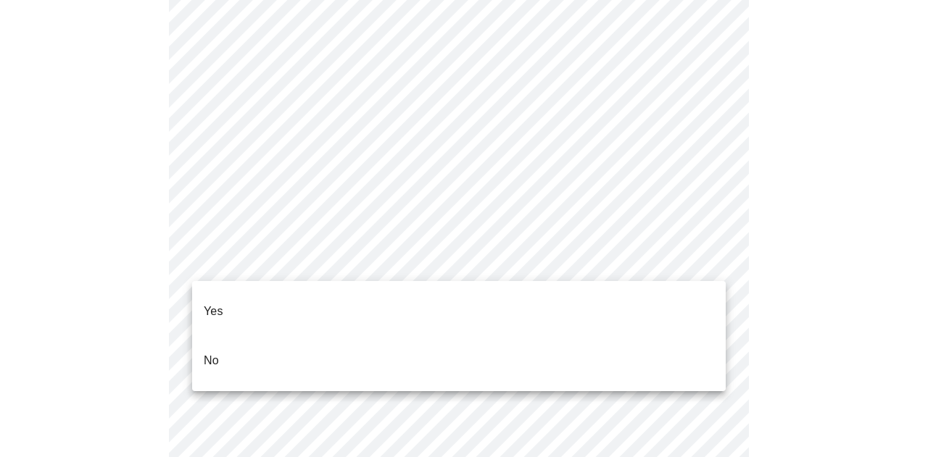
click at [267, 340] on li "No" at bounding box center [459, 360] width 534 height 49
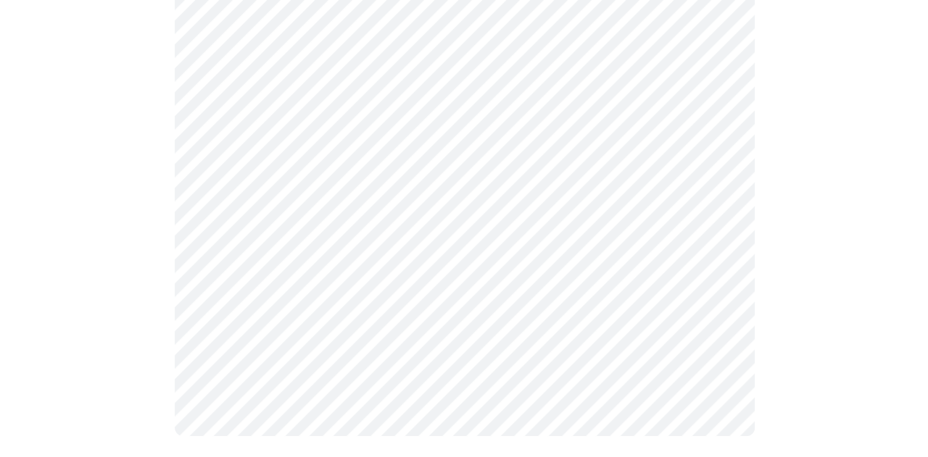
scroll to position [974, 0]
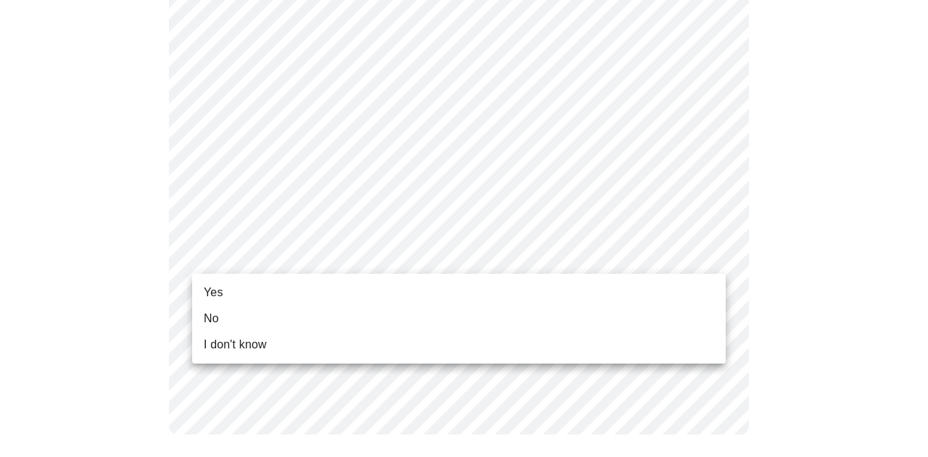
click at [287, 291] on li "Yes" at bounding box center [459, 293] width 534 height 26
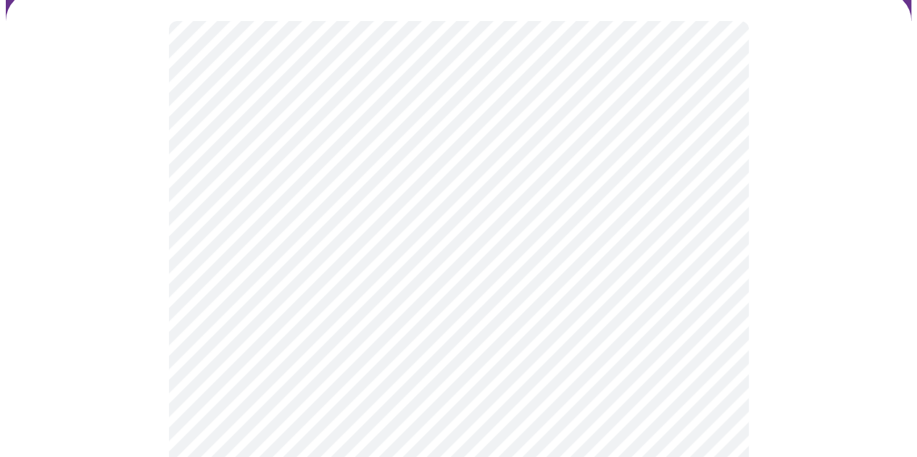
scroll to position [145, 0]
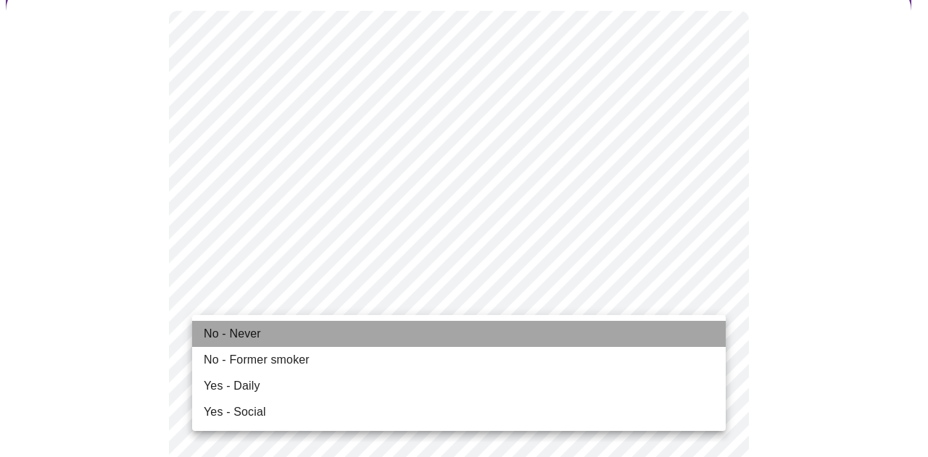
click at [254, 340] on span "No - Never" at bounding box center [232, 333] width 57 height 17
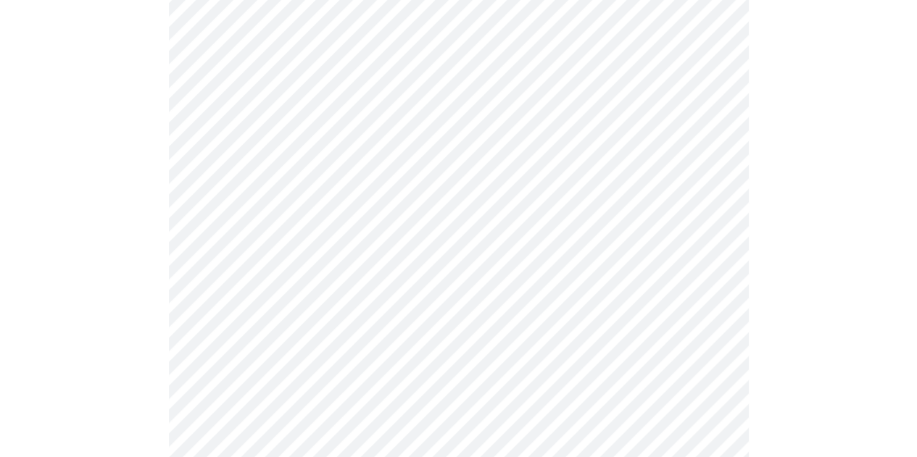
scroll to position [1160, 0]
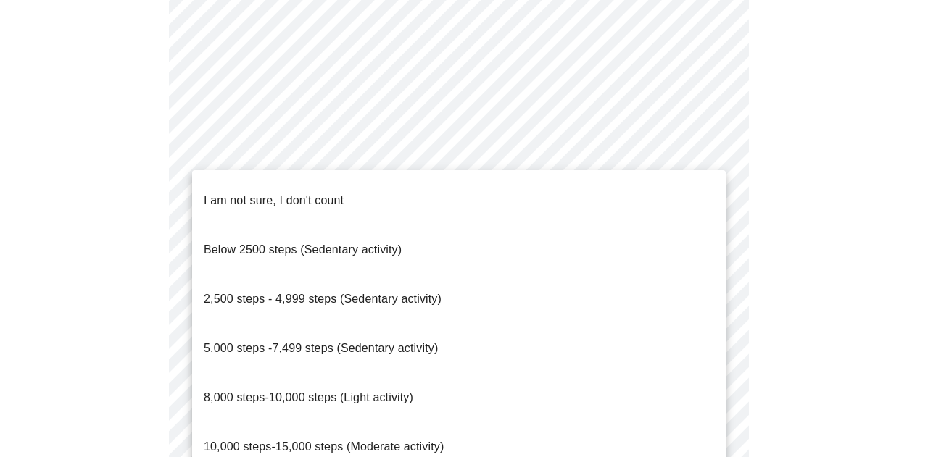
click at [258, 342] on span "5,000 steps -7,499 steps (Sedentary activity)" at bounding box center [321, 348] width 234 height 12
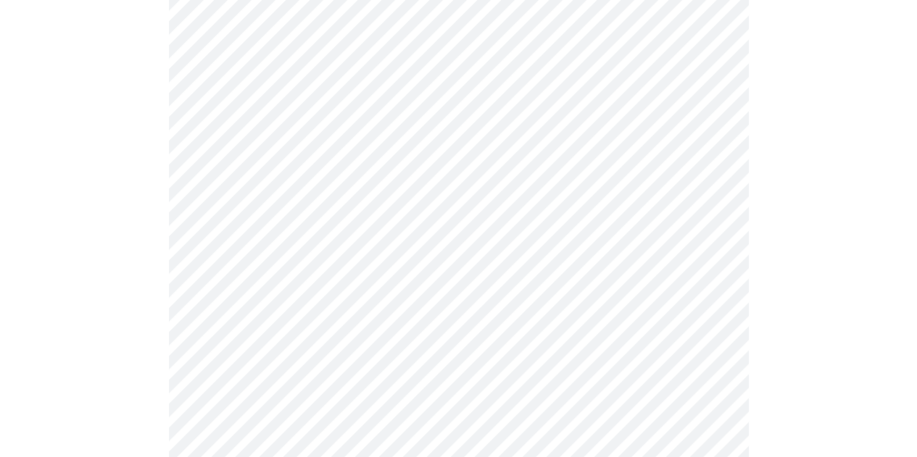
scroll to position [1305, 0]
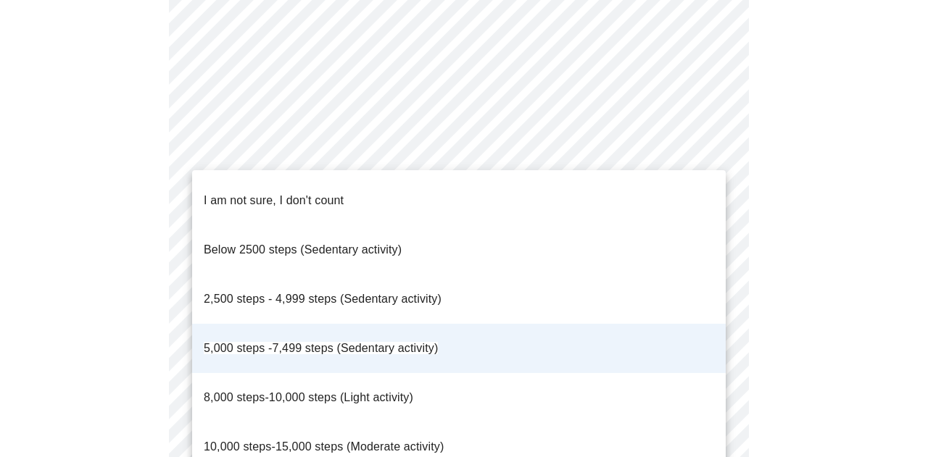
click at [282, 391] on span "8,000 steps-10,000 steps (Light activity)" at bounding box center [308, 397] width 209 height 12
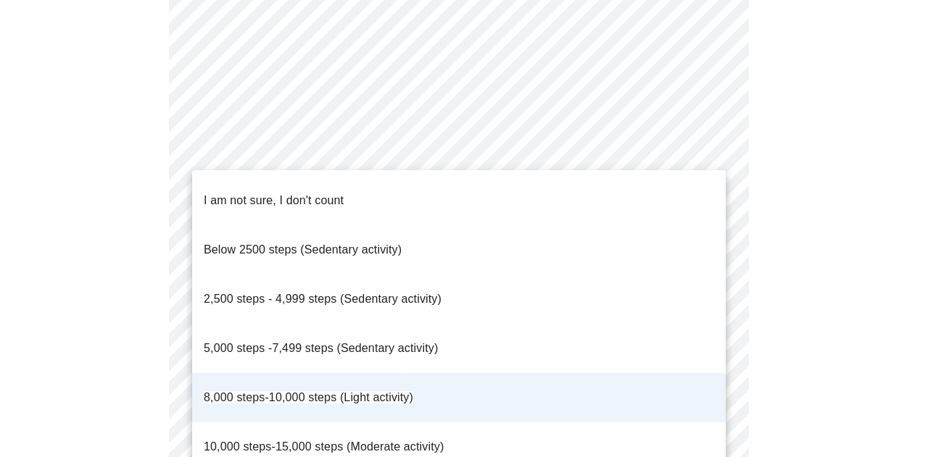
click at [116, 178] on div at bounding box center [464, 228] width 928 height 457
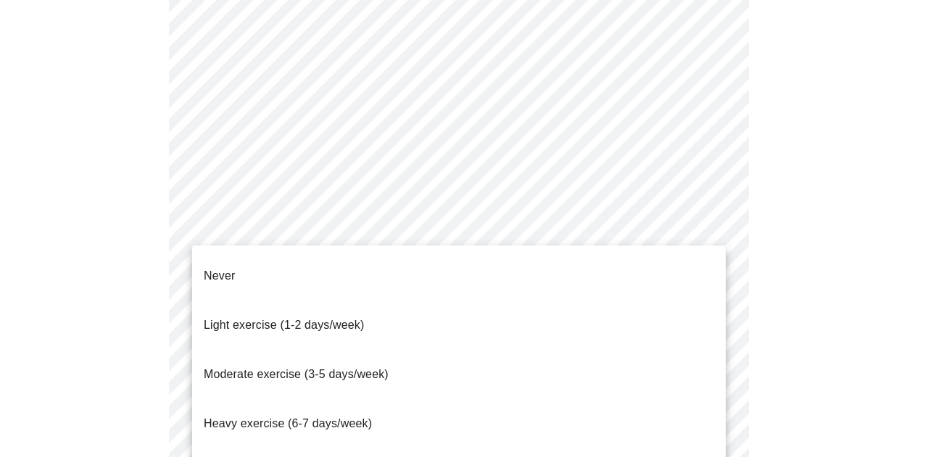
click at [278, 312] on span "Light exercise (1-2 days/week)" at bounding box center [284, 325] width 161 height 41
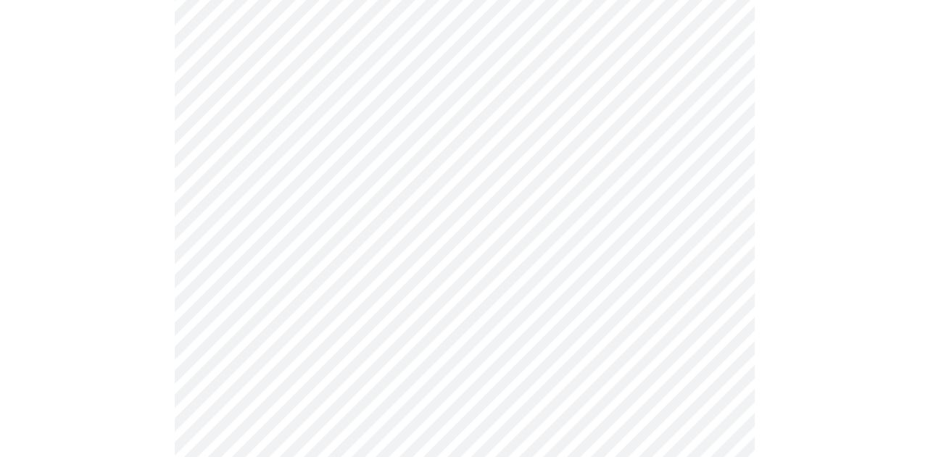
scroll to position [1440, 0]
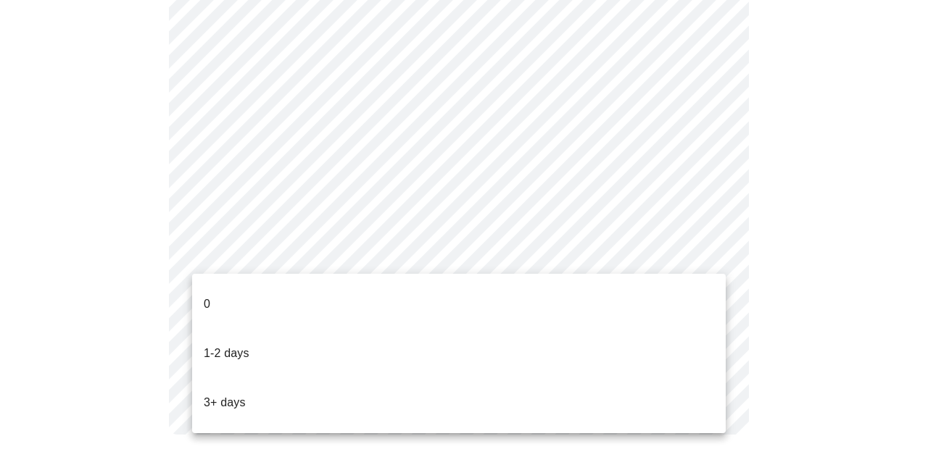
click at [244, 345] on p "1-2 days" at bounding box center [227, 353] width 46 height 17
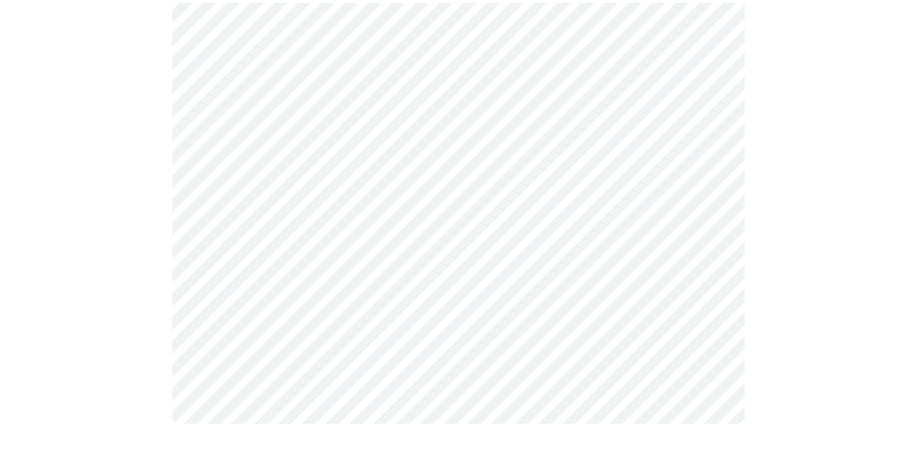
scroll to position [1432, 0]
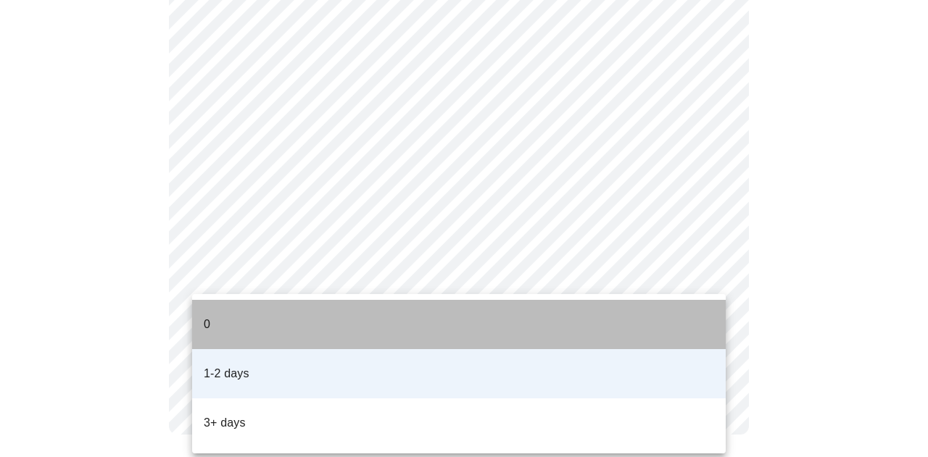
click at [232, 320] on li "0" at bounding box center [459, 324] width 534 height 49
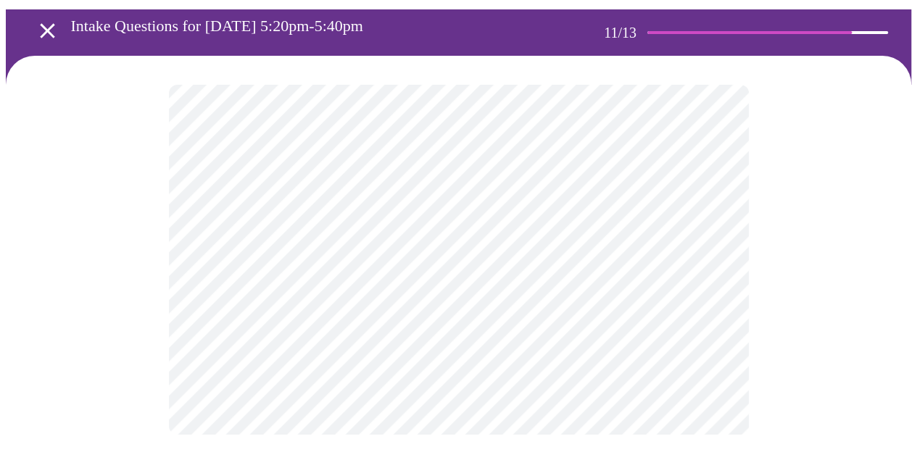
scroll to position [0, 0]
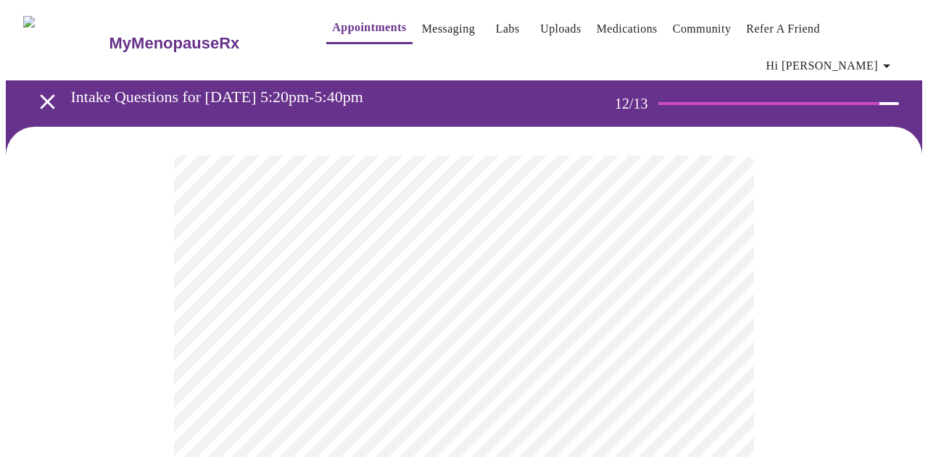
click at [660, 312] on body "MyMenopauseRx Appointments Messaging Labs Uploads Medications Community Refer a…" at bounding box center [464, 257] width 916 height 502
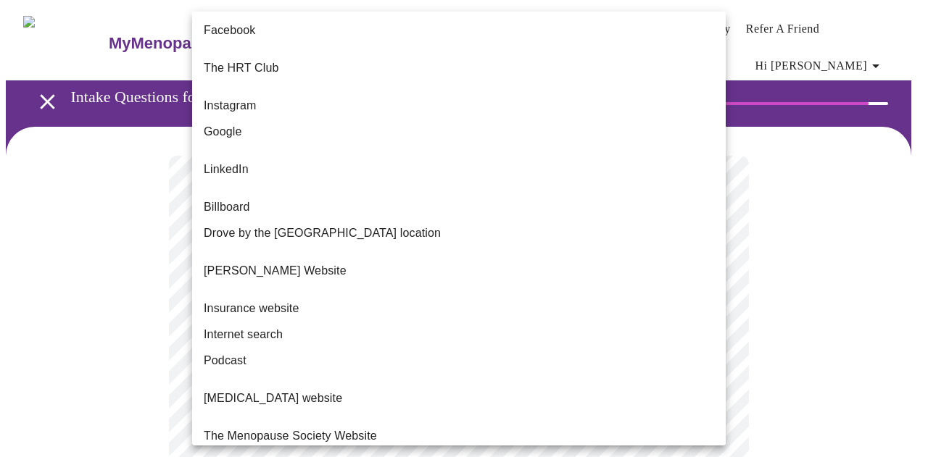
click at [274, 326] on span "Internet search" at bounding box center [243, 334] width 79 height 17
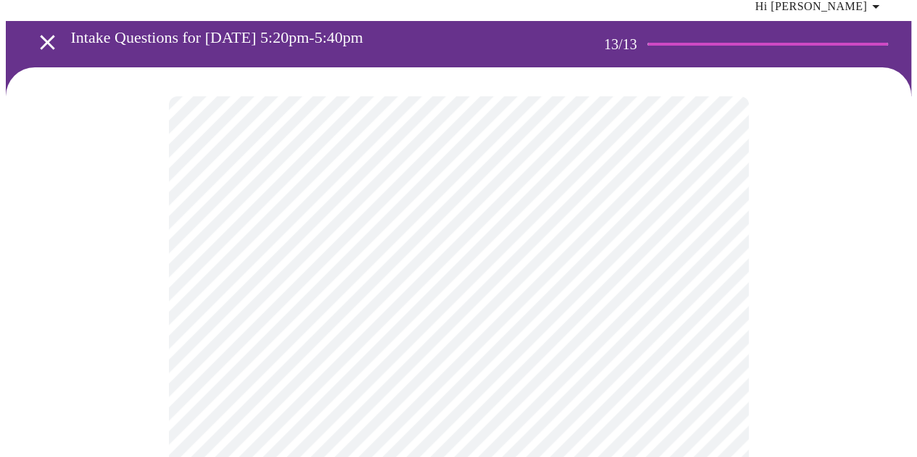
scroll to position [145, 0]
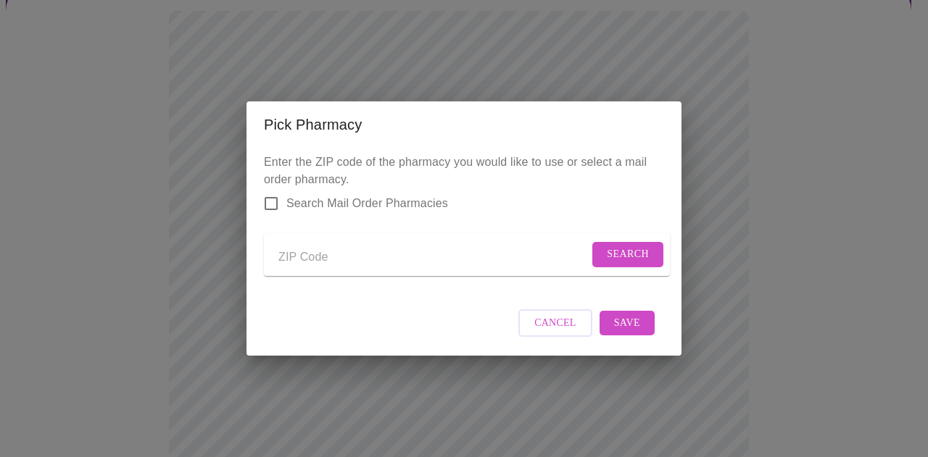
click at [268, 188] on input "Search Mail Order Pharmacies" at bounding box center [271, 203] width 30 height 30
checkbox input "true"
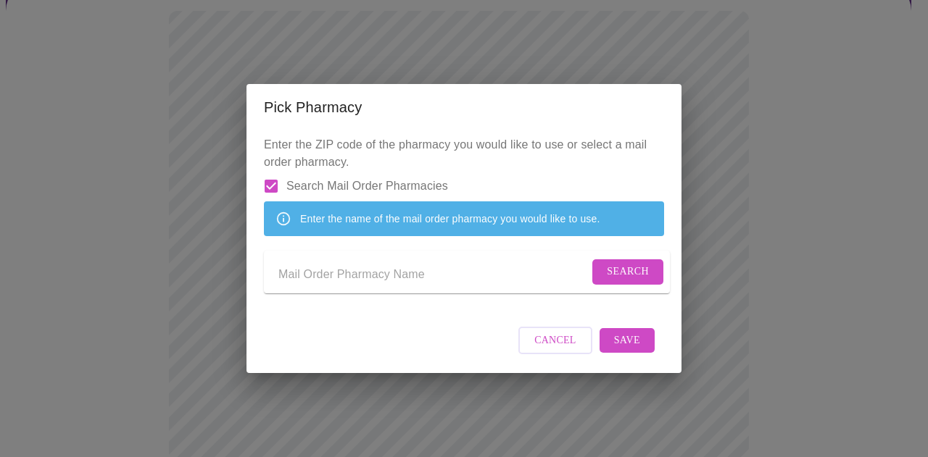
click at [325, 283] on input "Send a message to your care team" at bounding box center [433, 274] width 310 height 23
type input "Amazon"
click at [626, 278] on span "Search" at bounding box center [628, 272] width 42 height 18
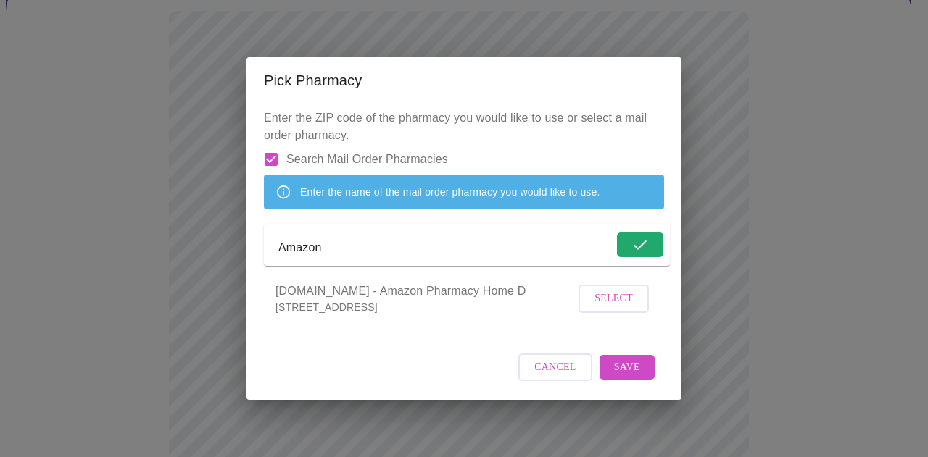
click at [607, 308] on span "Select" at bounding box center [613, 299] width 38 height 18
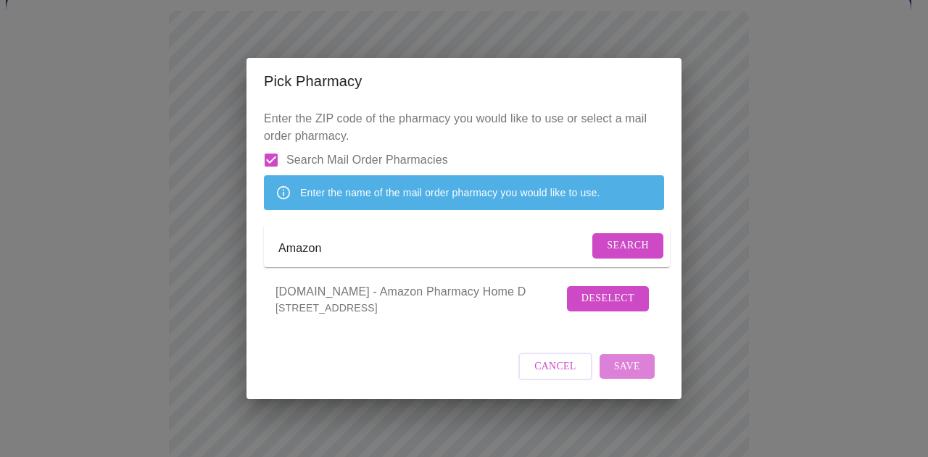
click at [626, 376] on span "Save" at bounding box center [627, 367] width 26 height 18
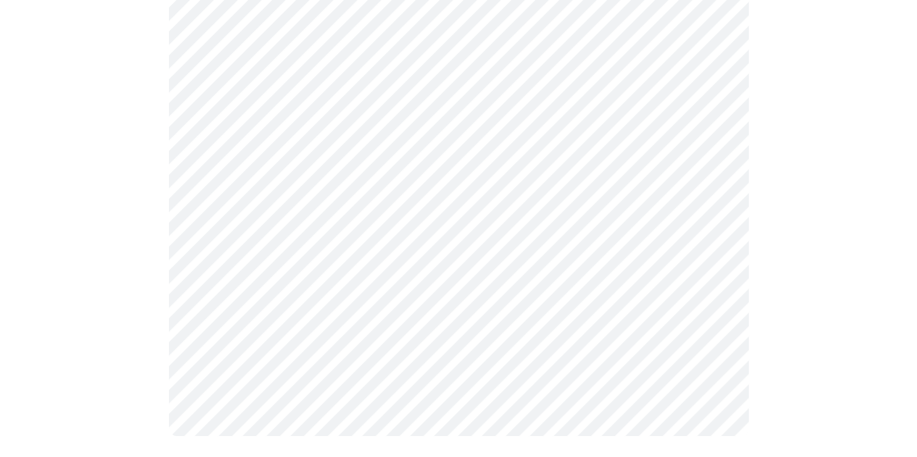
scroll to position [652, 0]
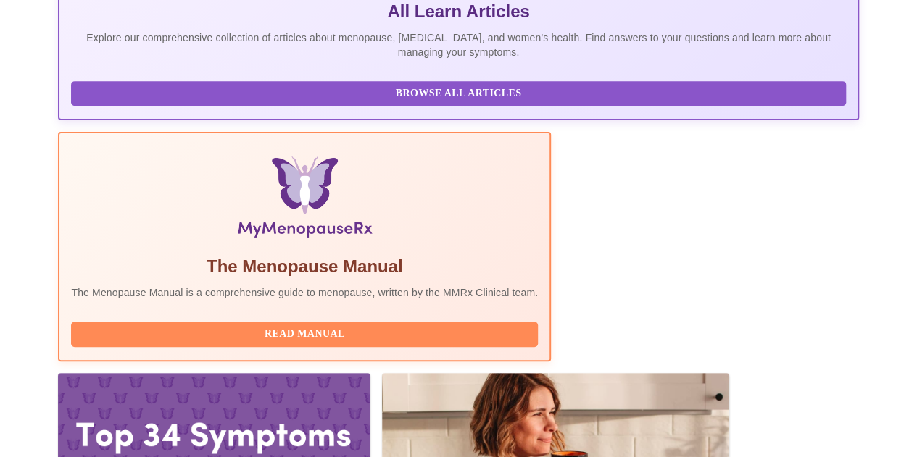
scroll to position [354, 0]
